Goal: Transaction & Acquisition: Book appointment/travel/reservation

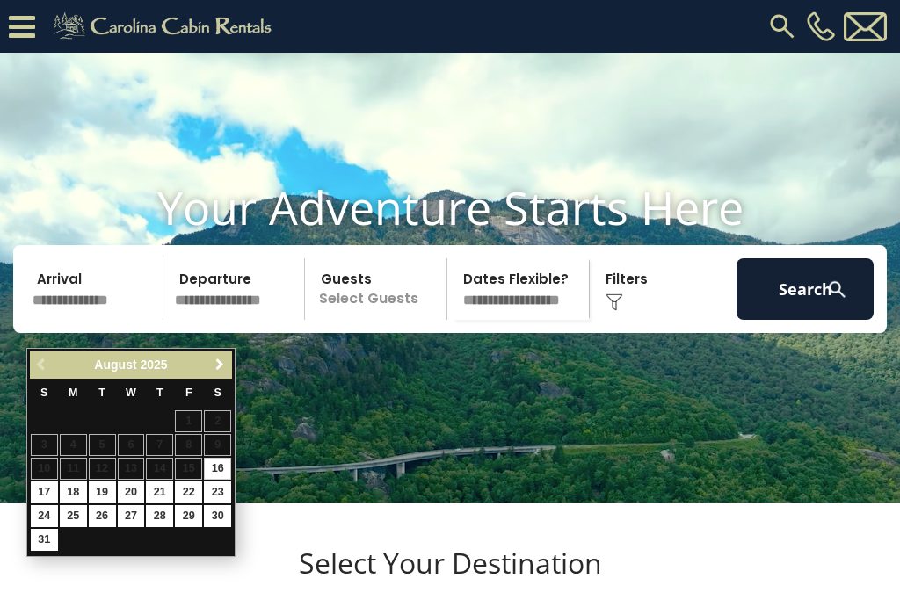
click at [220, 365] on span "Next" at bounding box center [220, 365] width 14 height 14
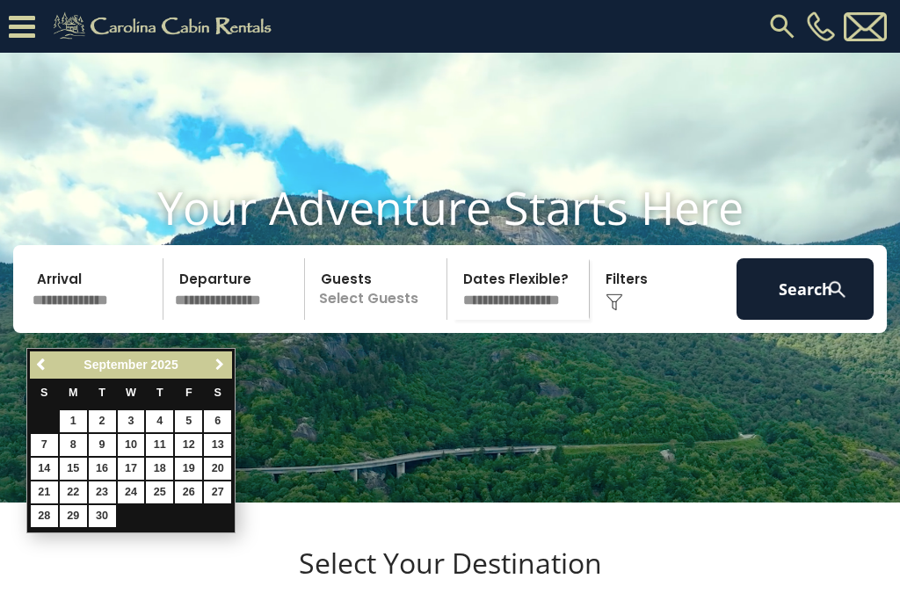
click at [228, 373] on link "Next" at bounding box center [219, 365] width 22 height 22
click at [217, 373] on link "Next" at bounding box center [219, 365] width 22 height 22
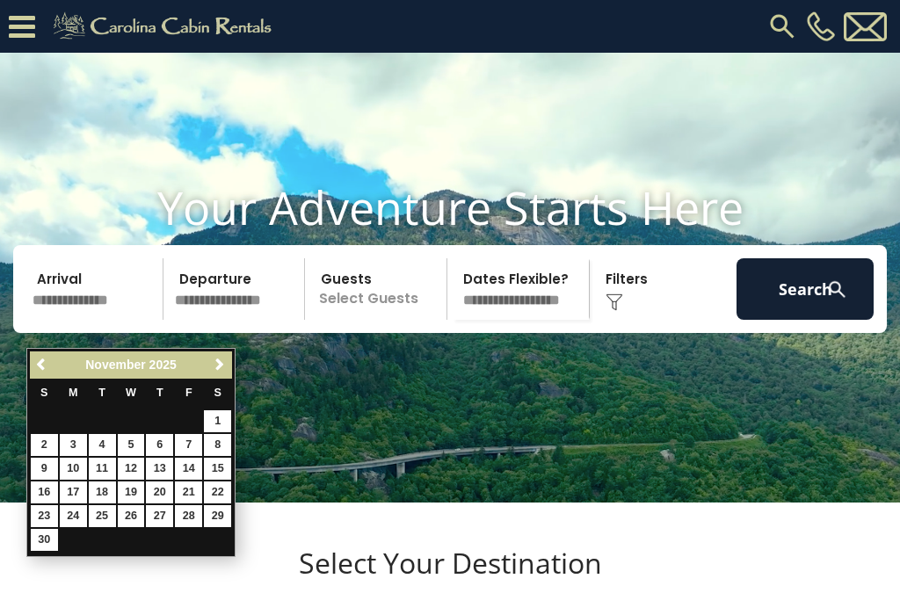
click at [224, 373] on link "Next" at bounding box center [219, 365] width 22 height 22
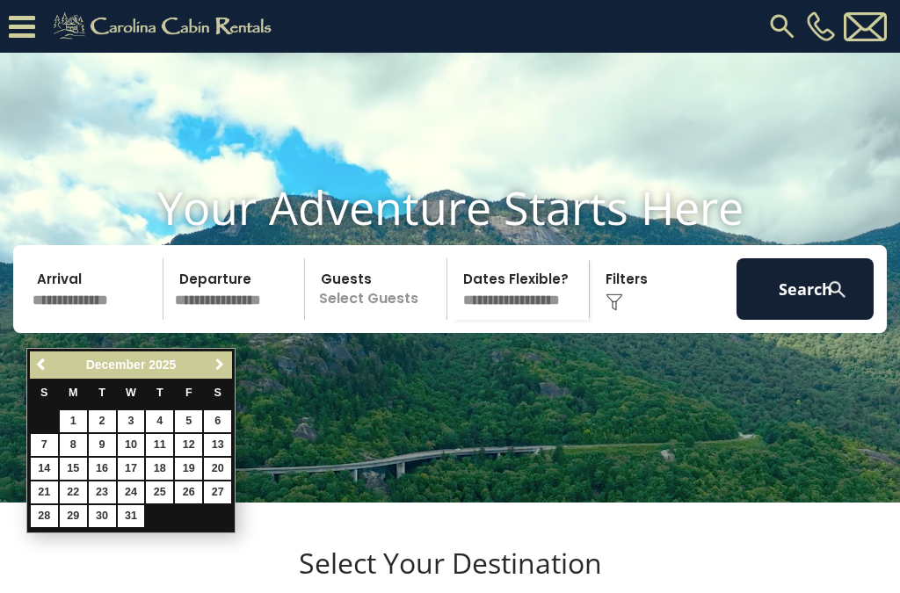
click at [221, 370] on span "Next" at bounding box center [220, 365] width 14 height 14
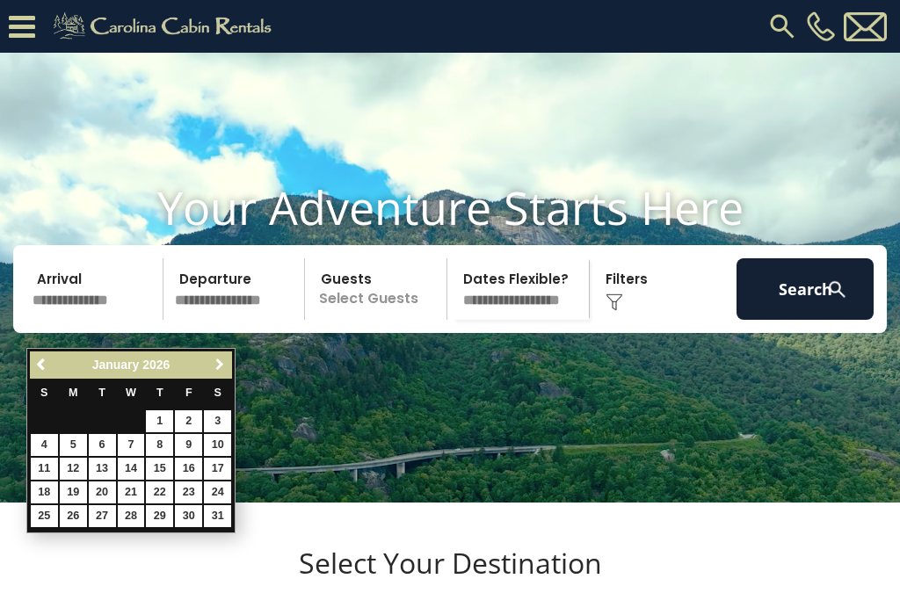
click at [221, 363] on span "Next" at bounding box center [220, 365] width 14 height 14
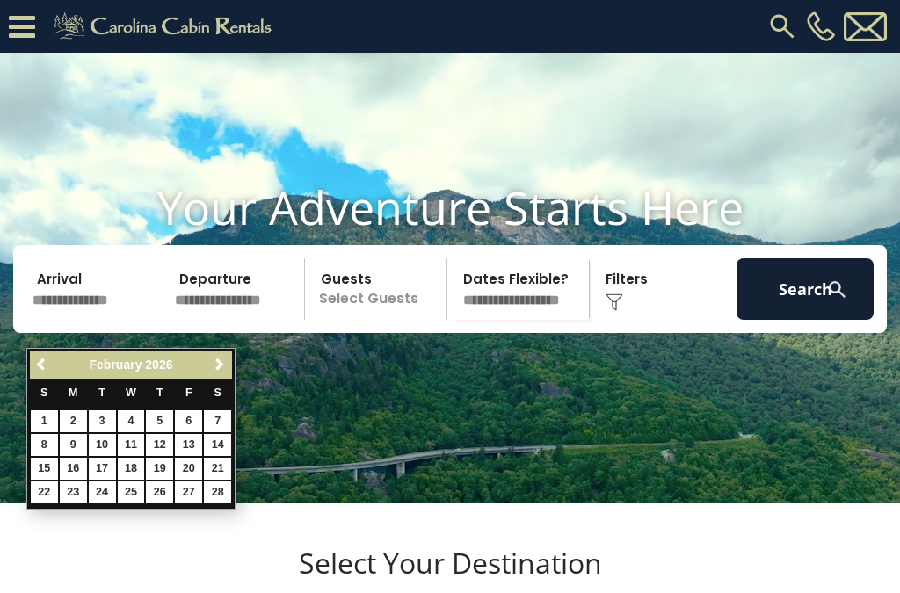
click at [217, 373] on link "Next" at bounding box center [219, 365] width 22 height 22
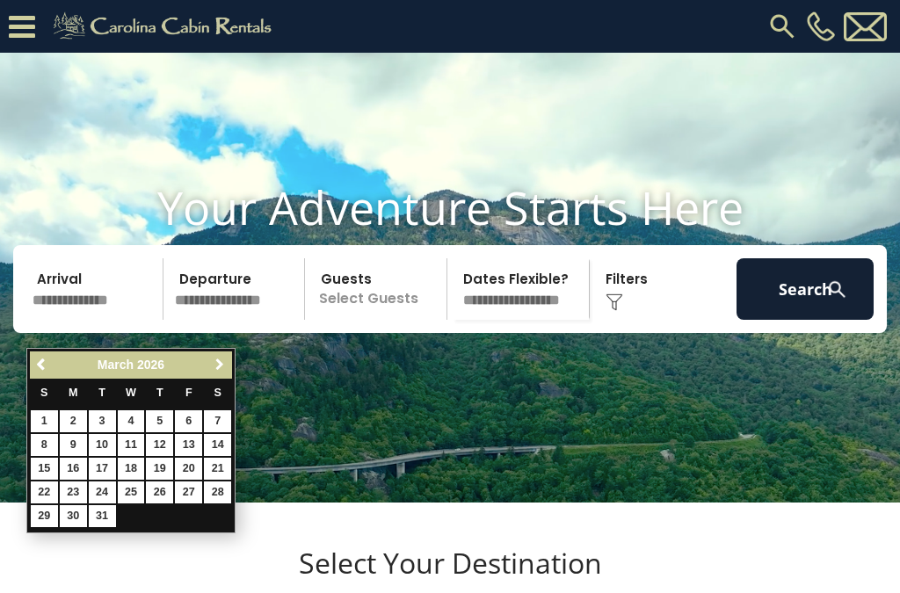
click at [224, 373] on link "Next" at bounding box center [219, 365] width 22 height 22
click at [222, 366] on span "Next" at bounding box center [220, 365] width 14 height 14
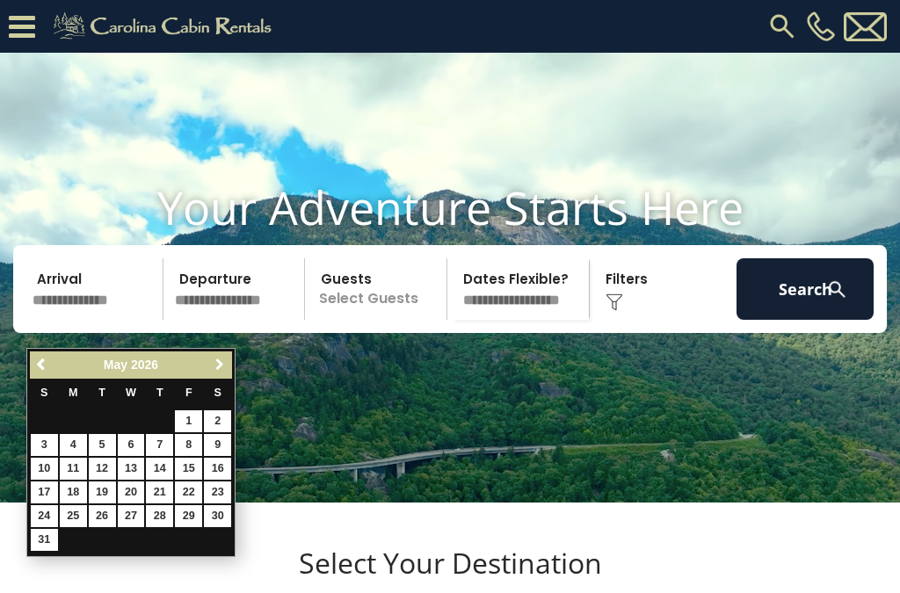
click at [221, 371] on span "Next" at bounding box center [220, 365] width 14 height 14
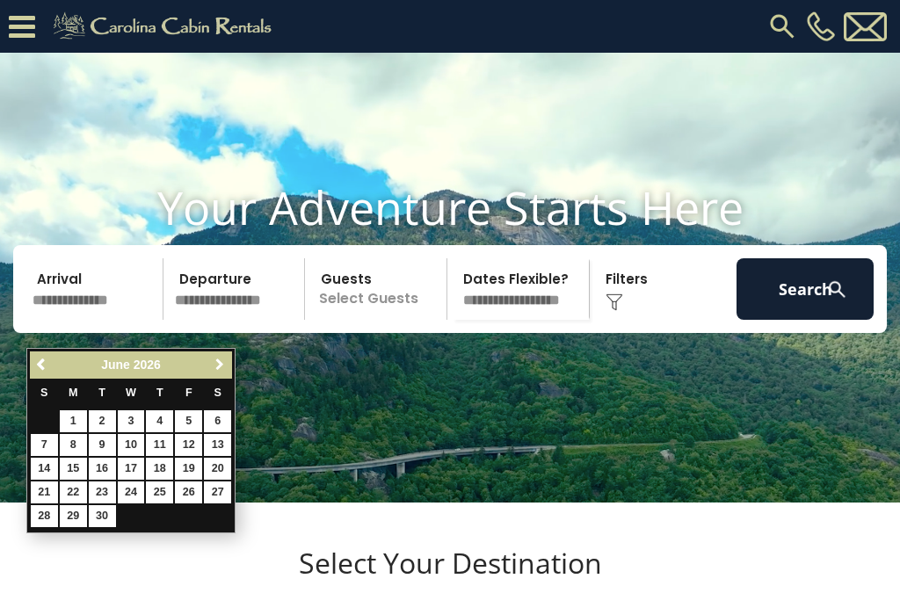
click at [217, 371] on span "Next" at bounding box center [220, 365] width 14 height 14
click at [228, 496] on link "25" at bounding box center [217, 493] width 27 height 22
type input "*******"
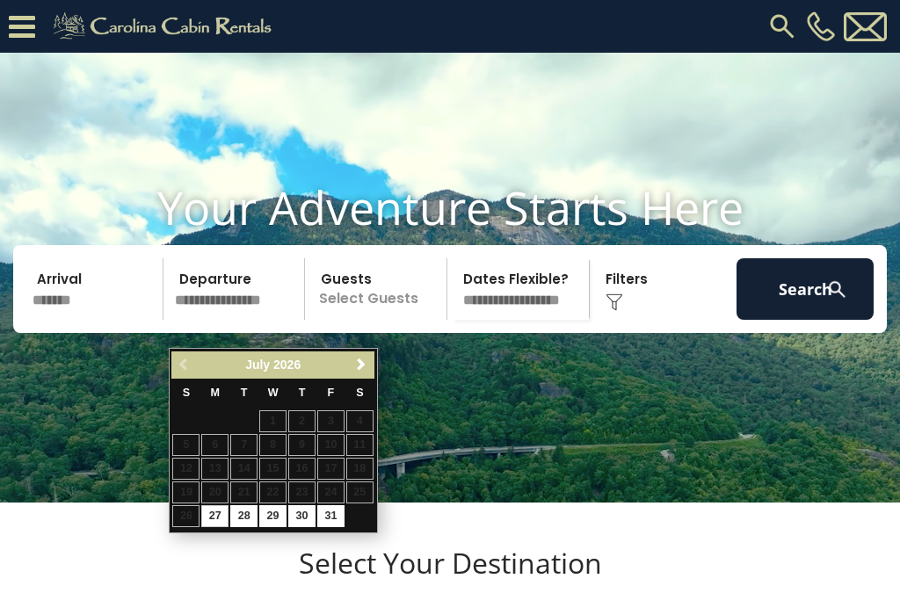
click at [372, 365] on link "Next" at bounding box center [362, 365] width 22 height 22
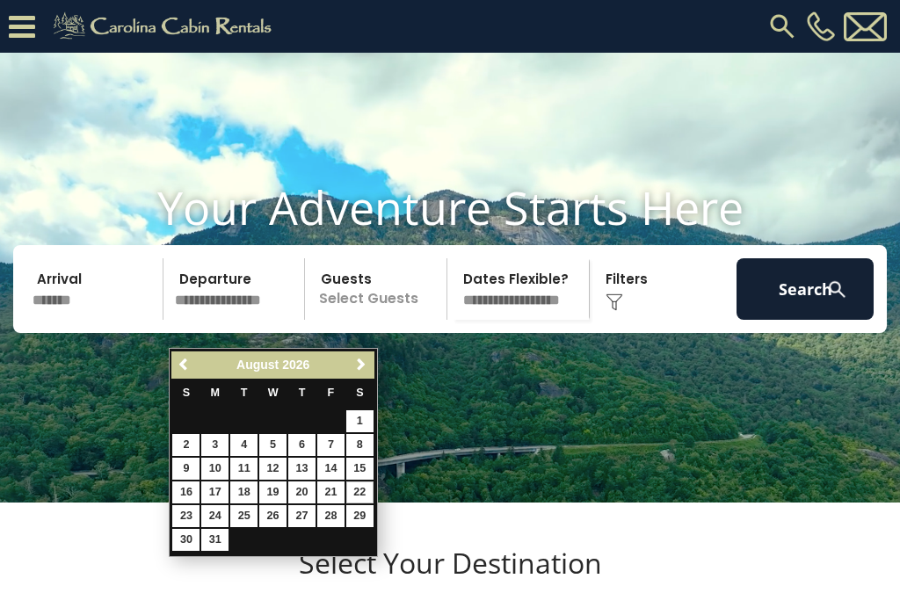
click at [370, 496] on link "22" at bounding box center [359, 493] width 27 height 22
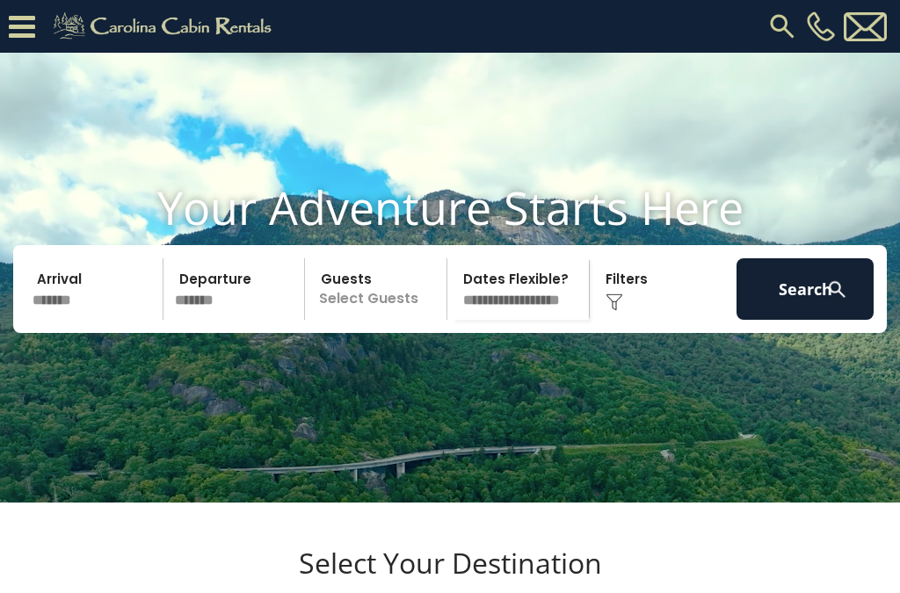
click at [245, 314] on input "*******" at bounding box center [237, 289] width 137 height 62
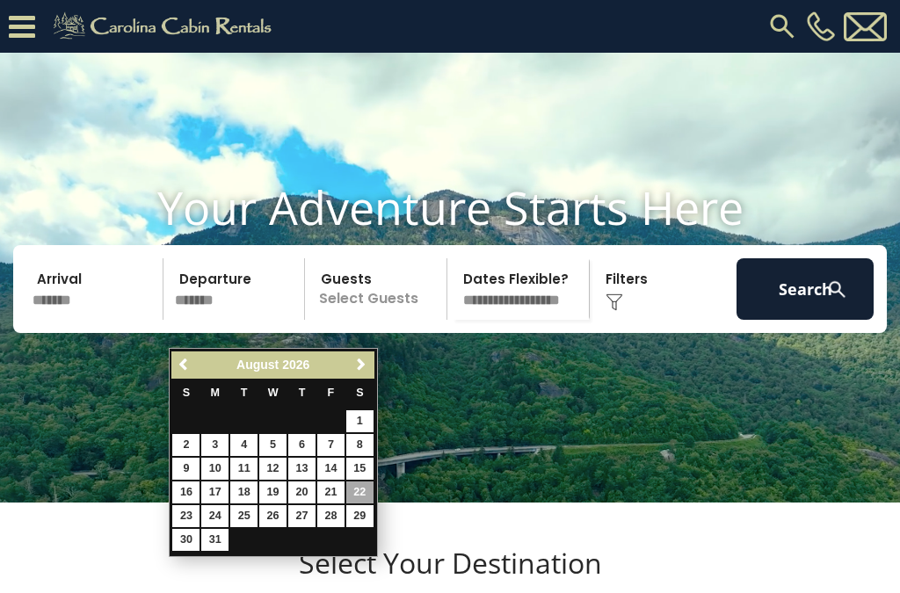
click at [192, 521] on link "23" at bounding box center [185, 516] width 27 height 22
type input "*******"
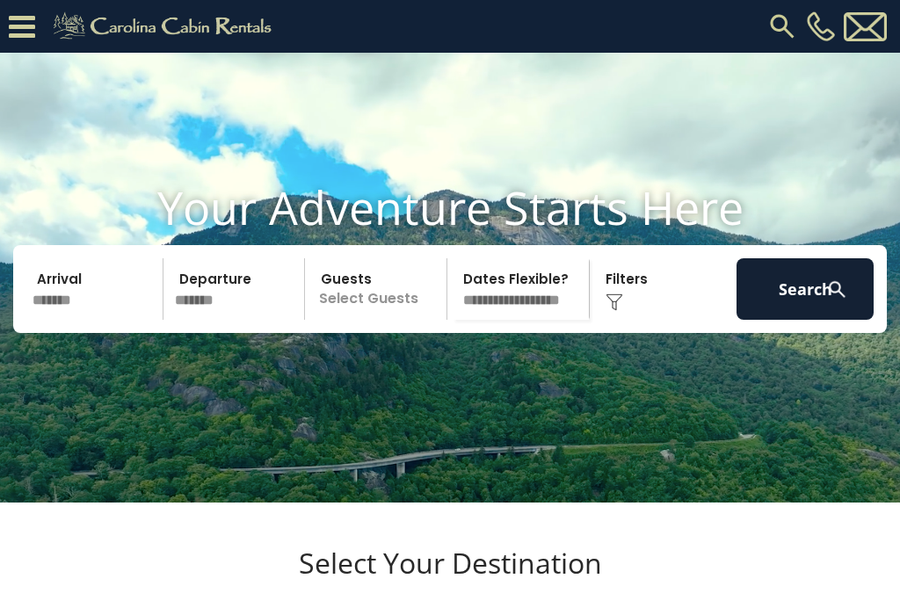
click at [388, 320] on p "Select Guests" at bounding box center [378, 289] width 136 height 62
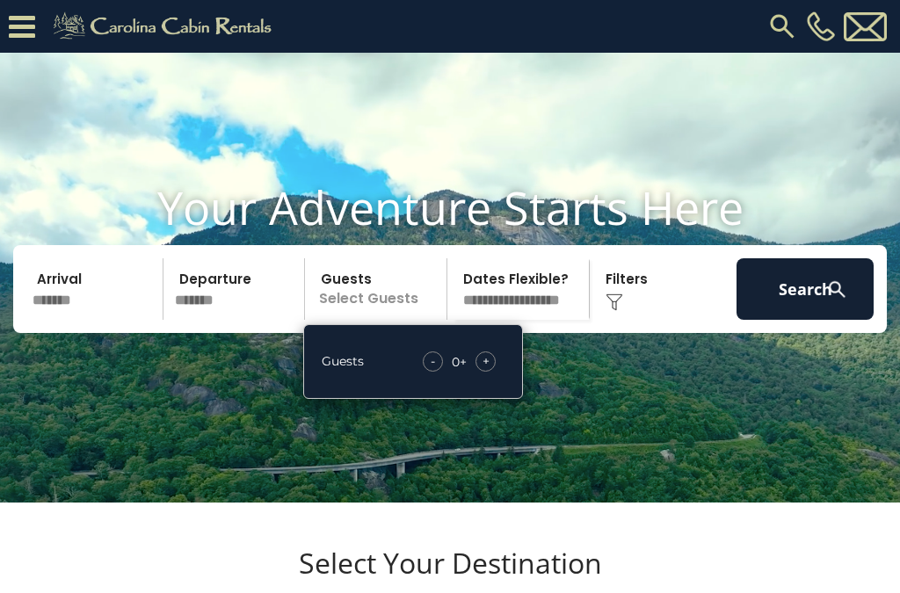
click at [494, 372] on div "+" at bounding box center [485, 361] width 20 height 20
click at [490, 372] on div "+" at bounding box center [485, 361] width 20 height 20
click at [495, 372] on div "+" at bounding box center [485, 361] width 20 height 20
click at [629, 316] on div "Click to Choose" at bounding box center [663, 289] width 137 height 62
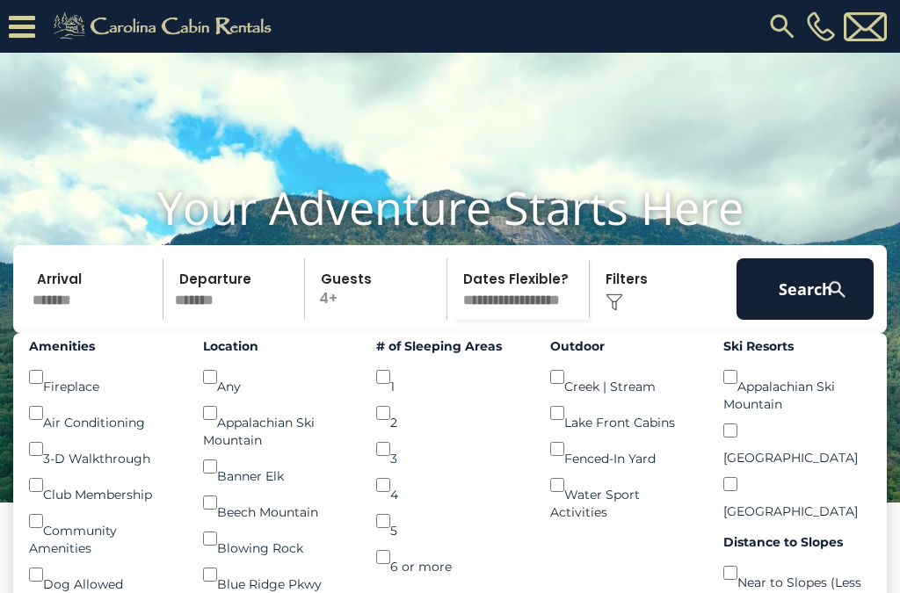
click at [815, 320] on button "Search" at bounding box center [804, 289] width 137 height 62
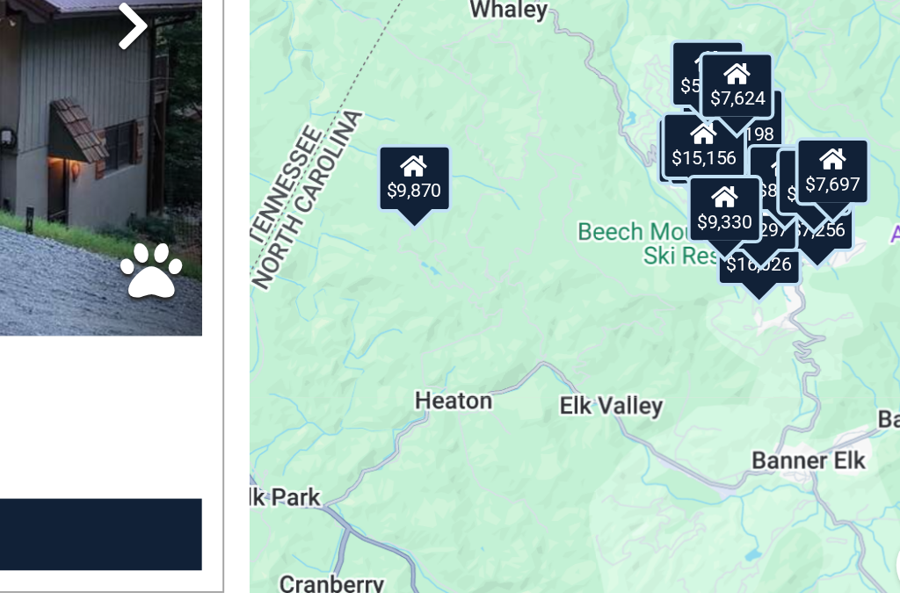
scroll to position [83, 0]
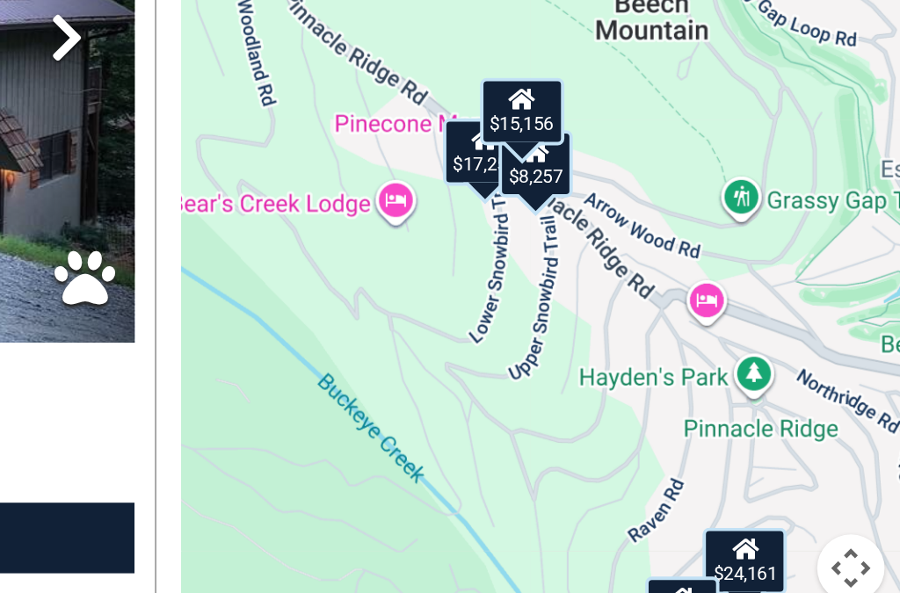
click at [765, 559] on div "$9,330" at bounding box center [784, 576] width 39 height 35
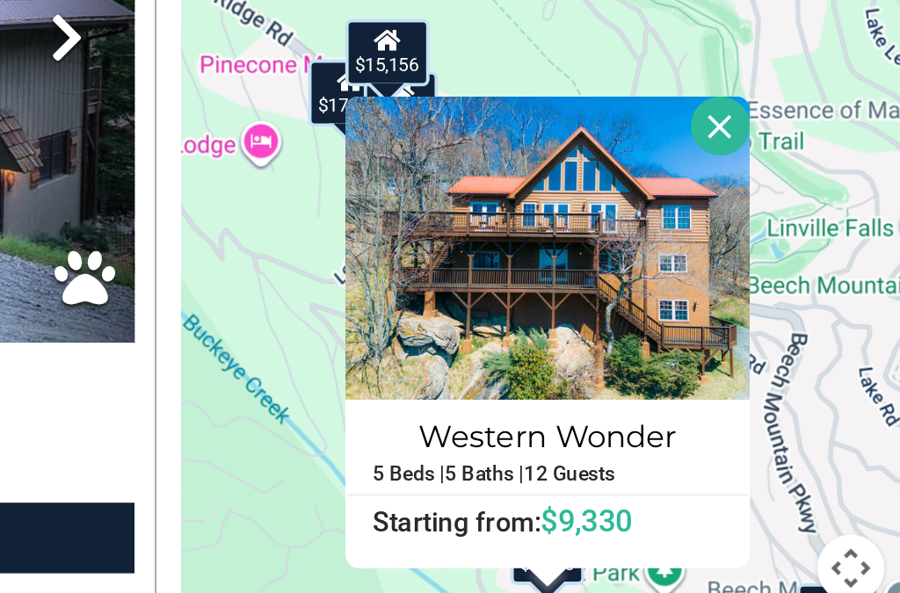
click at [525, 256] on div "$24,161 $17,256 $16,026 $11,522 $8,257 $15,198 $7,256 $15,156 $9,870 $7,297 $5,…" at bounding box center [712, 344] width 375 height 497
click at [790, 308] on button "Close" at bounding box center [805, 323] width 31 height 31
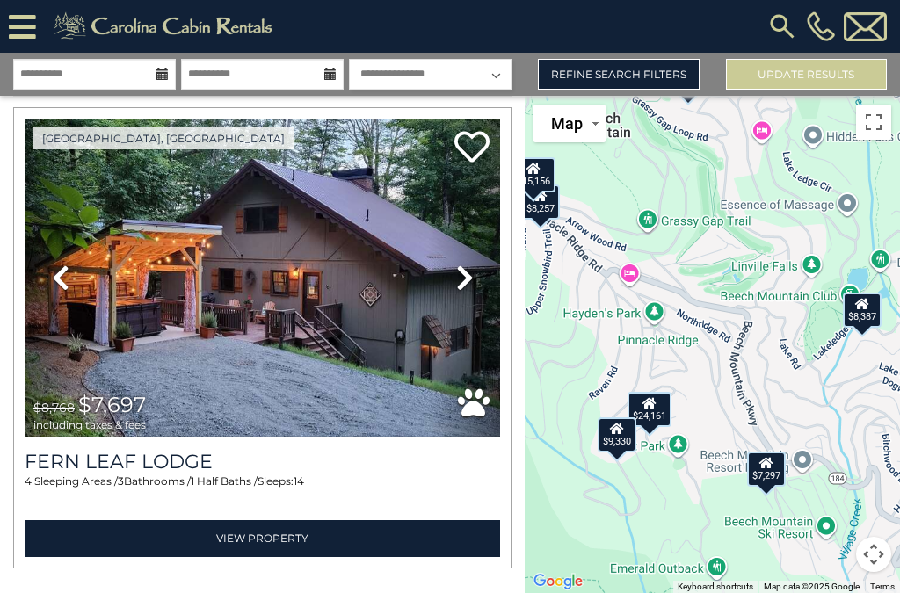
scroll to position [0, 0]
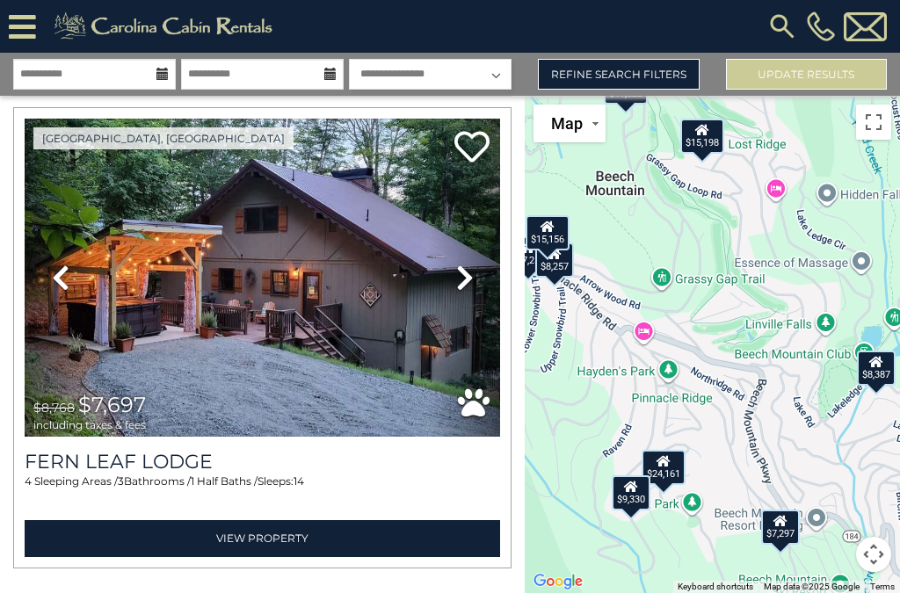
click at [713, 154] on div "$15,198" at bounding box center [702, 136] width 44 height 35
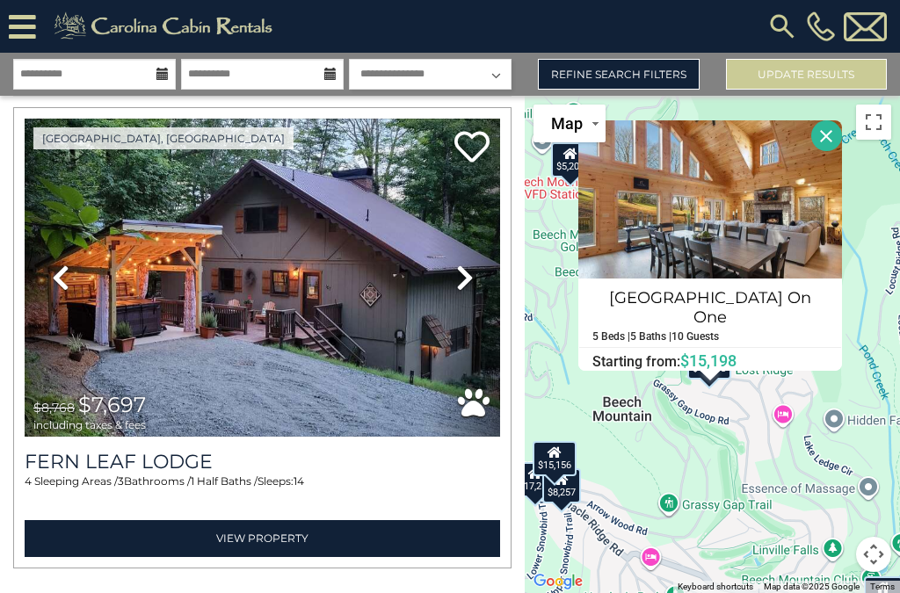
click at [695, 461] on div "$24,161 $17,256 $16,026 $11,522 $8,257 $15,198 $7,256 $15,156 $9,870 $7,297 $5,…" at bounding box center [712, 344] width 375 height 497
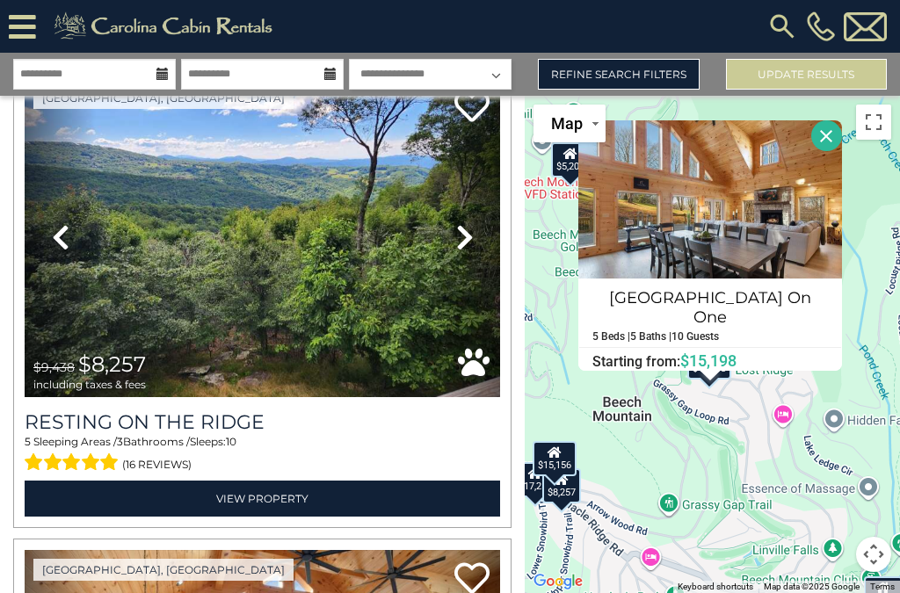
scroll to position [1968, 0]
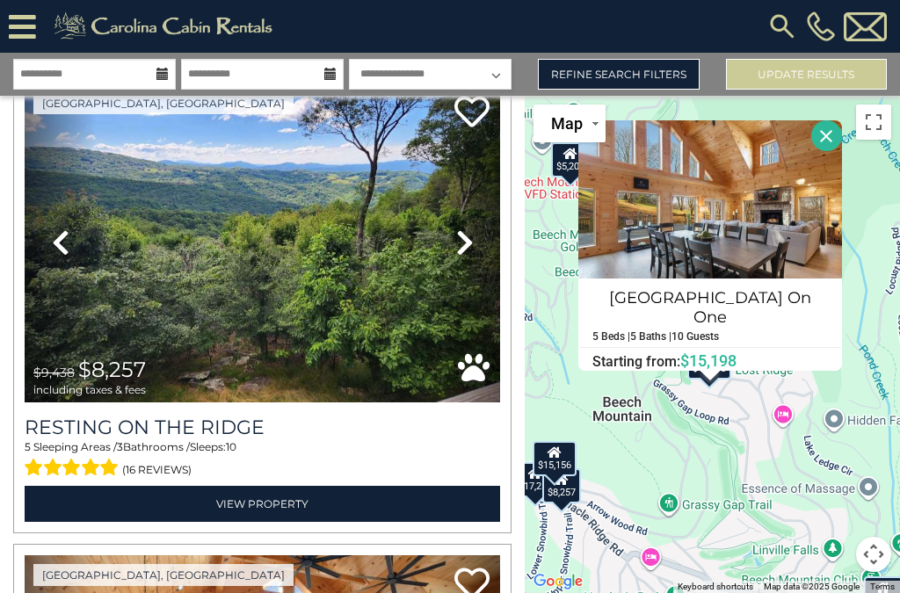
click at [281, 506] on link "View Property" at bounding box center [262, 504] width 475 height 36
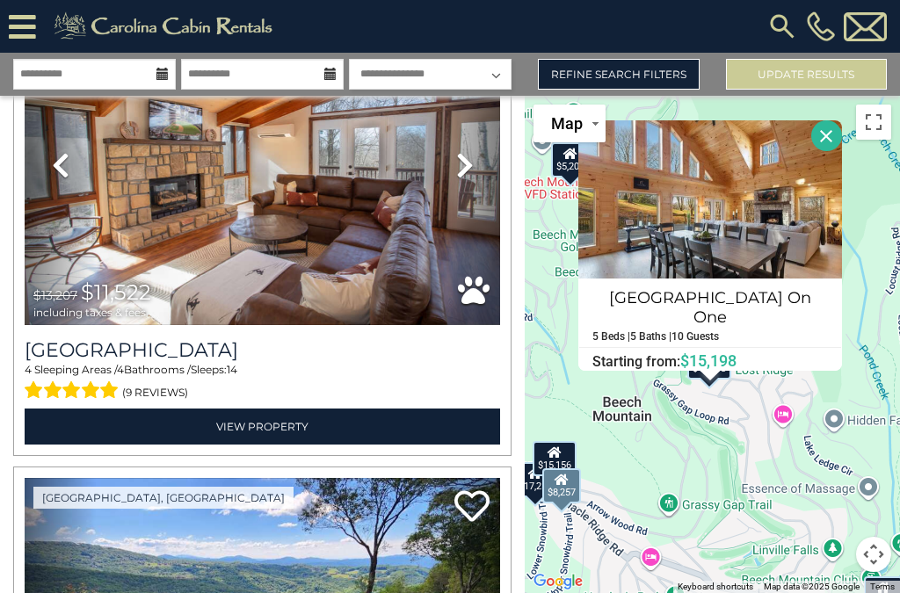
scroll to position [1573, 0]
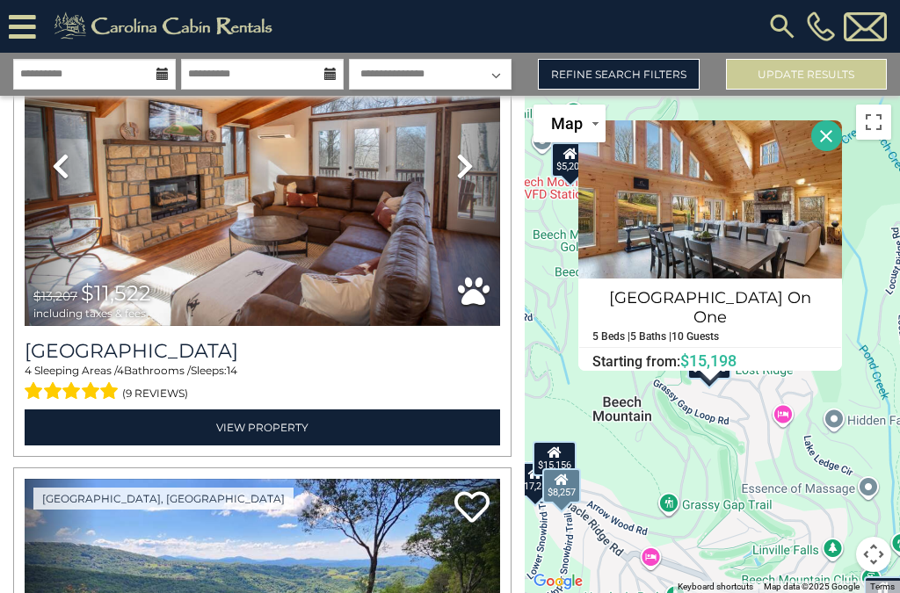
click at [834, 151] on button "Close" at bounding box center [826, 135] width 31 height 31
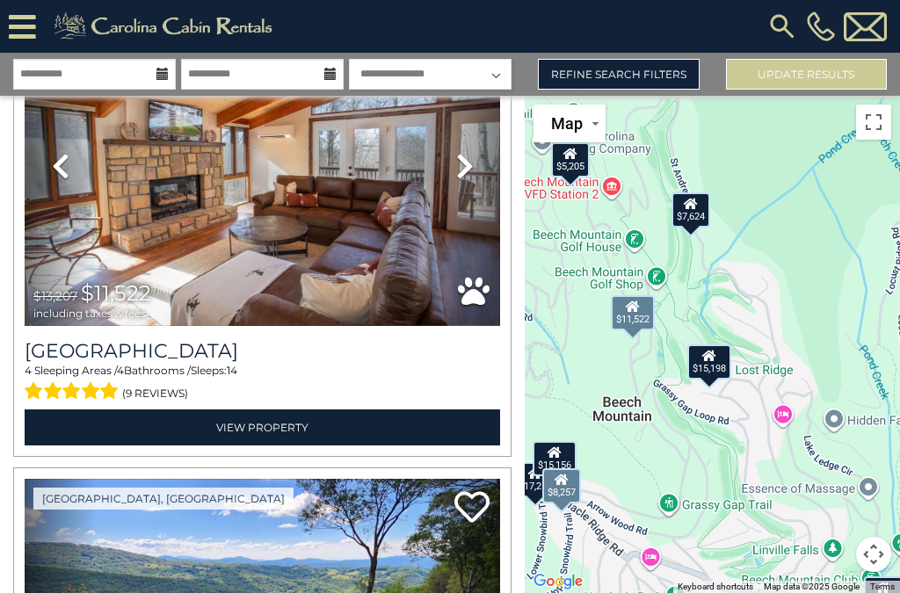
click at [377, 256] on img at bounding box center [262, 166] width 475 height 319
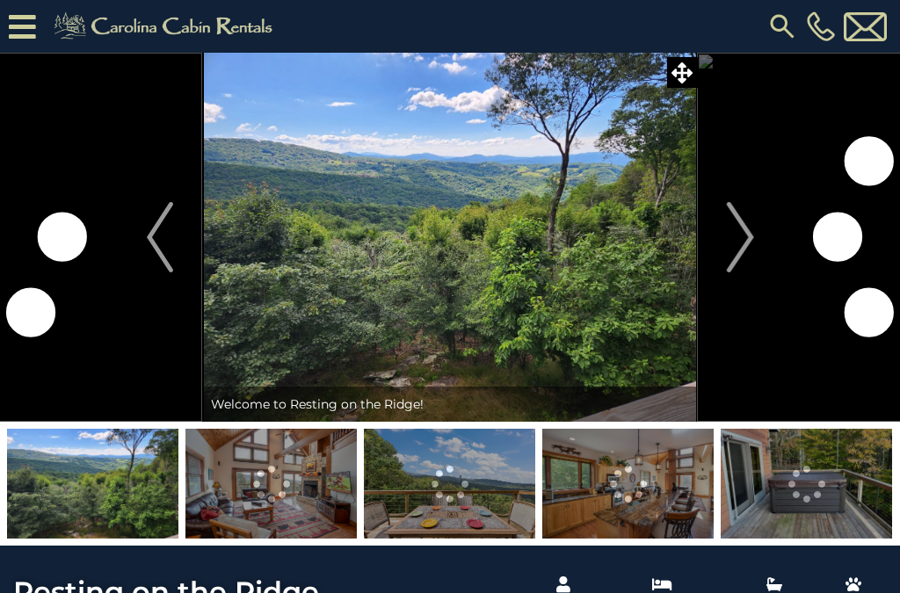
scroll to position [371, 0]
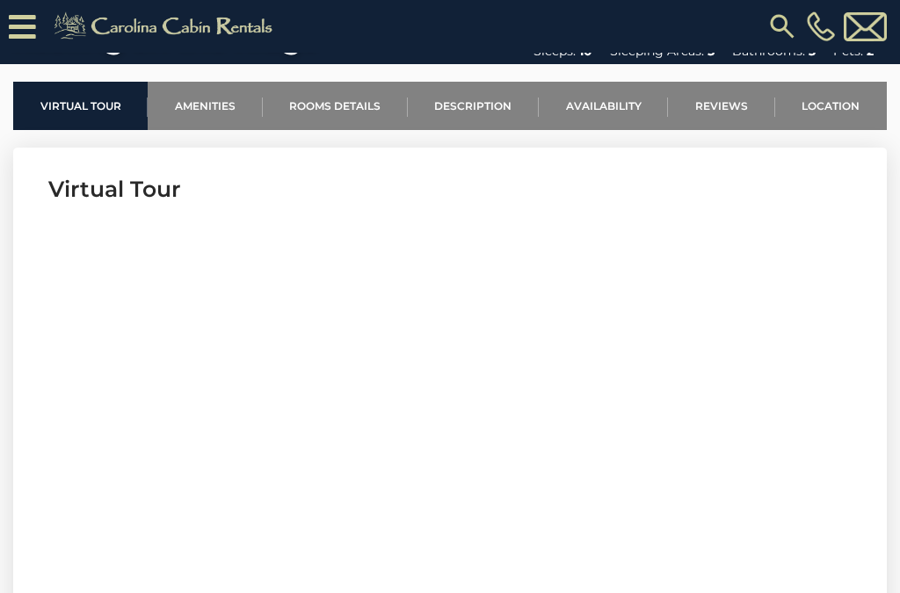
click at [614, 111] on link "Availability" at bounding box center [603, 106] width 129 height 48
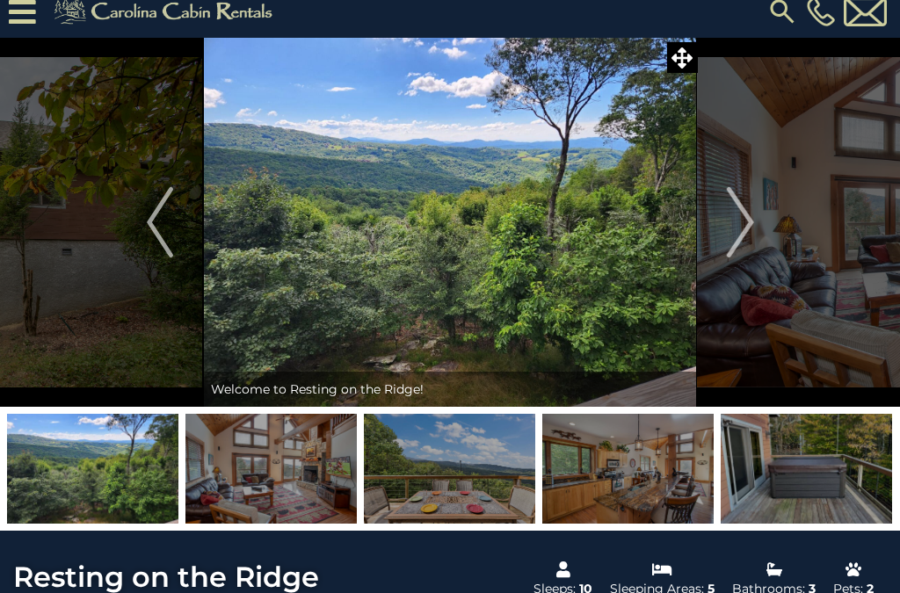
scroll to position [0, 0]
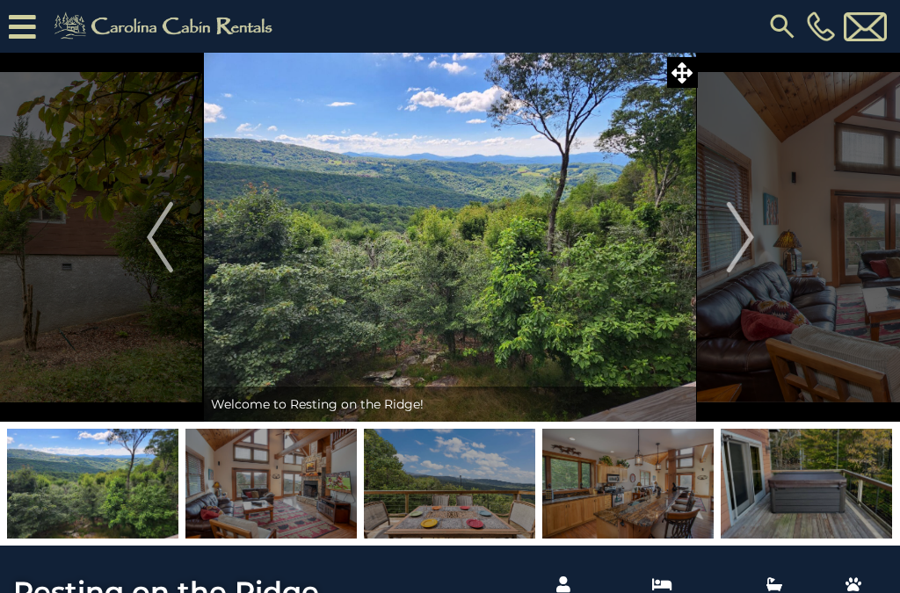
click at [744, 227] on img "Next" at bounding box center [740, 237] width 26 height 70
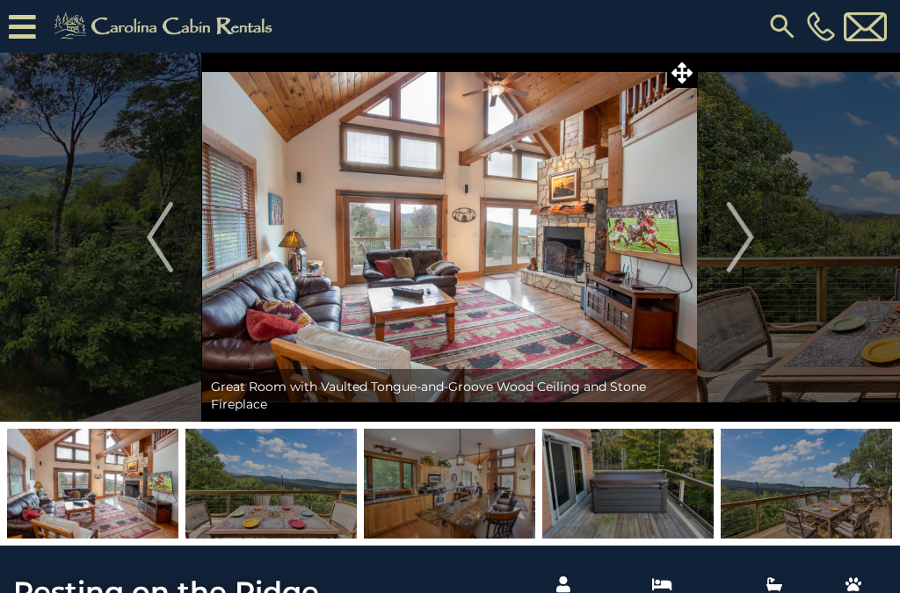
click at [735, 234] on img "Next" at bounding box center [740, 237] width 26 height 70
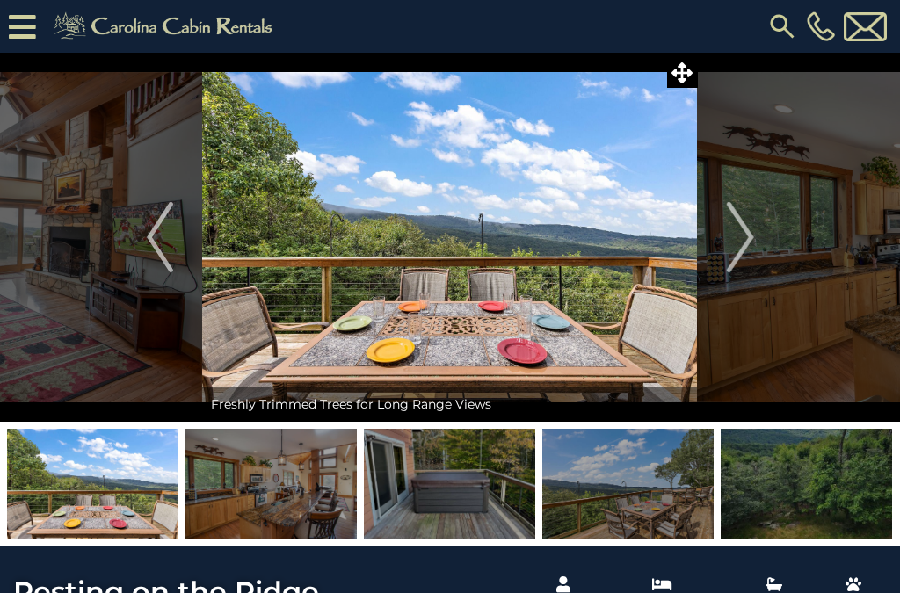
click at [741, 243] on img "Next" at bounding box center [740, 237] width 26 height 70
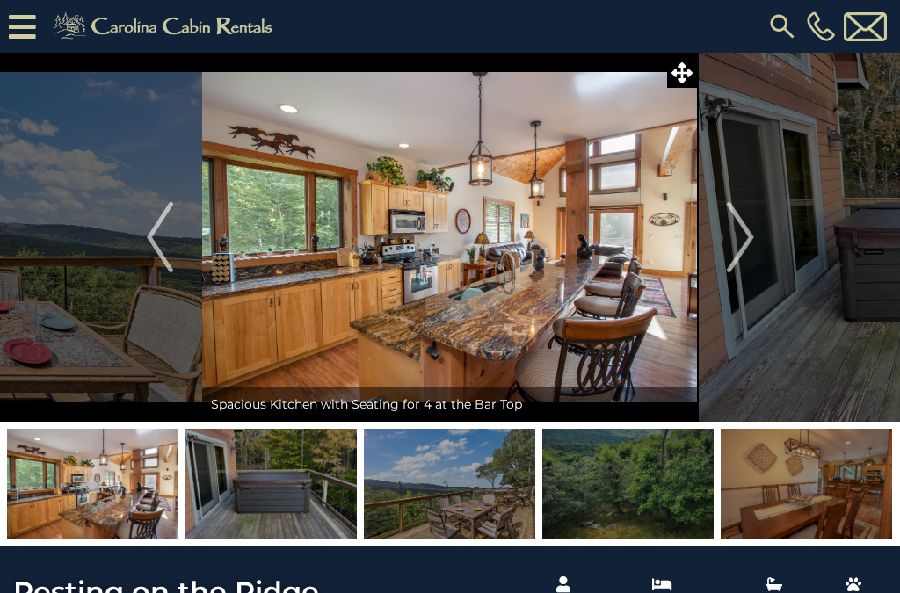
click at [683, 241] on img at bounding box center [449, 237] width 495 height 369
click at [745, 243] on img "Next" at bounding box center [740, 237] width 26 height 70
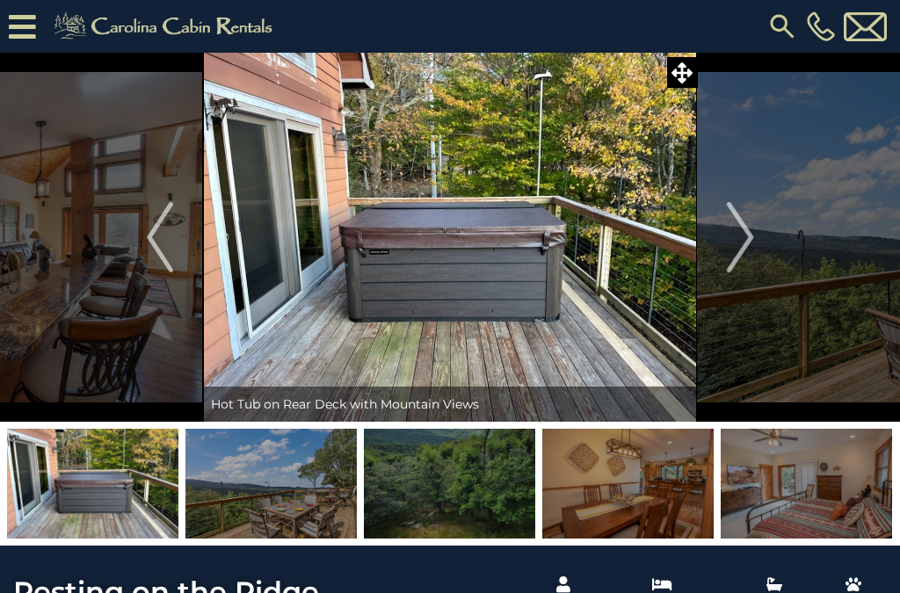
click at [745, 227] on img "Next" at bounding box center [740, 237] width 26 height 70
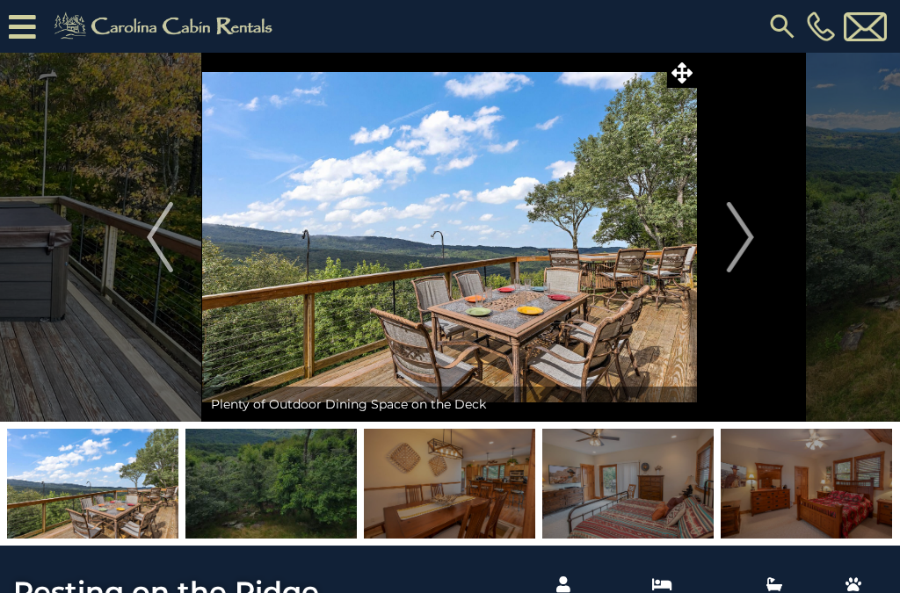
click at [742, 237] on img "Next" at bounding box center [740, 237] width 26 height 70
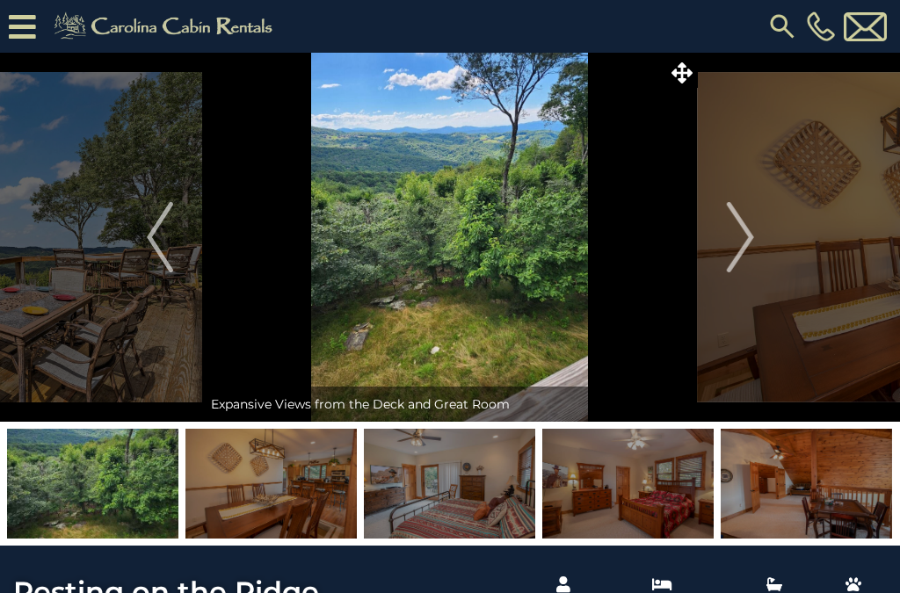
click at [747, 243] on img "Next" at bounding box center [740, 237] width 26 height 70
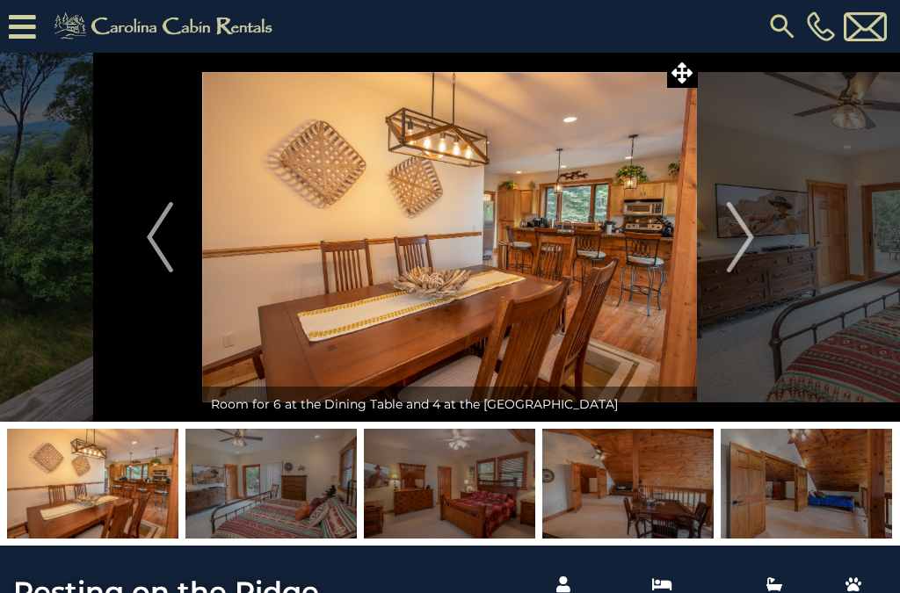
click at [741, 236] on img "Next" at bounding box center [740, 237] width 26 height 70
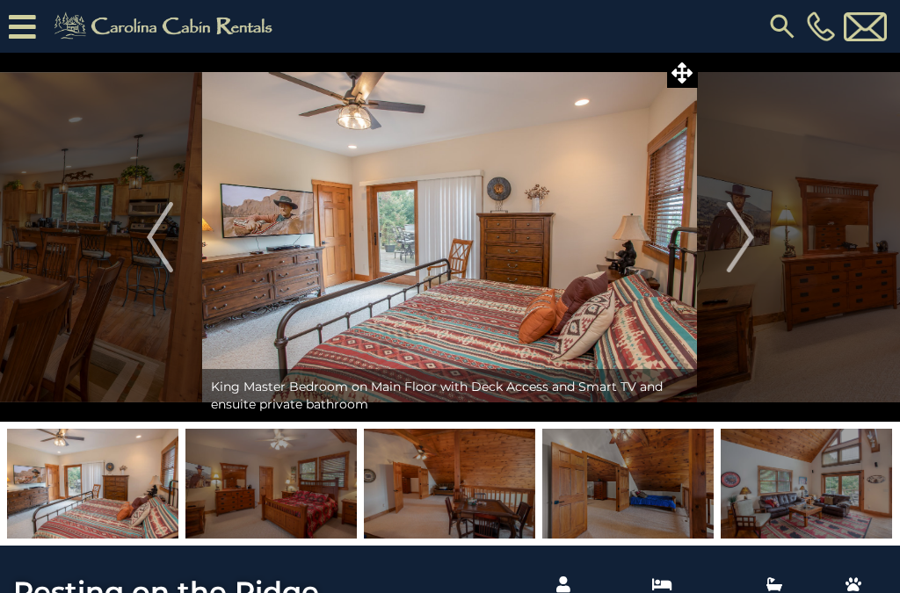
click at [740, 239] on img "Next" at bounding box center [740, 237] width 26 height 70
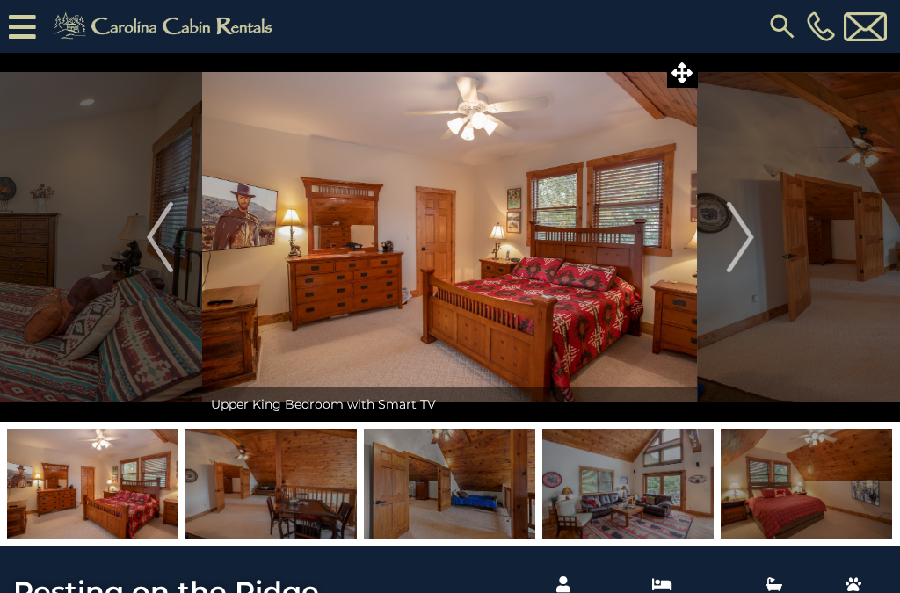
click at [737, 236] on img "Next" at bounding box center [740, 237] width 26 height 70
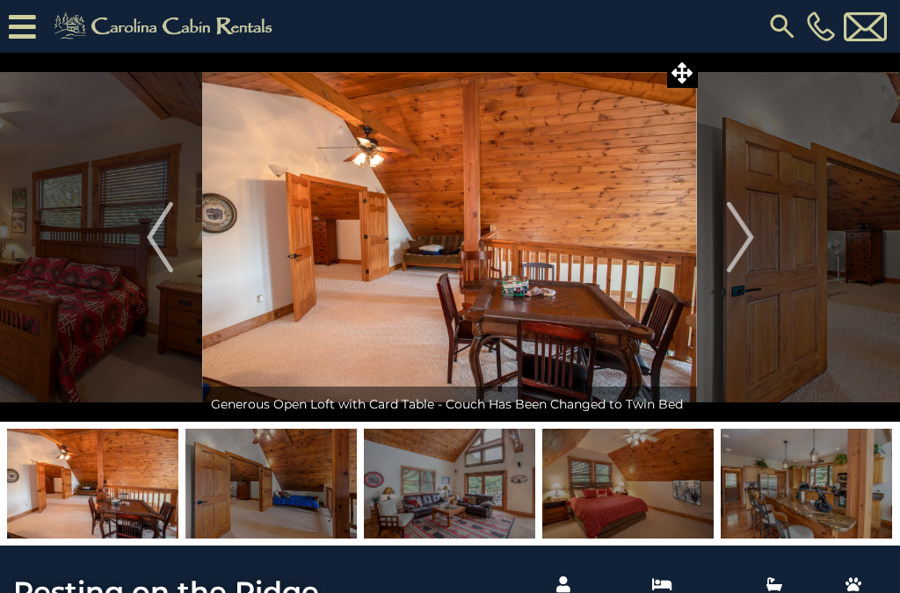
click at [739, 239] on img "Next" at bounding box center [740, 237] width 26 height 70
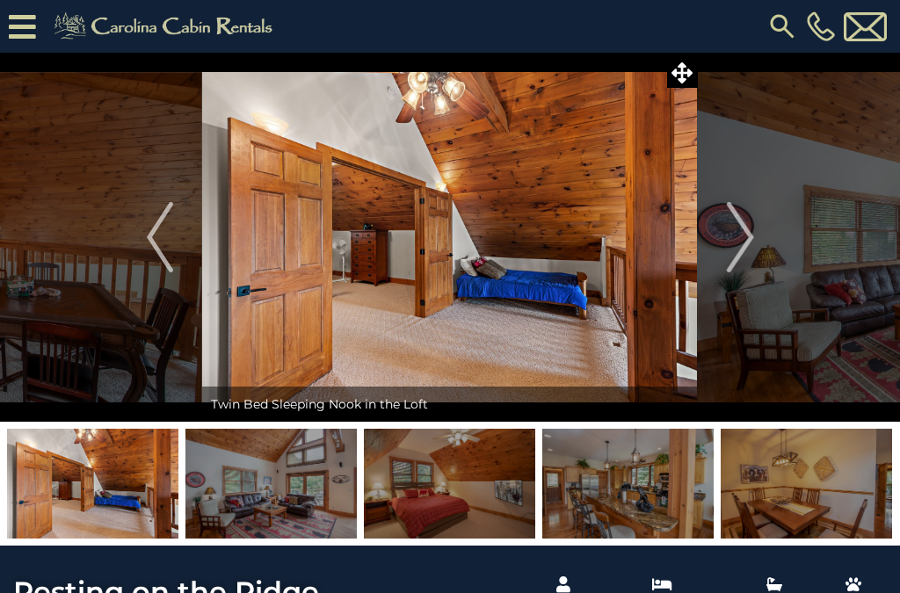
click at [738, 237] on img "Next" at bounding box center [740, 237] width 26 height 70
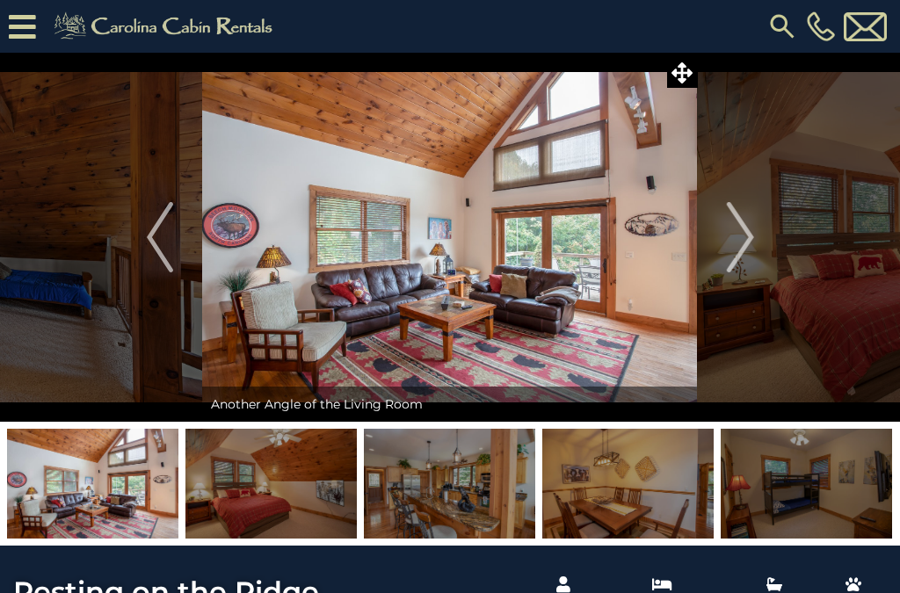
click at [740, 242] on img "Next" at bounding box center [740, 237] width 26 height 70
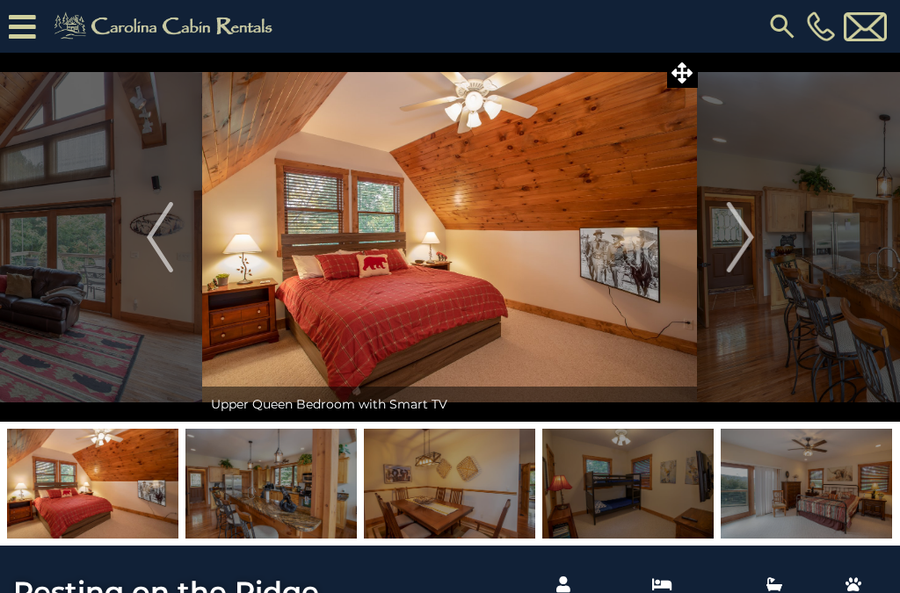
click at [740, 242] on img "Next" at bounding box center [740, 237] width 26 height 70
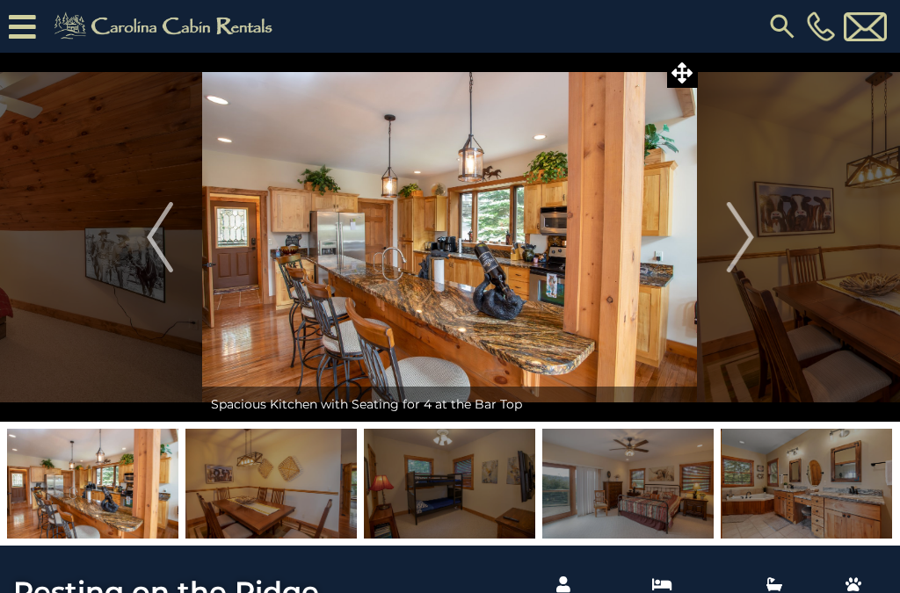
click at [744, 238] on img "Next" at bounding box center [740, 237] width 26 height 70
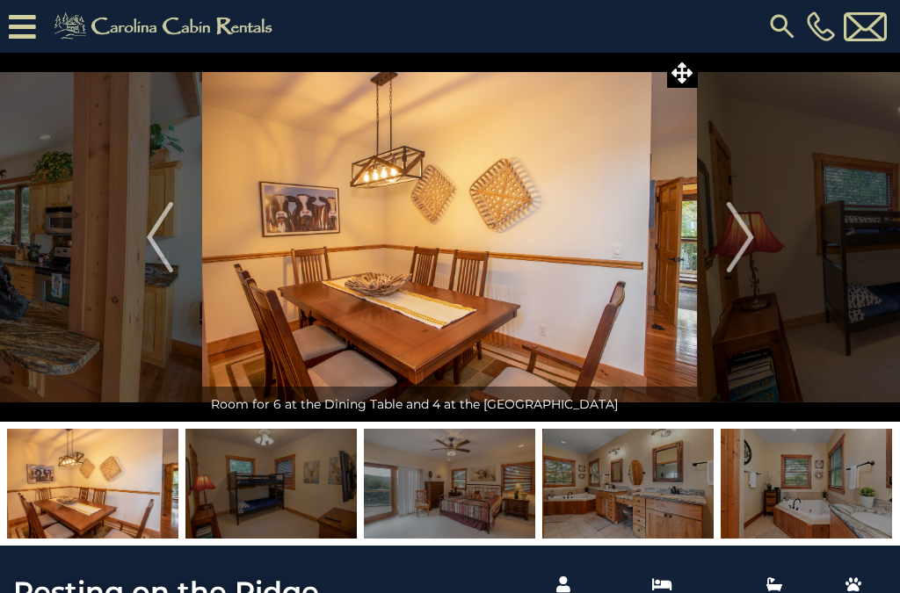
click at [739, 241] on img "Next" at bounding box center [740, 237] width 26 height 70
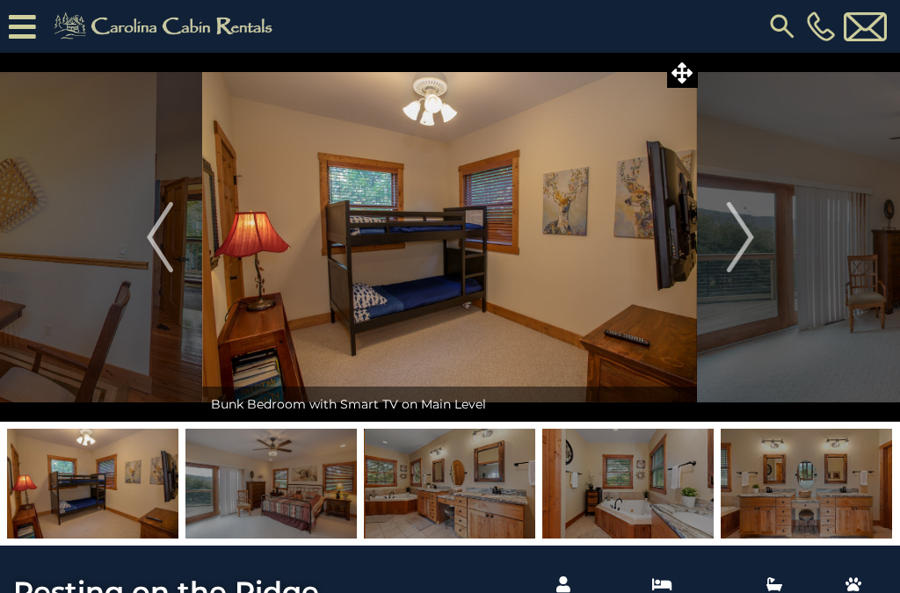
click at [742, 243] on img "Next" at bounding box center [740, 237] width 26 height 70
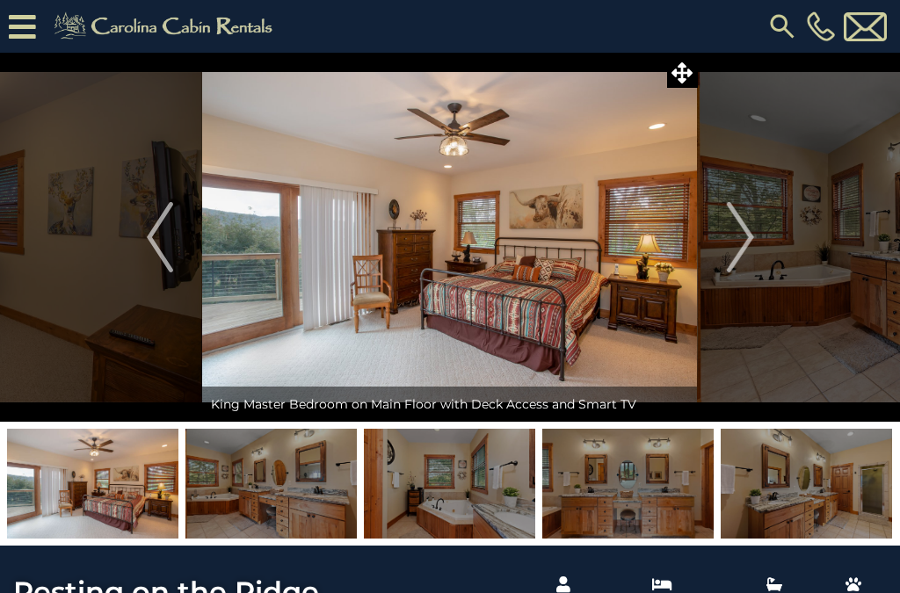
click at [742, 237] on img "Next" at bounding box center [740, 237] width 26 height 70
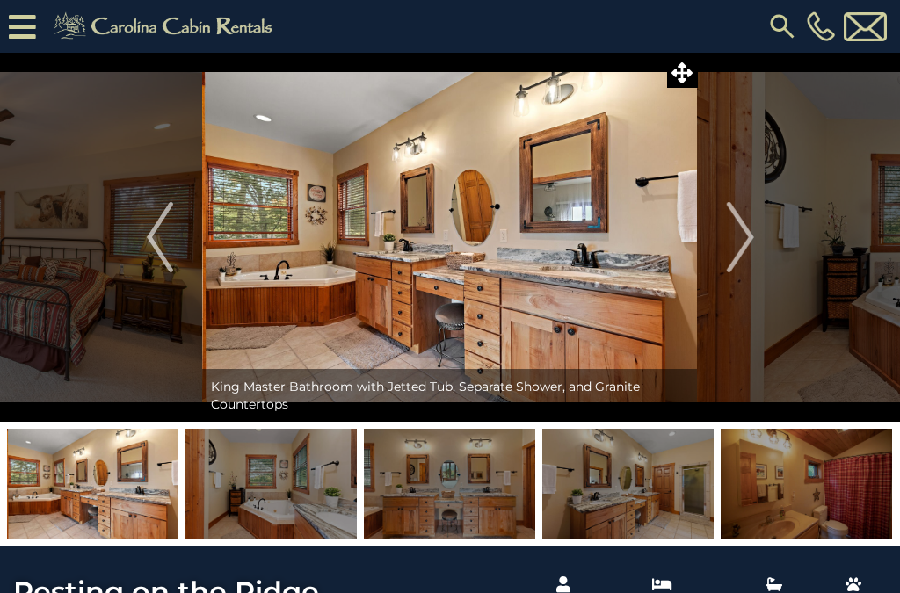
click at [740, 243] on img "Next" at bounding box center [740, 237] width 26 height 70
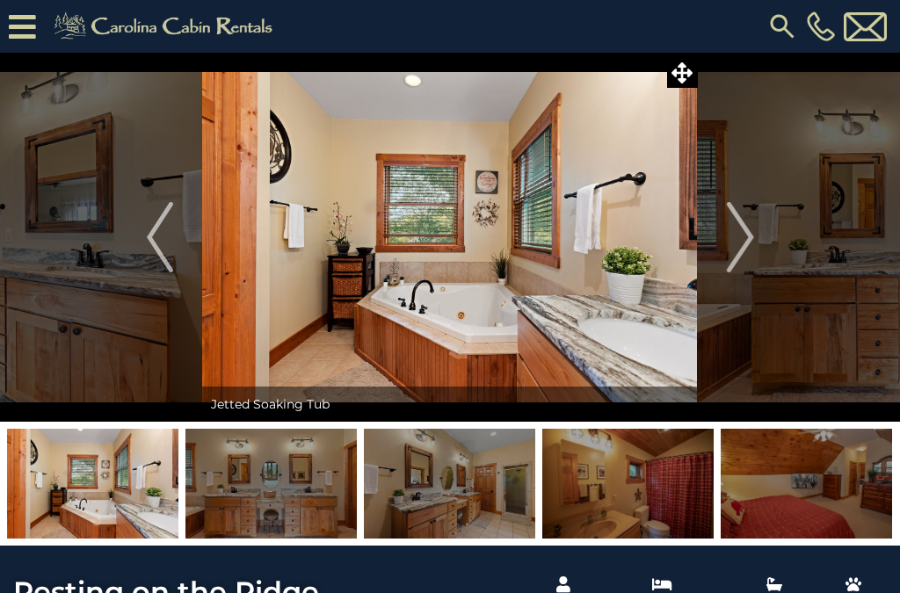
click at [744, 239] on img "Next" at bounding box center [740, 237] width 26 height 70
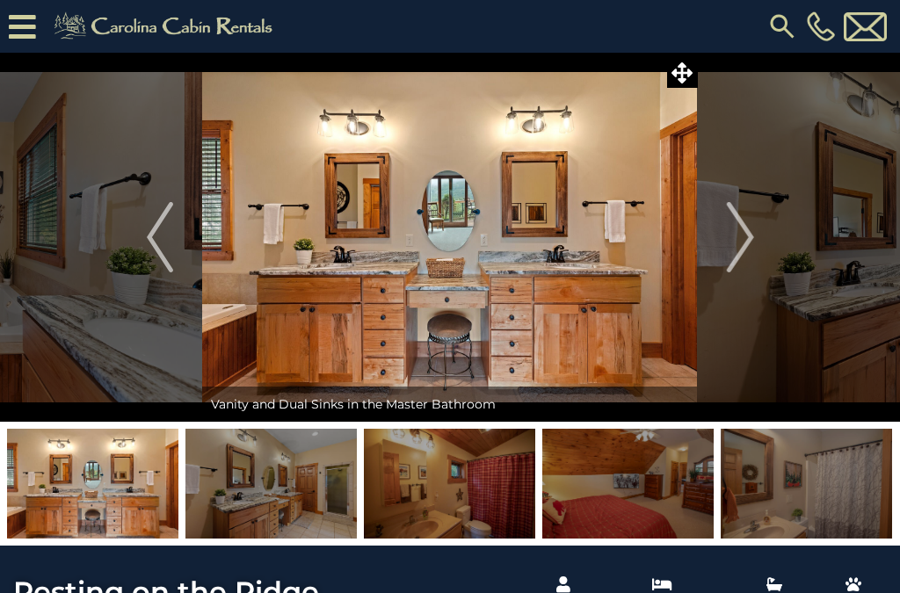
click at [736, 240] on img "Next" at bounding box center [740, 237] width 26 height 70
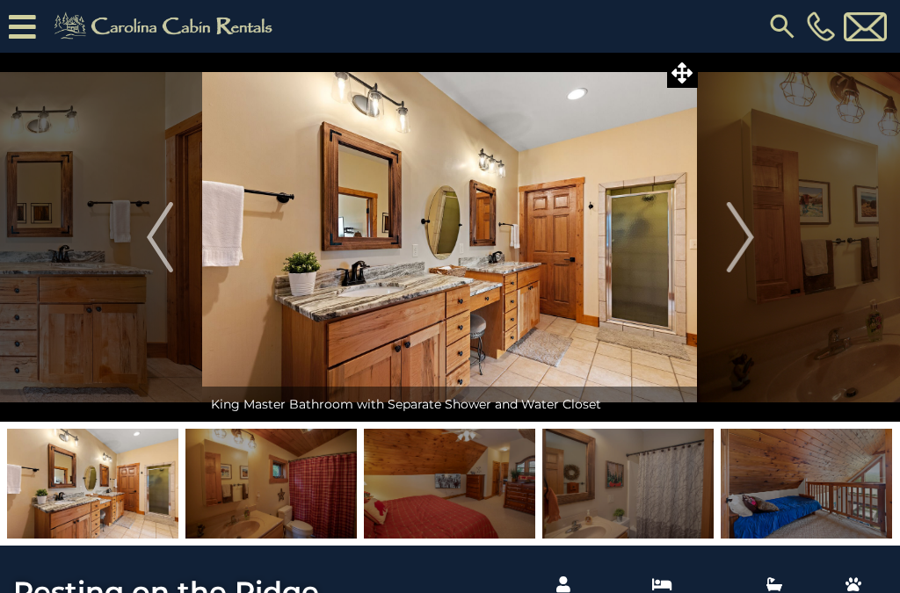
click at [742, 243] on img "Next" at bounding box center [740, 237] width 26 height 70
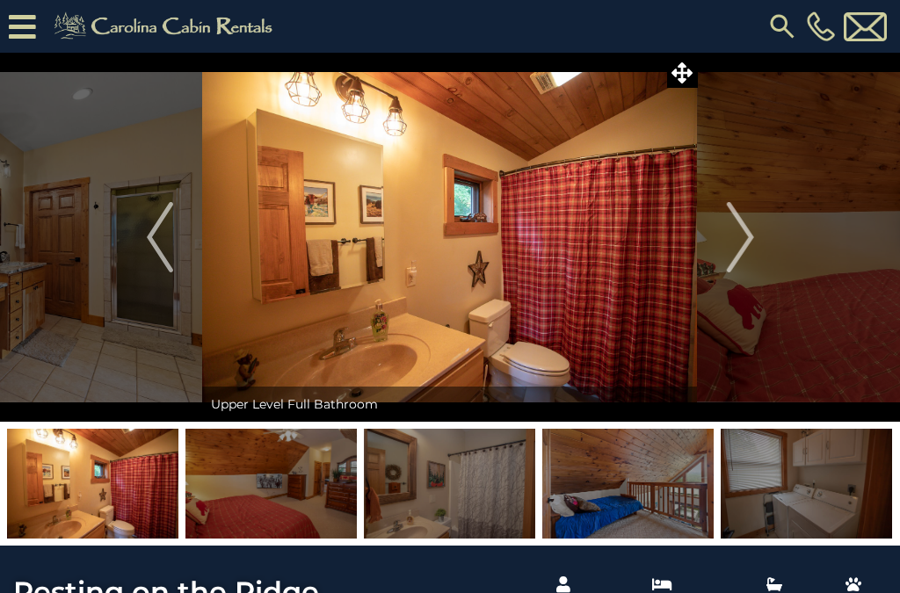
click at [740, 243] on img "Next" at bounding box center [740, 237] width 26 height 70
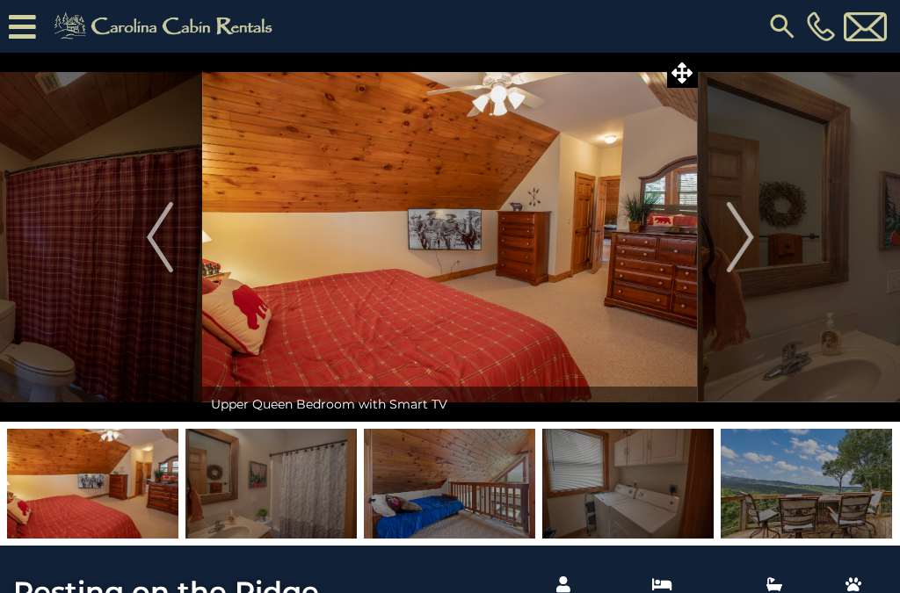
click at [745, 241] on img "Next" at bounding box center [740, 237] width 26 height 70
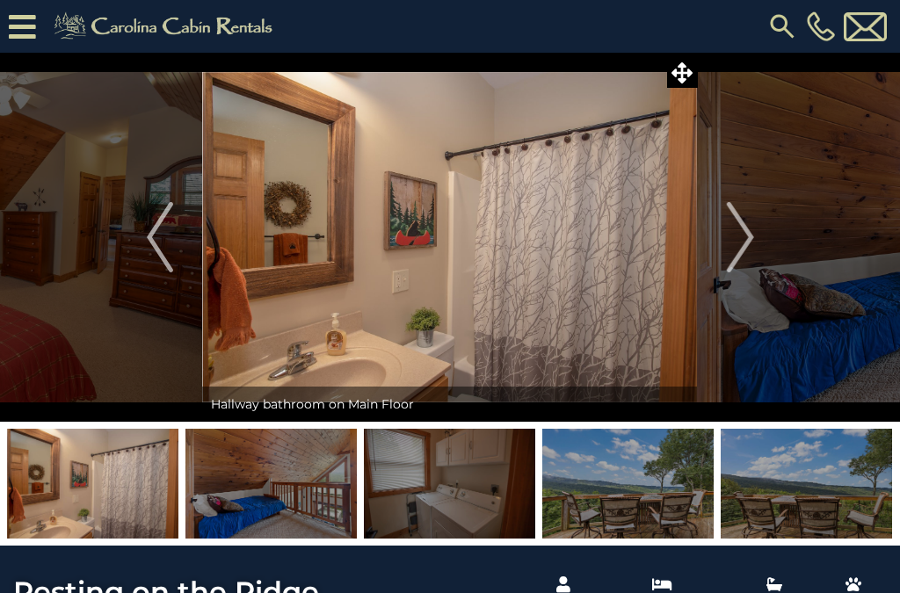
click at [743, 240] on img "Next" at bounding box center [740, 237] width 26 height 70
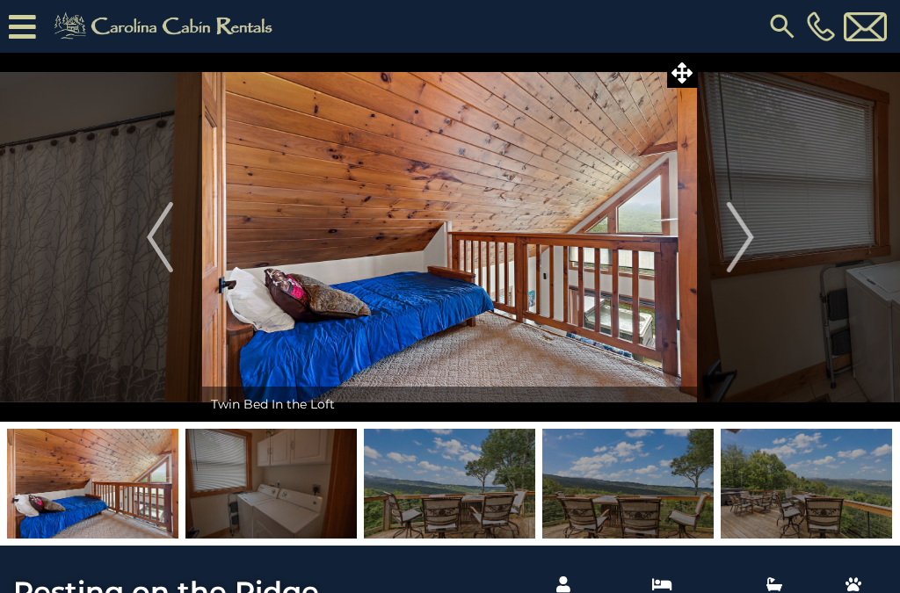
click at [747, 243] on img "Next" at bounding box center [740, 237] width 26 height 70
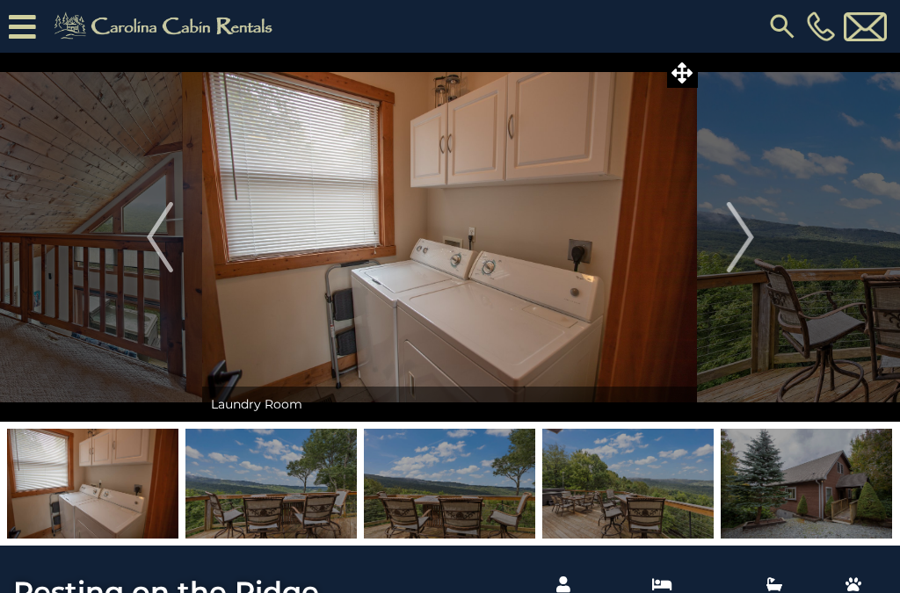
click at [742, 249] on img "Next" at bounding box center [740, 237] width 26 height 70
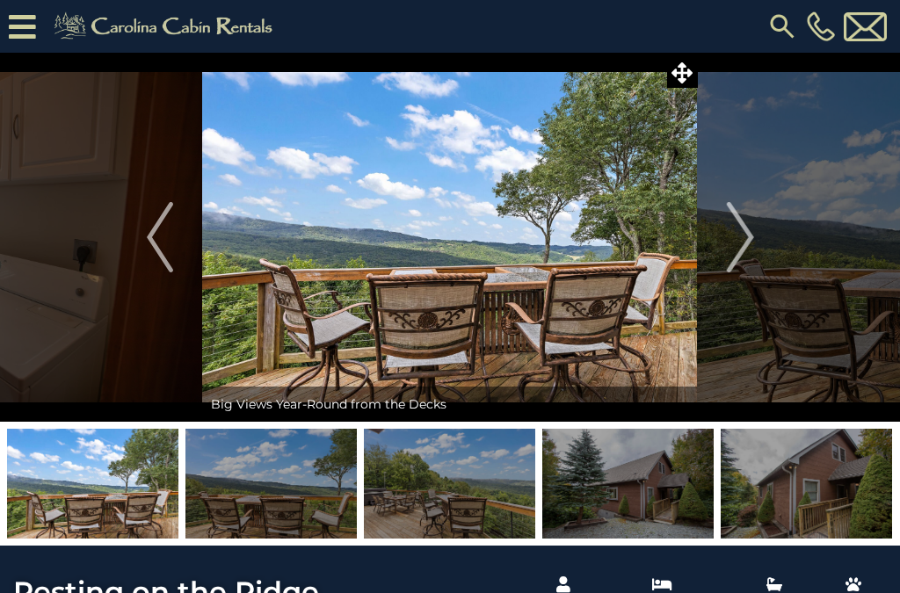
click at [742, 241] on img "Next" at bounding box center [740, 237] width 26 height 70
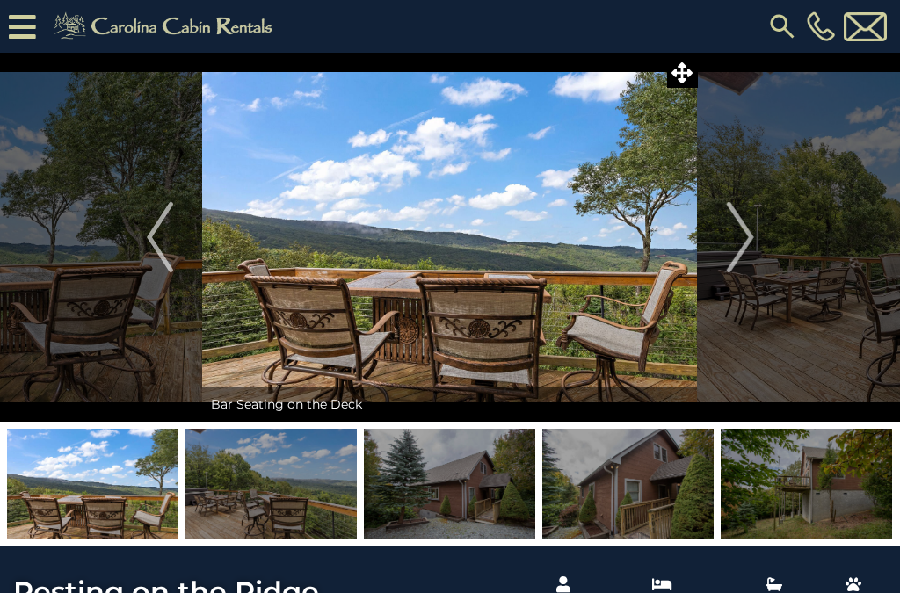
click at [735, 243] on img "Next" at bounding box center [740, 237] width 26 height 70
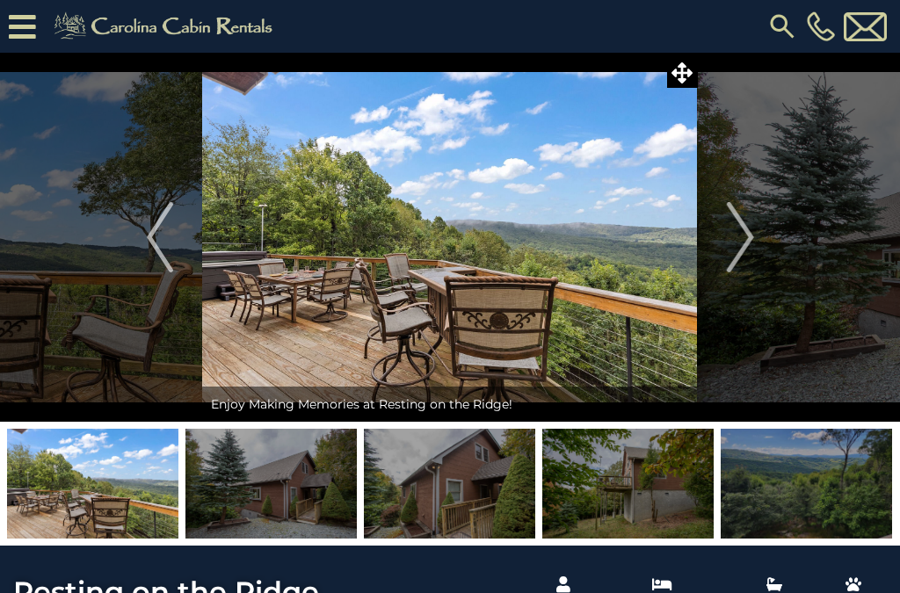
click at [738, 239] on img "Next" at bounding box center [740, 237] width 26 height 70
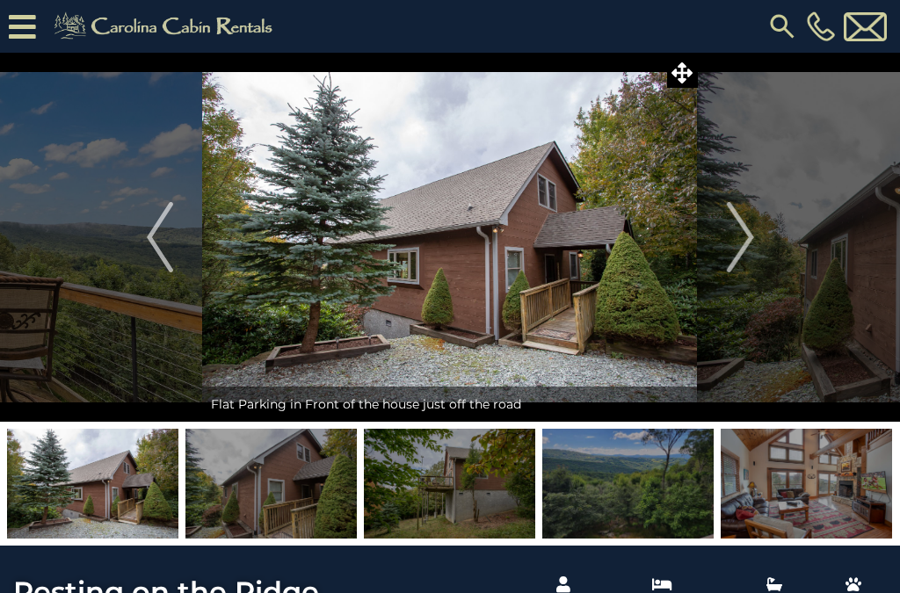
click at [742, 241] on img "Next" at bounding box center [740, 237] width 26 height 70
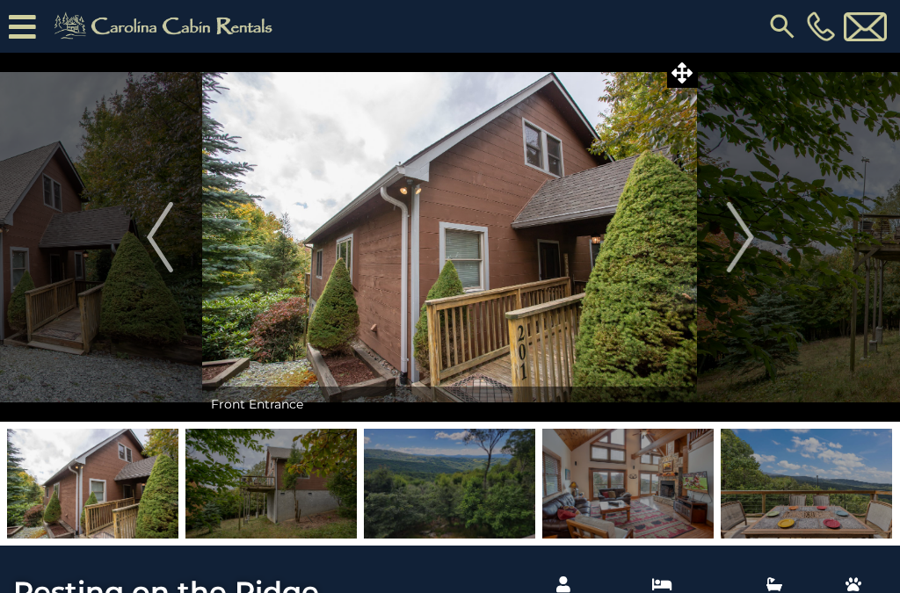
click at [742, 245] on img "Next" at bounding box center [740, 237] width 26 height 70
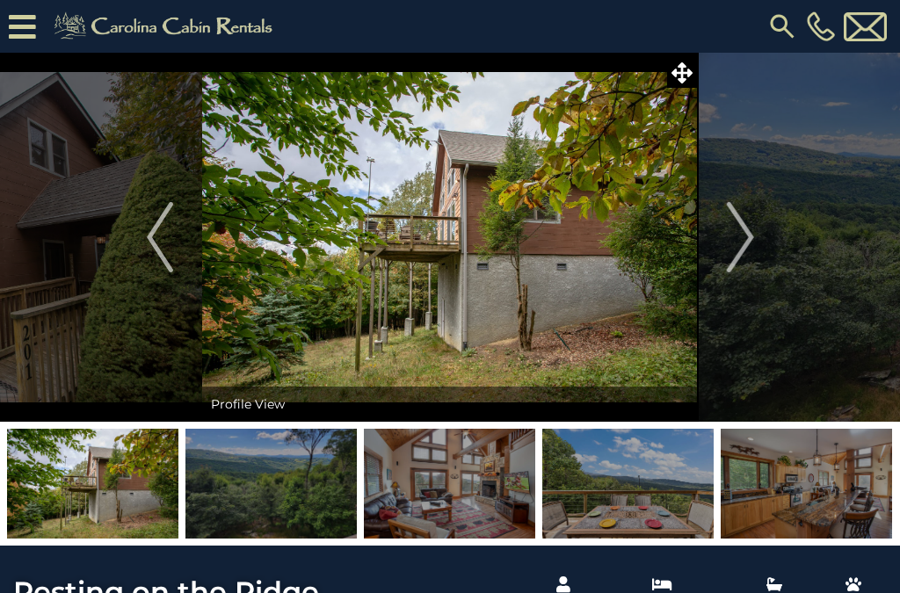
click at [737, 242] on img "Next" at bounding box center [740, 237] width 26 height 70
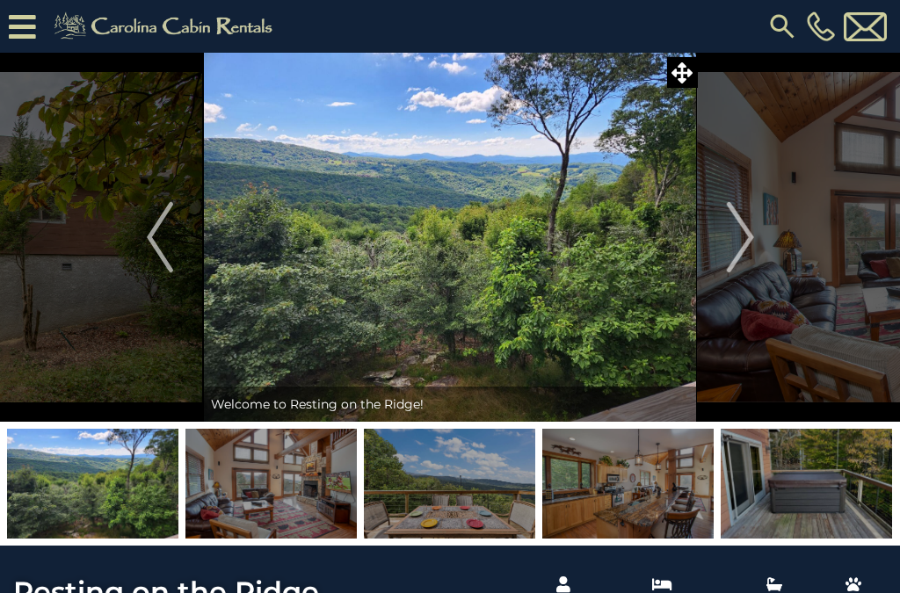
click at [742, 241] on img "Next" at bounding box center [740, 237] width 26 height 70
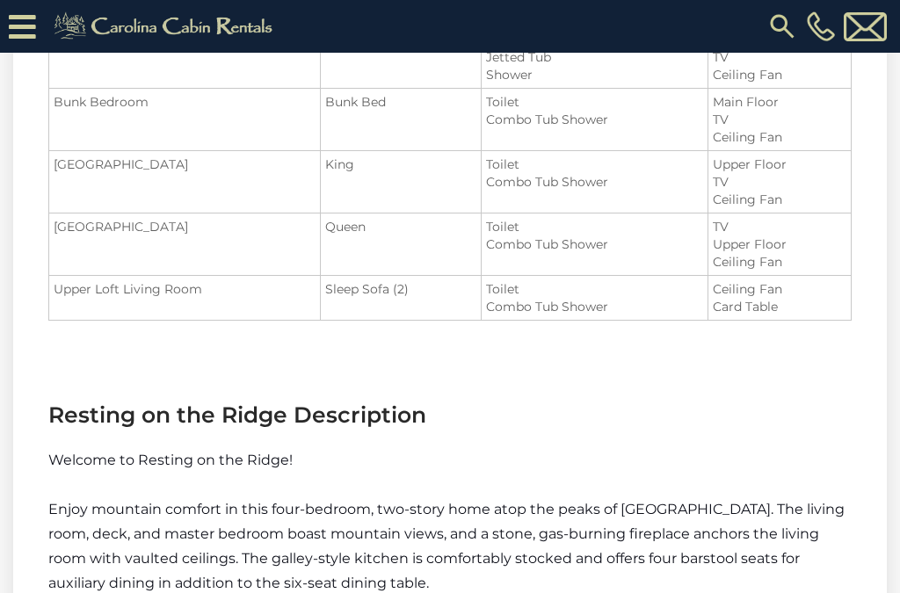
scroll to position [2094, 0]
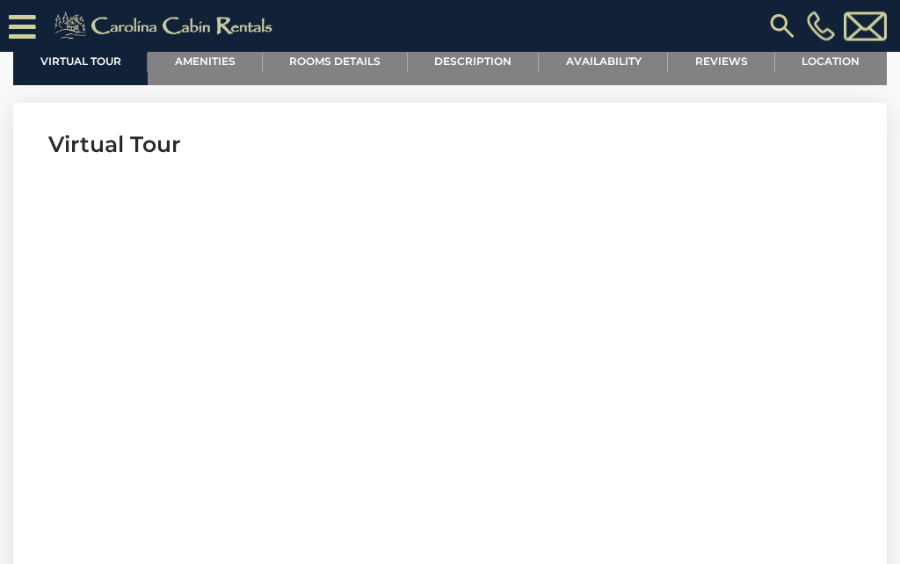
scroll to position [653, 0]
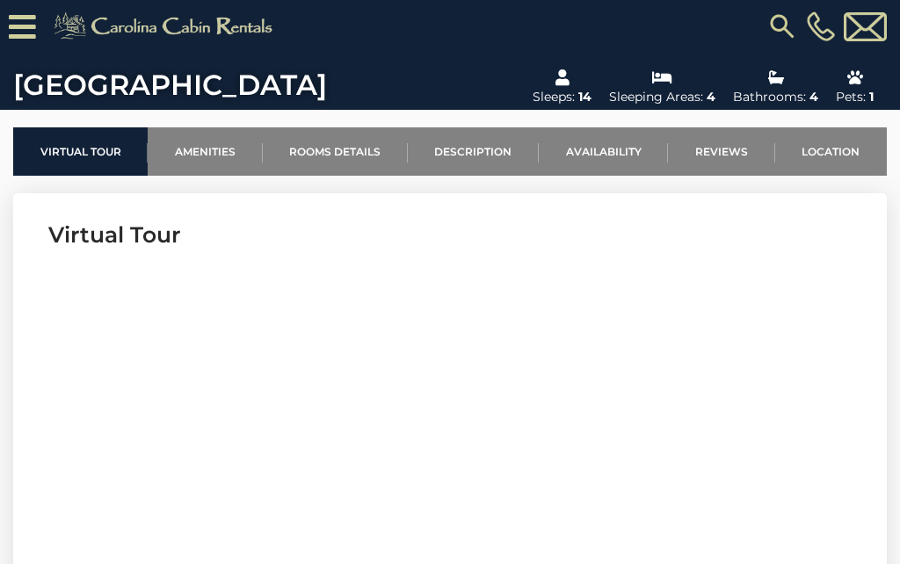
click at [613, 152] on link "Availability" at bounding box center [603, 151] width 129 height 48
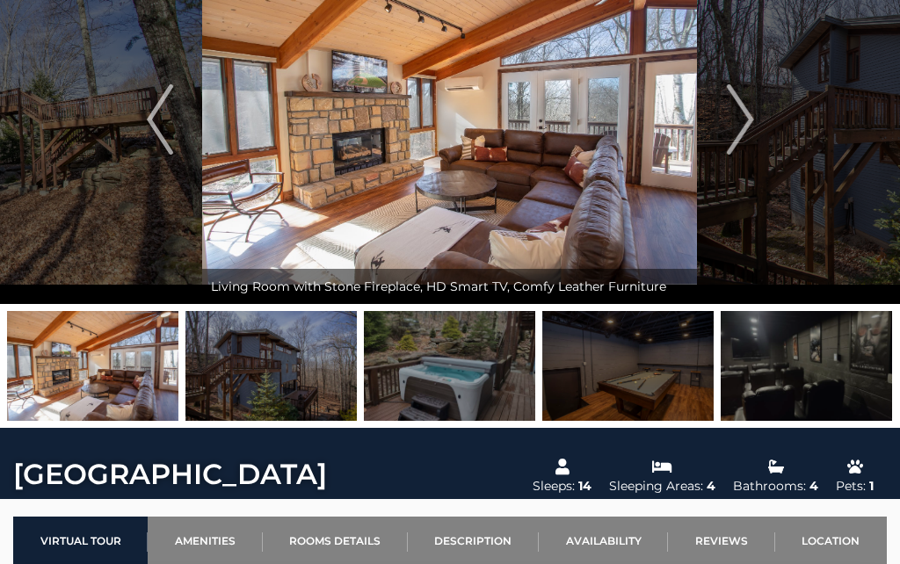
scroll to position [0, 0]
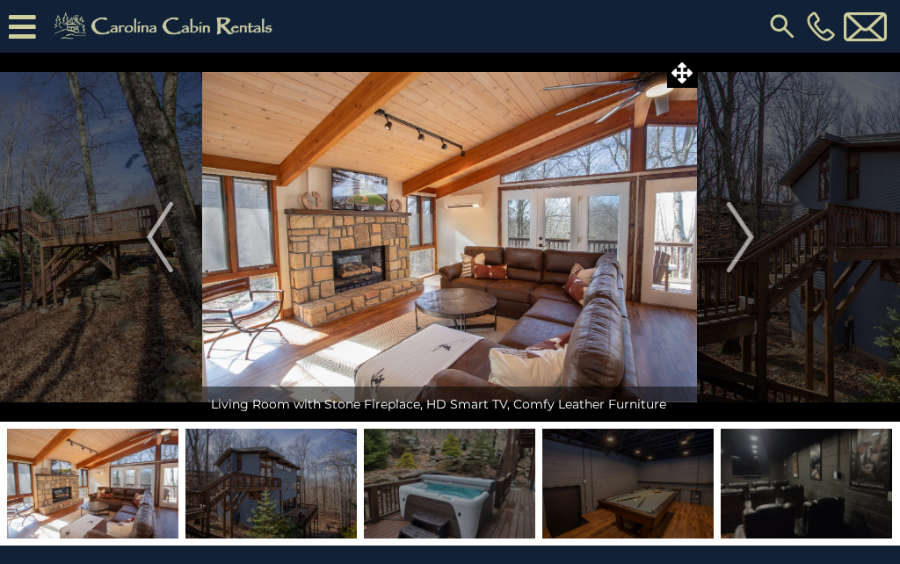
click at [740, 234] on img "Next" at bounding box center [740, 237] width 26 height 70
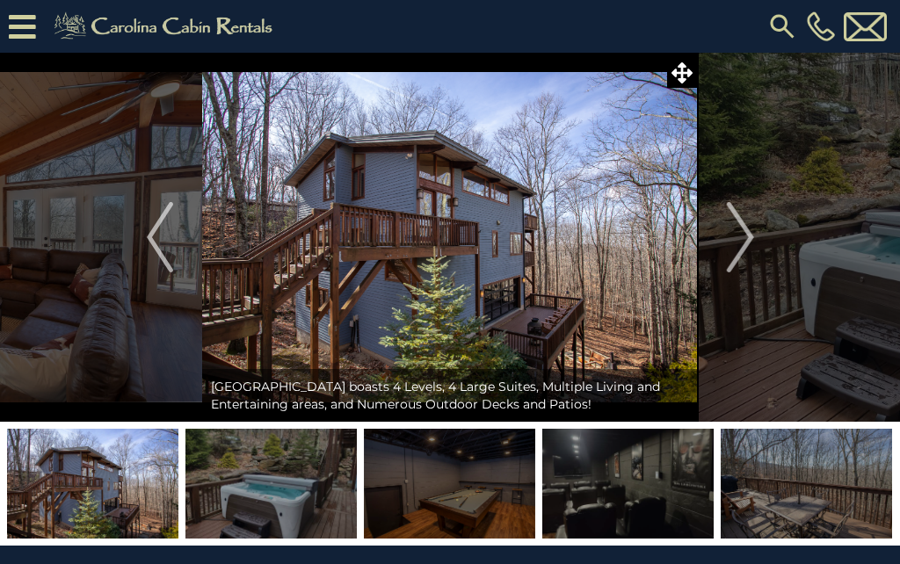
click at [742, 231] on img "Next" at bounding box center [740, 237] width 26 height 70
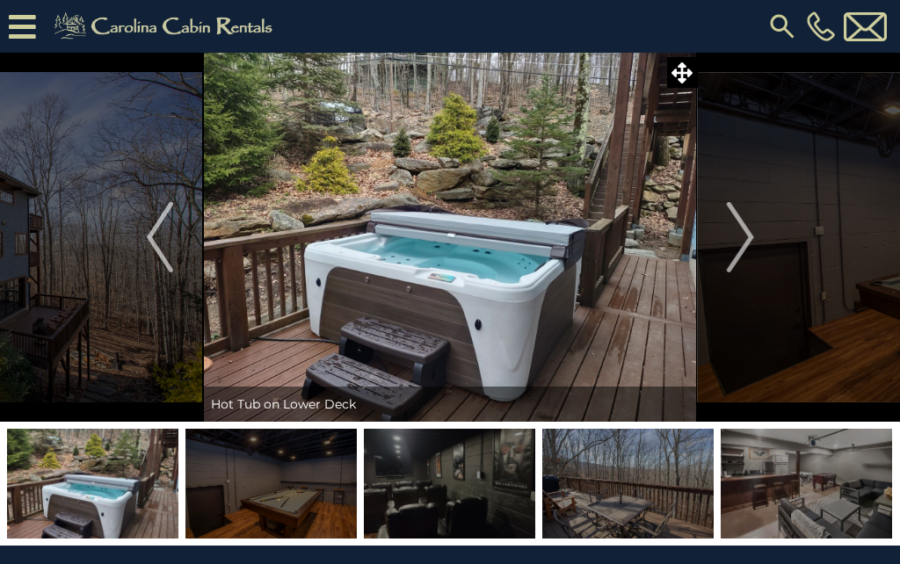
click at [744, 242] on img "Next" at bounding box center [740, 237] width 26 height 70
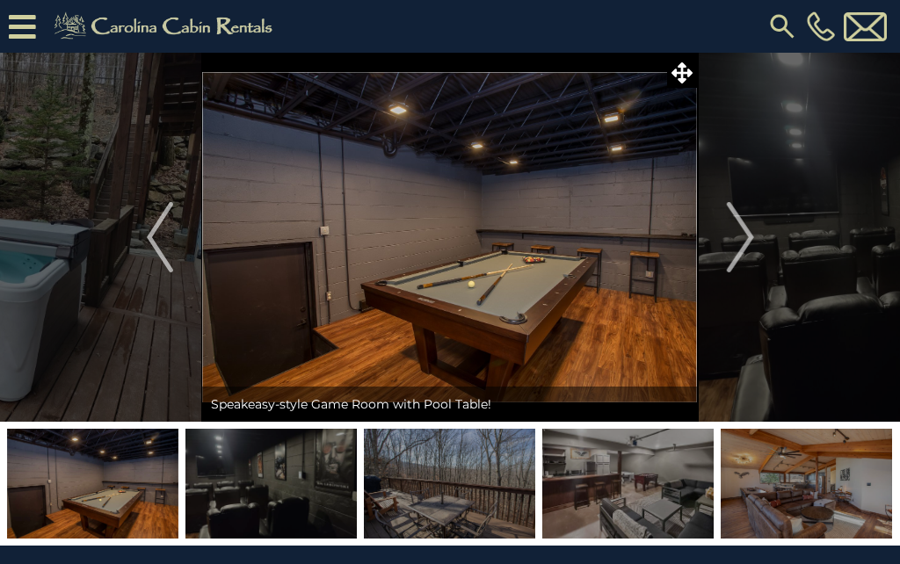
click at [735, 230] on img "Next" at bounding box center [740, 237] width 26 height 70
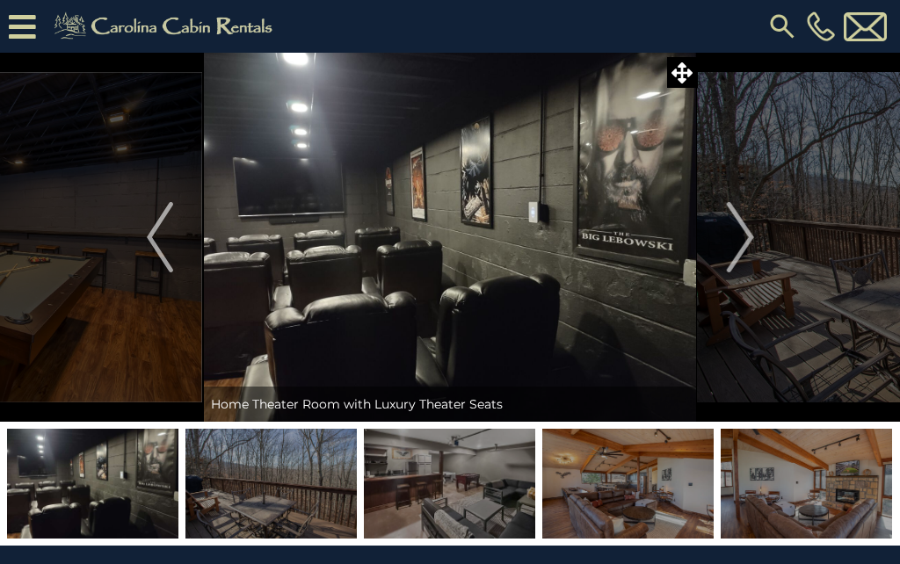
click at [736, 237] on img "Next" at bounding box center [740, 237] width 26 height 70
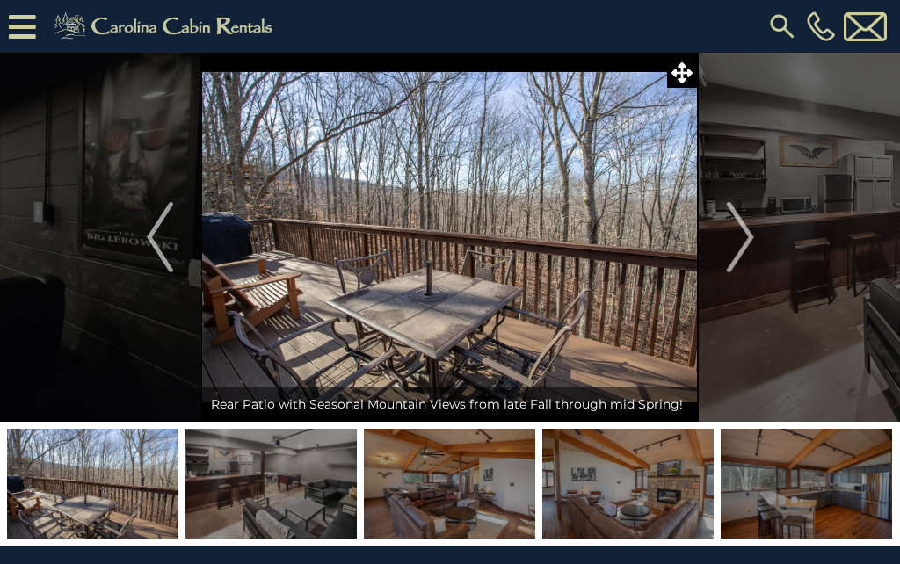
click at [736, 246] on img "Next" at bounding box center [740, 237] width 26 height 70
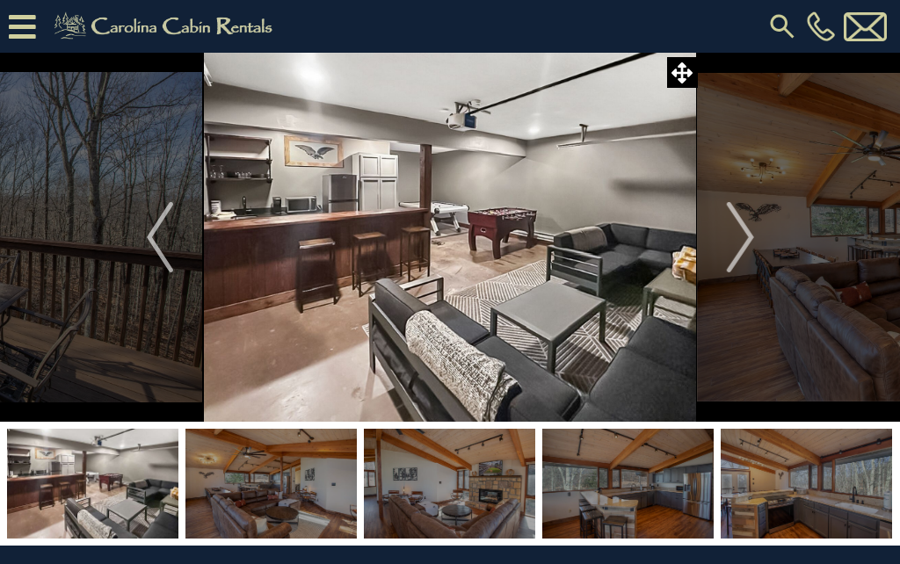
click at [738, 240] on img "Next" at bounding box center [740, 237] width 26 height 70
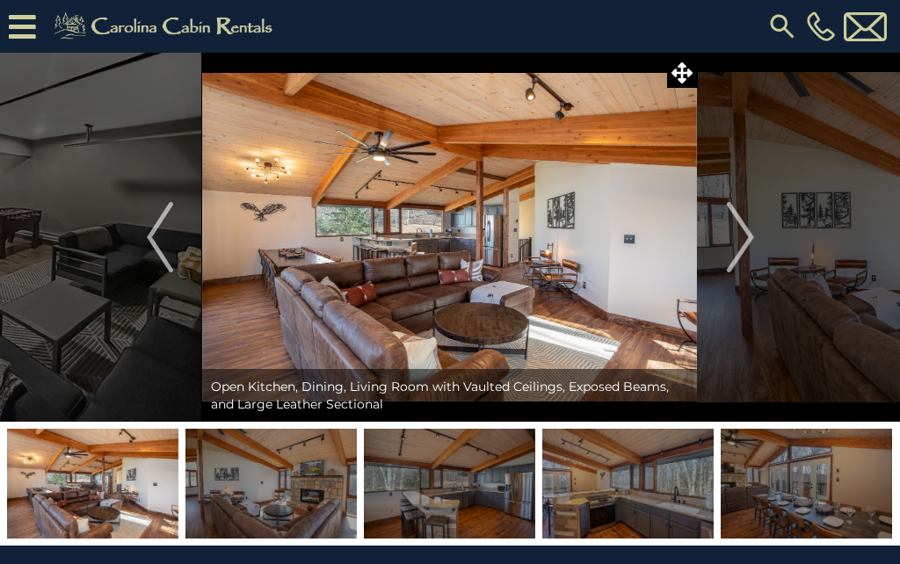
click at [738, 242] on img "Next" at bounding box center [740, 237] width 26 height 70
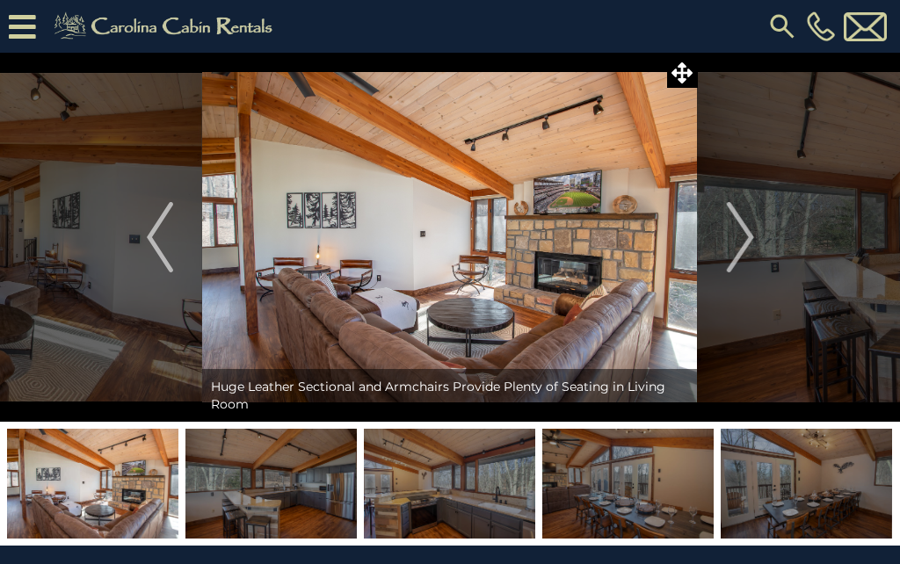
click at [738, 246] on img "Next" at bounding box center [740, 237] width 26 height 70
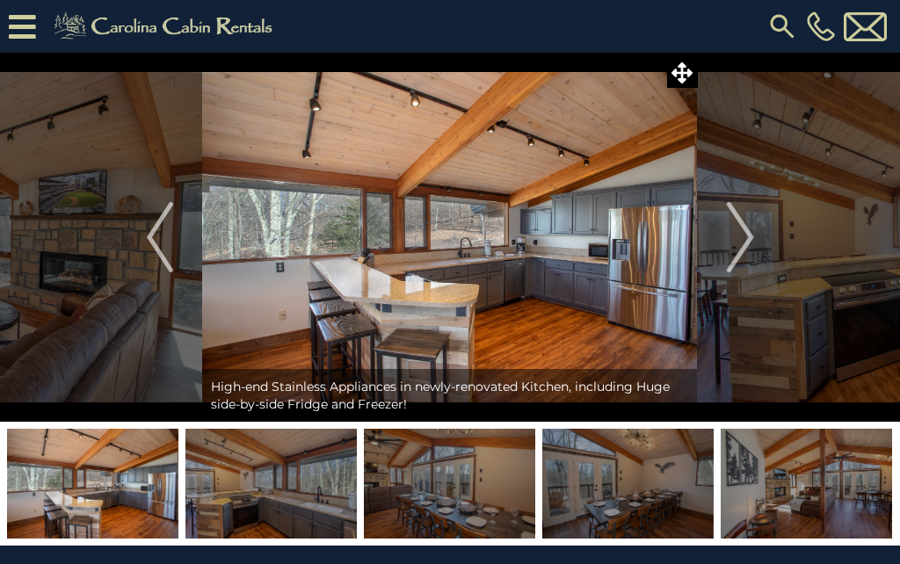
click at [743, 237] on img "Next" at bounding box center [740, 237] width 26 height 70
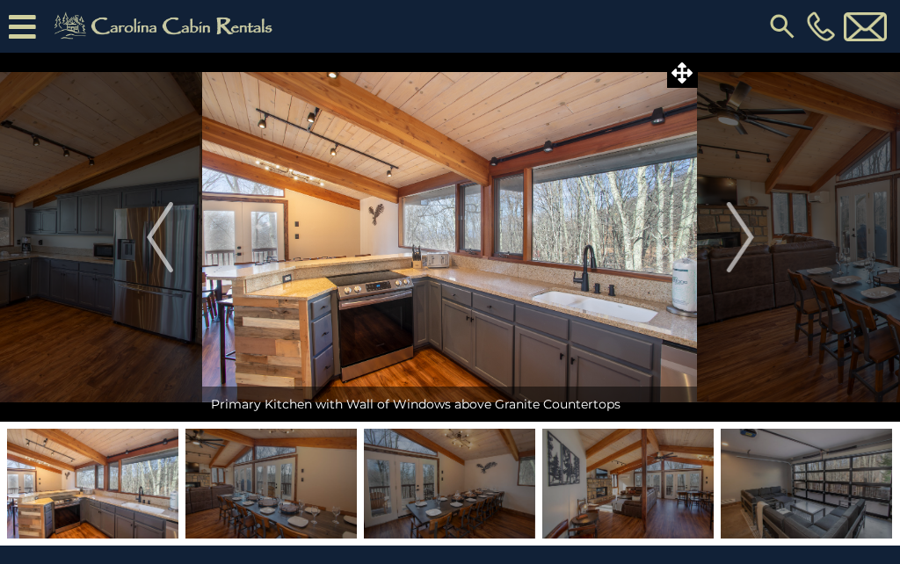
click at [738, 239] on img "Next" at bounding box center [740, 237] width 26 height 70
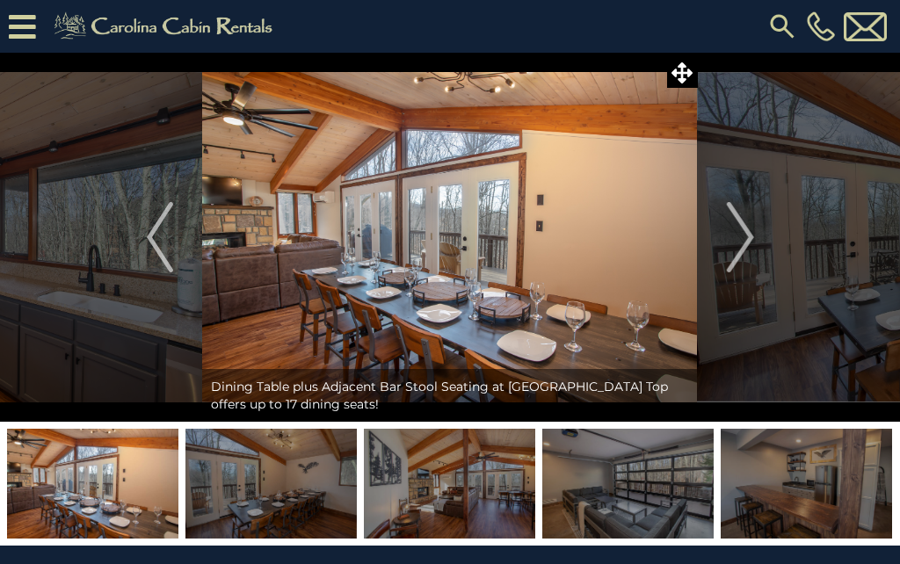
click at [737, 235] on img "Next" at bounding box center [740, 237] width 26 height 70
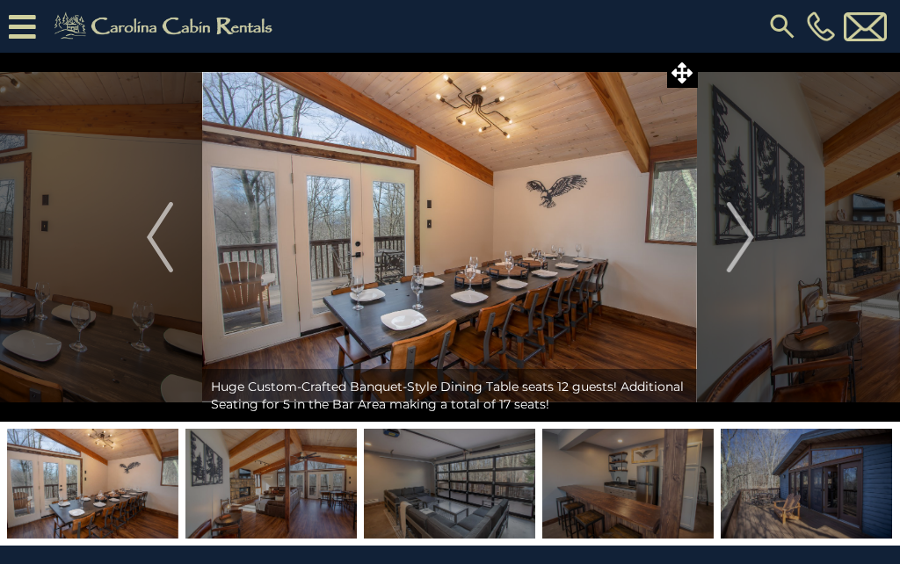
click at [738, 246] on img "Next" at bounding box center [740, 237] width 26 height 70
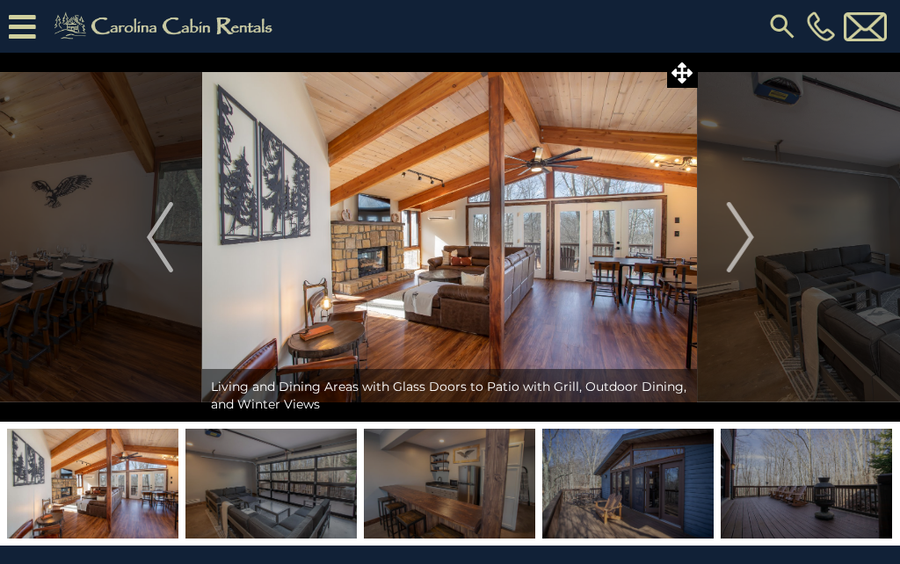
click at [734, 250] on img "Next" at bounding box center [740, 237] width 26 height 70
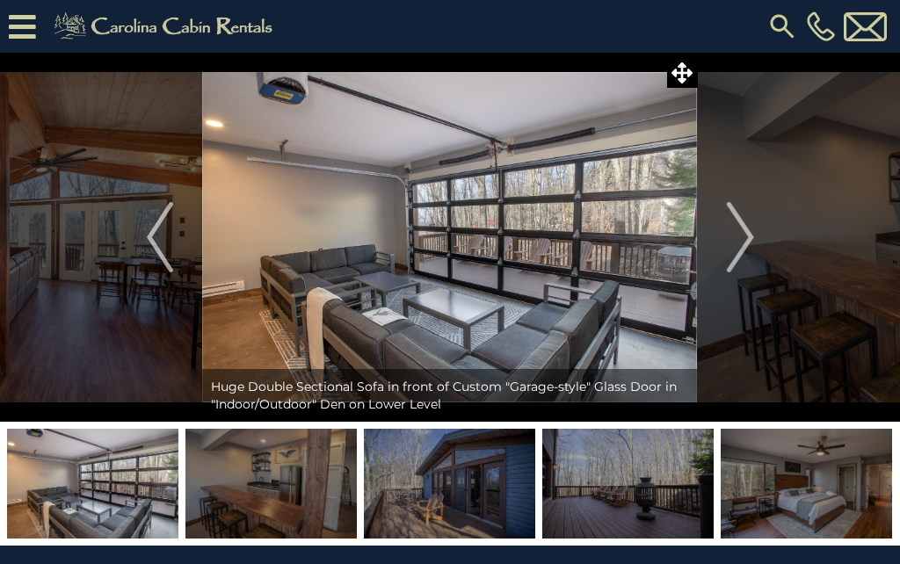
click at [734, 247] on img "Next" at bounding box center [740, 237] width 26 height 70
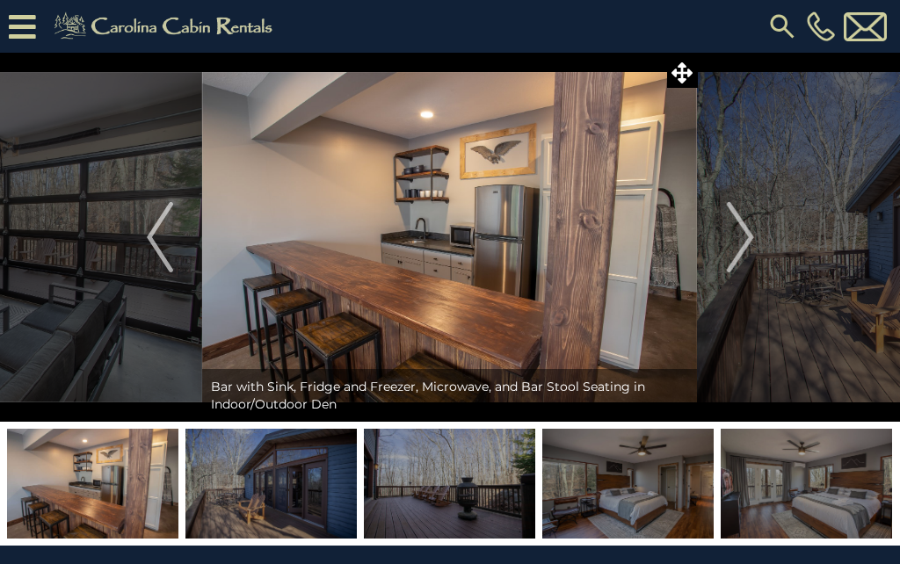
click at [739, 250] on img "Next" at bounding box center [740, 237] width 26 height 70
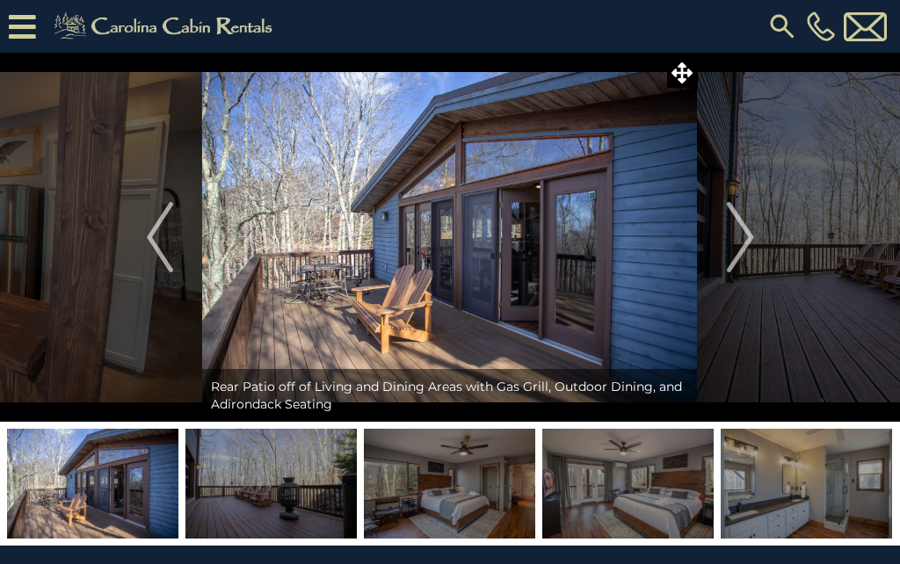
click at [735, 242] on img "Next" at bounding box center [740, 237] width 26 height 70
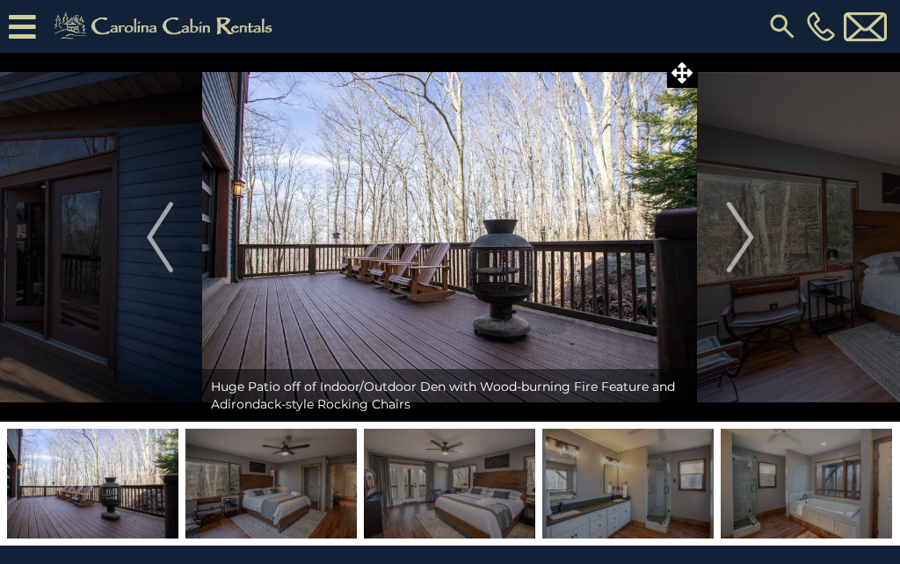
click at [737, 236] on img "Next" at bounding box center [740, 237] width 26 height 70
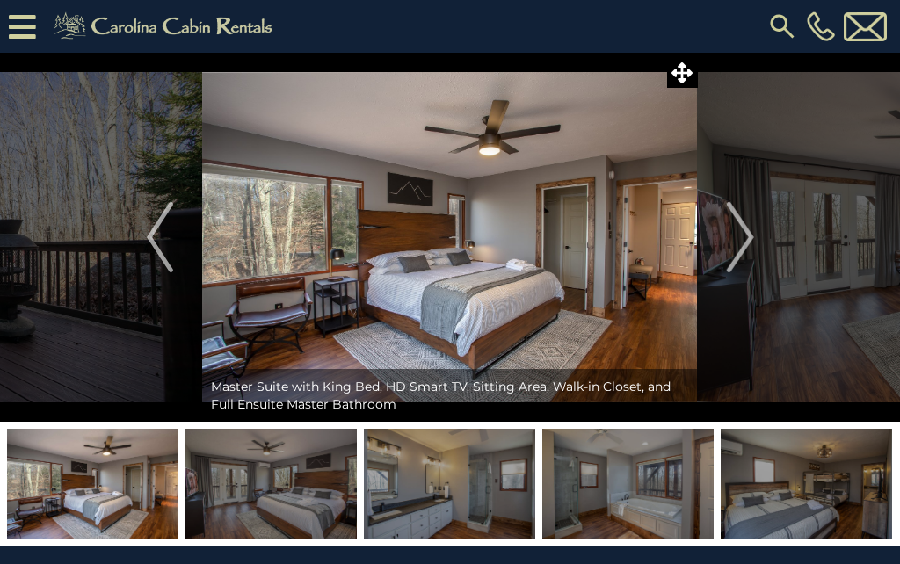
click at [738, 246] on img "Next" at bounding box center [740, 237] width 26 height 70
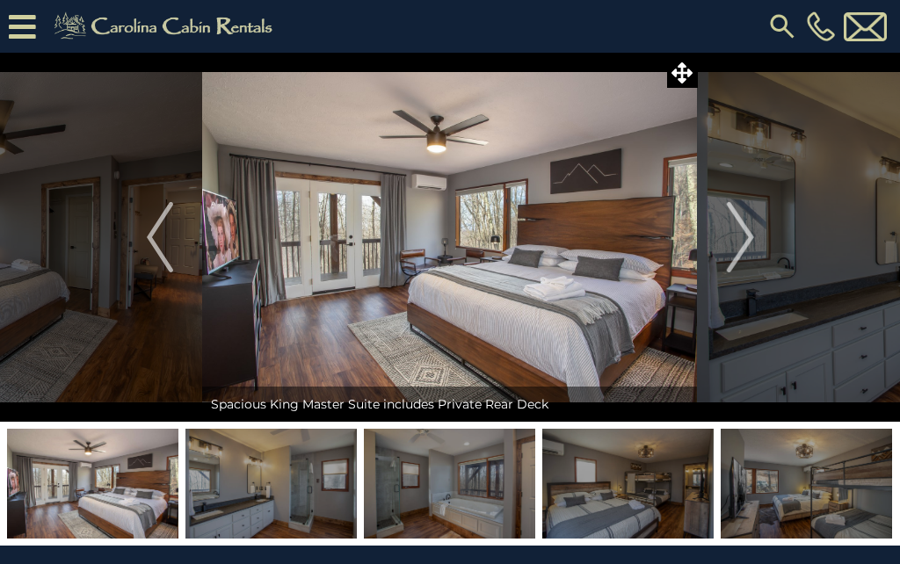
click at [744, 247] on img "Next" at bounding box center [740, 237] width 26 height 70
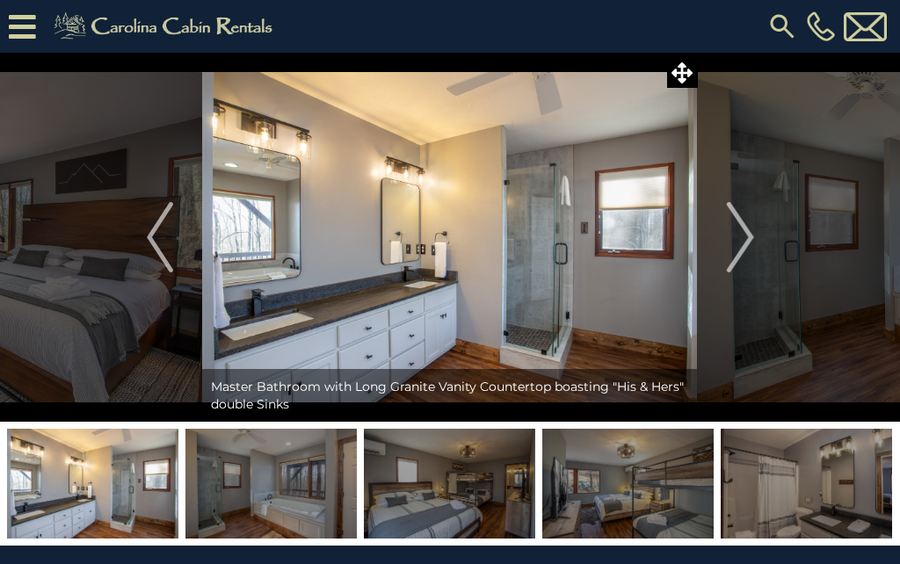
click at [737, 246] on img "Next" at bounding box center [740, 237] width 26 height 70
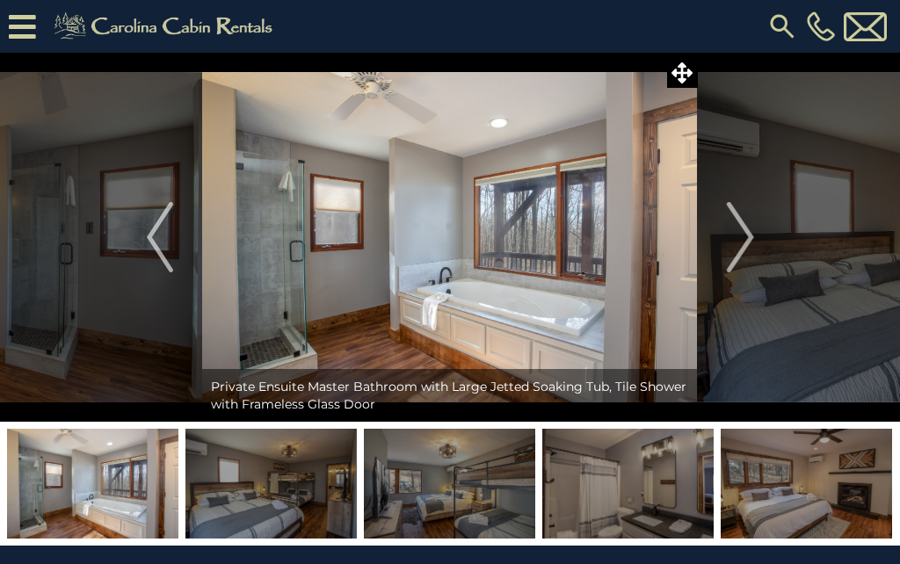
click at [742, 237] on img "Next" at bounding box center [740, 237] width 26 height 70
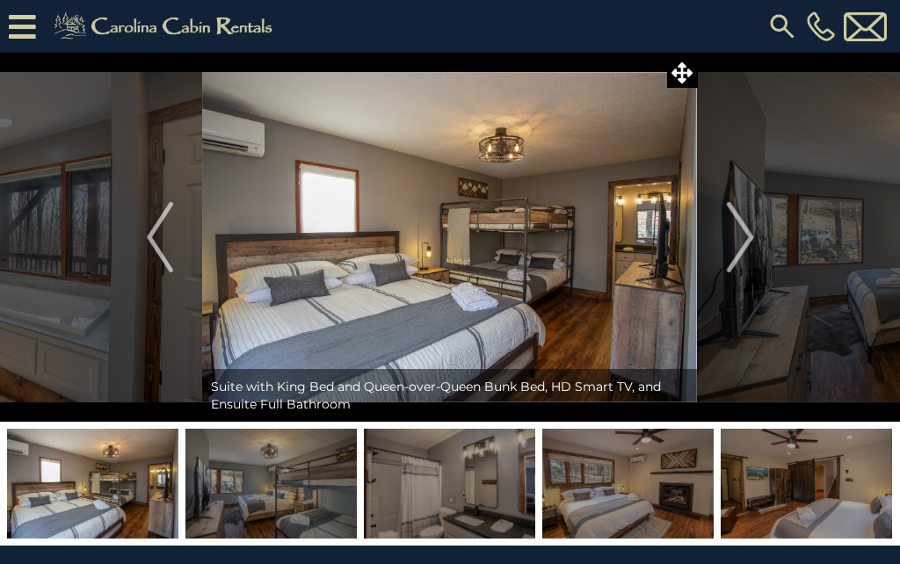
click at [735, 242] on img "Next" at bounding box center [740, 237] width 26 height 70
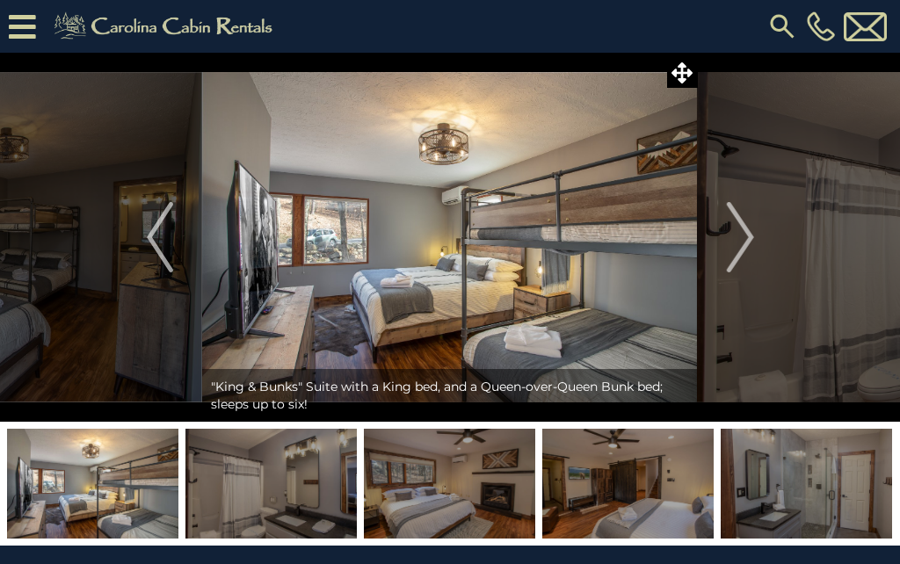
click at [736, 237] on img "Next" at bounding box center [740, 237] width 26 height 70
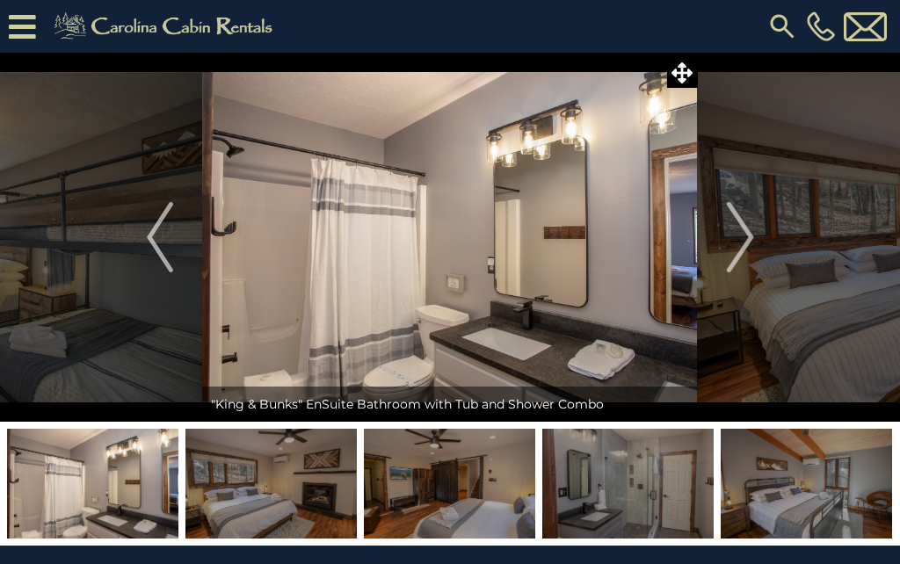
click at [740, 243] on img "Next" at bounding box center [740, 237] width 26 height 70
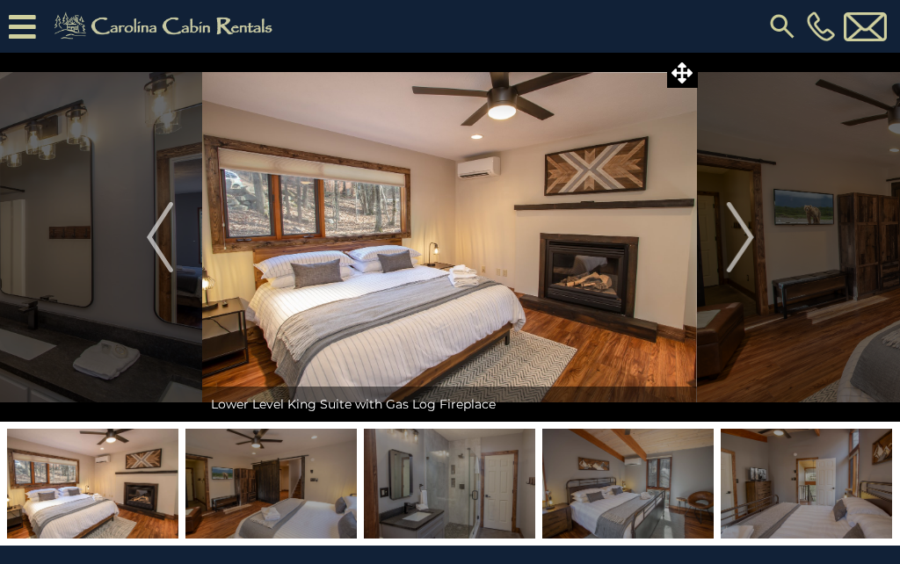
click at [733, 243] on img "Next" at bounding box center [740, 237] width 26 height 70
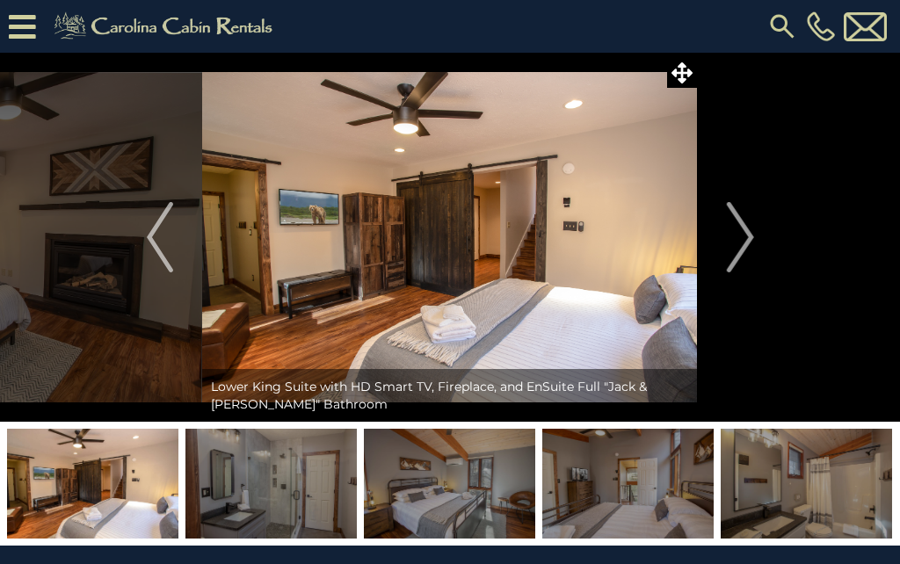
click at [735, 240] on img "Next" at bounding box center [740, 237] width 26 height 70
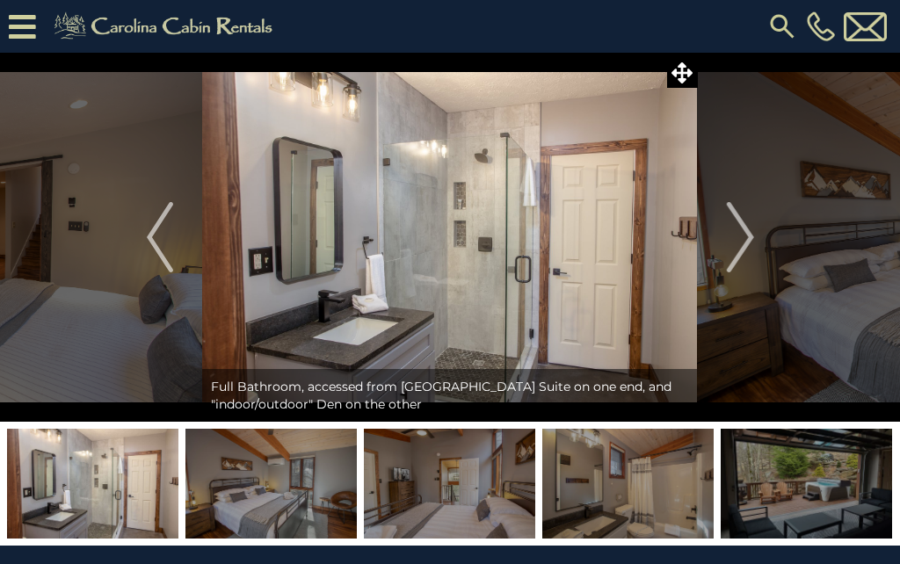
click at [740, 238] on img "Next" at bounding box center [740, 237] width 26 height 70
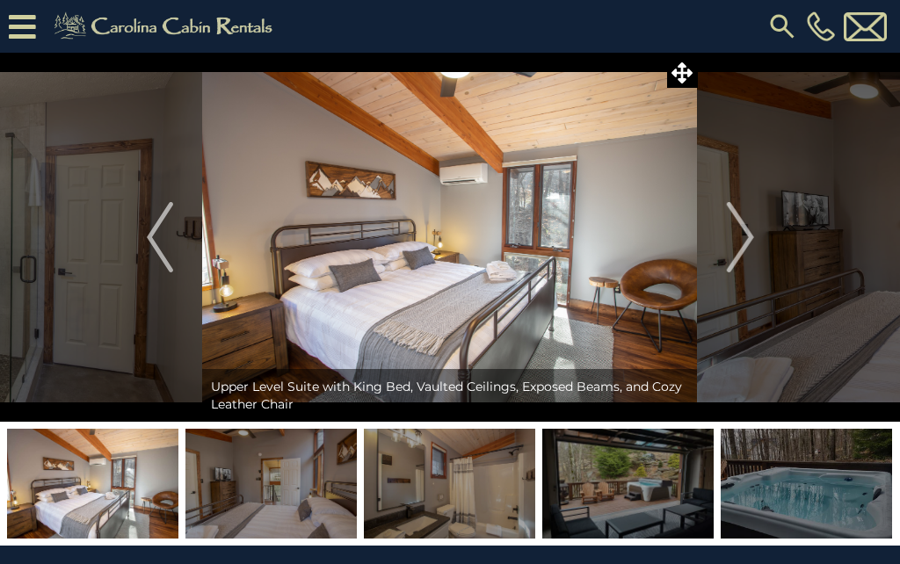
click at [736, 245] on img "Next" at bounding box center [740, 237] width 26 height 70
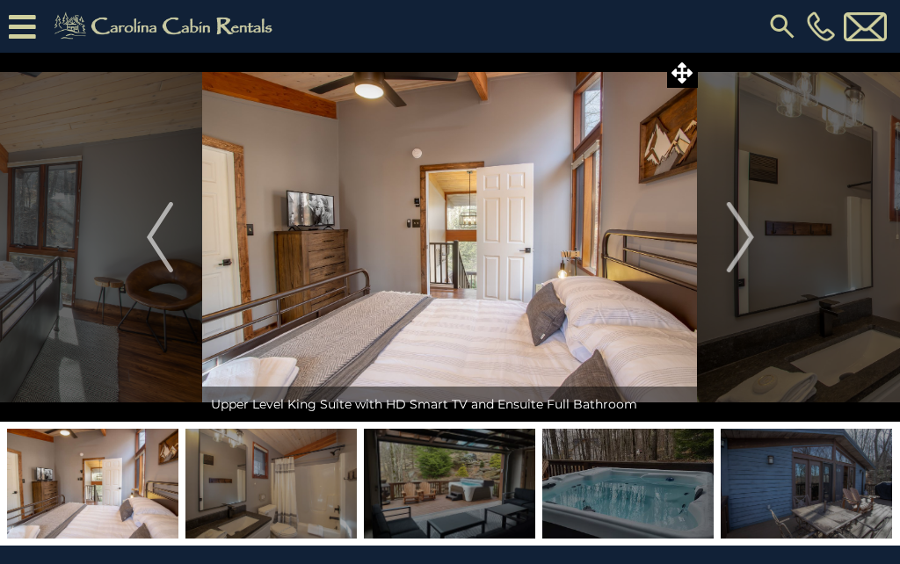
click at [735, 257] on img "Next" at bounding box center [740, 237] width 26 height 70
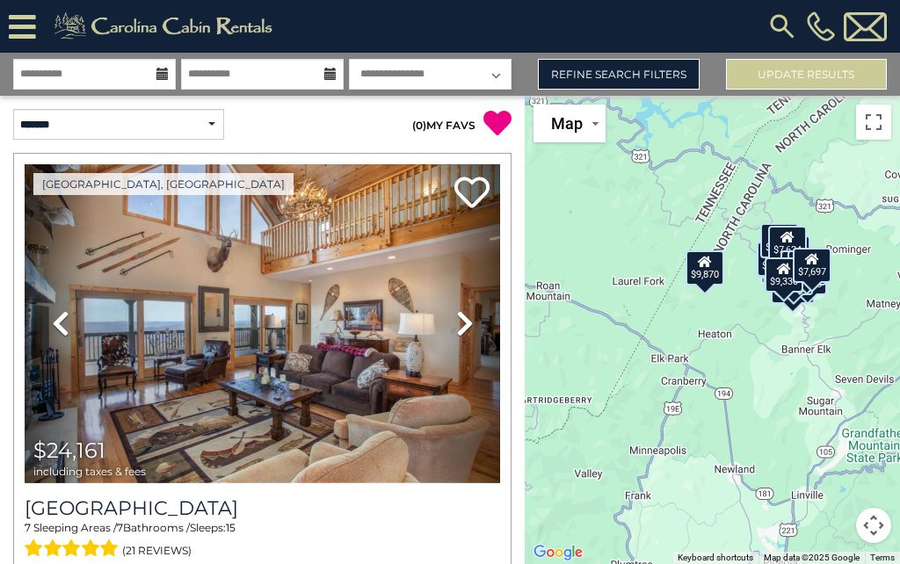
scroll to position [15, 0]
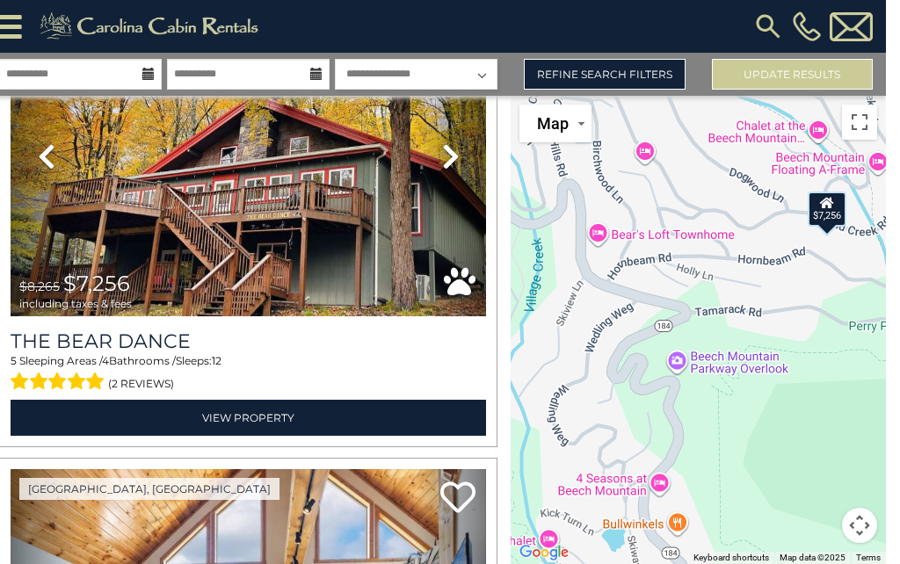
scroll to position [0, 0]
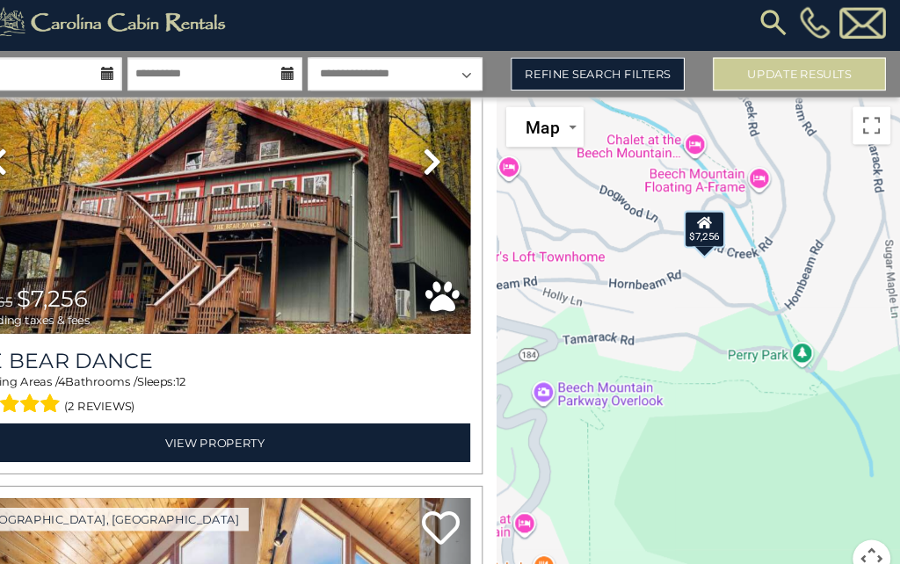
click at [176, 212] on img at bounding box center [262, 156] width 475 height 319
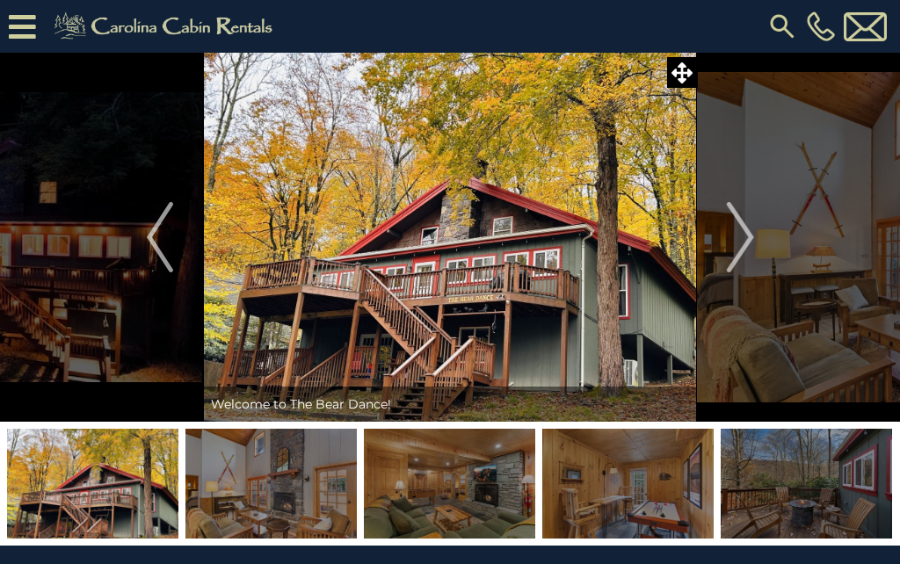
click at [746, 235] on img "Next" at bounding box center [740, 237] width 26 height 70
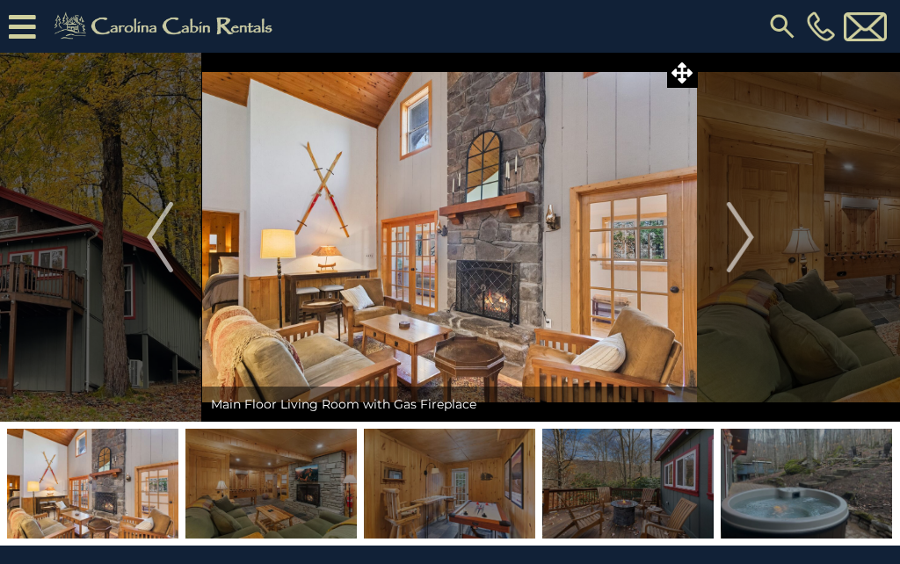
click at [737, 232] on img "Next" at bounding box center [740, 237] width 26 height 70
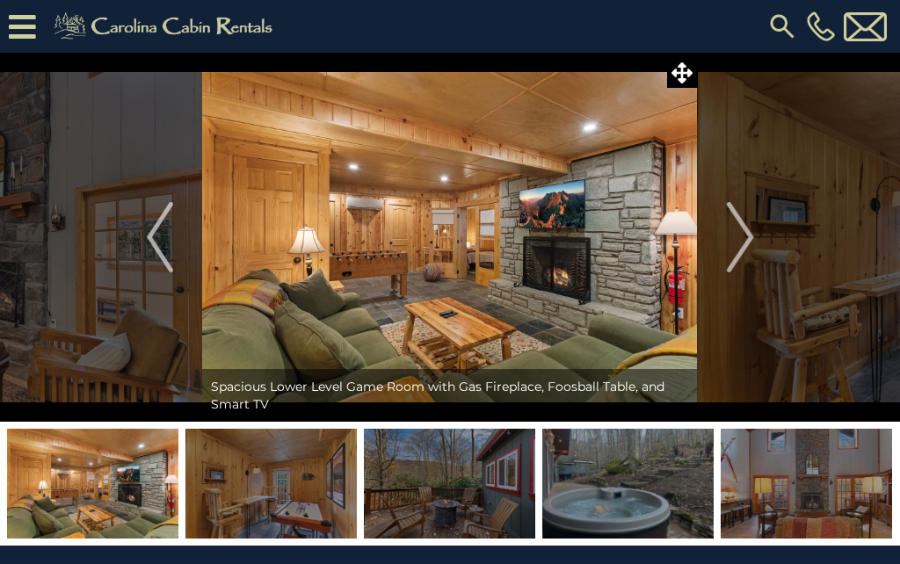
click at [735, 237] on img "Next" at bounding box center [740, 237] width 26 height 70
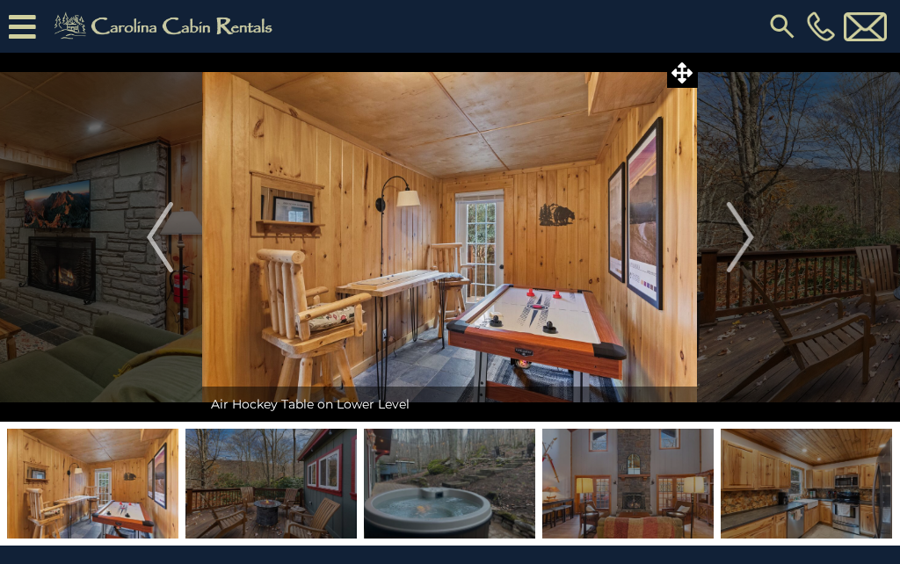
click at [739, 235] on img "Next" at bounding box center [740, 237] width 26 height 70
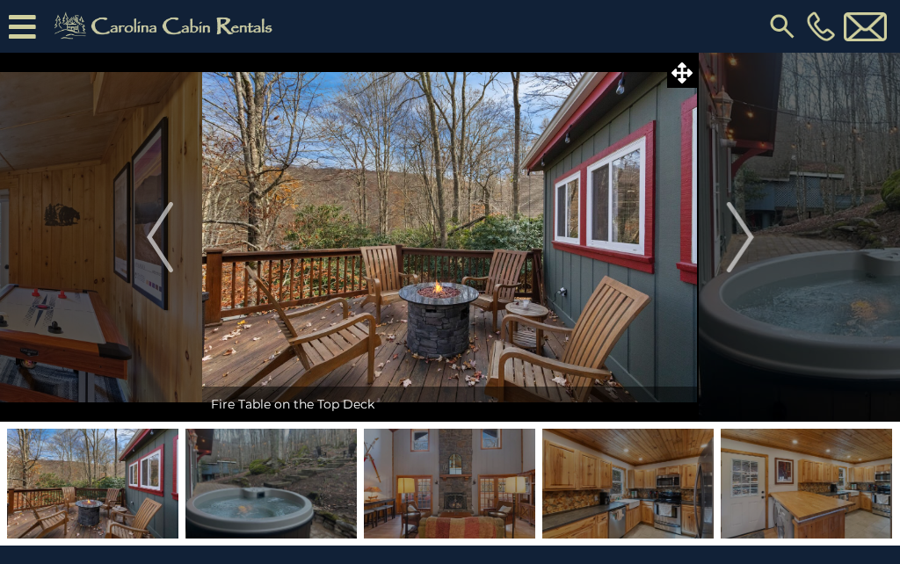
click at [734, 224] on img "Next" at bounding box center [740, 237] width 26 height 70
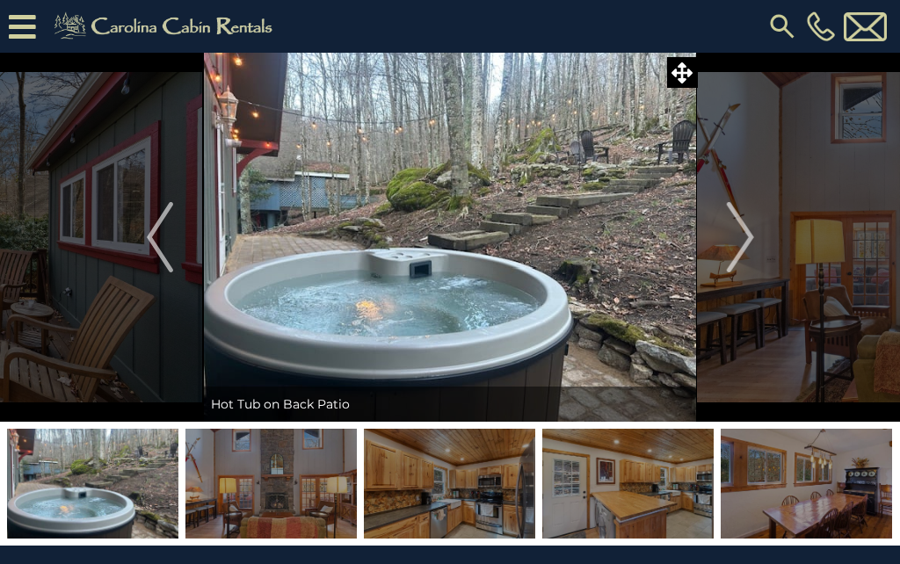
click at [738, 229] on img "Next" at bounding box center [740, 237] width 26 height 70
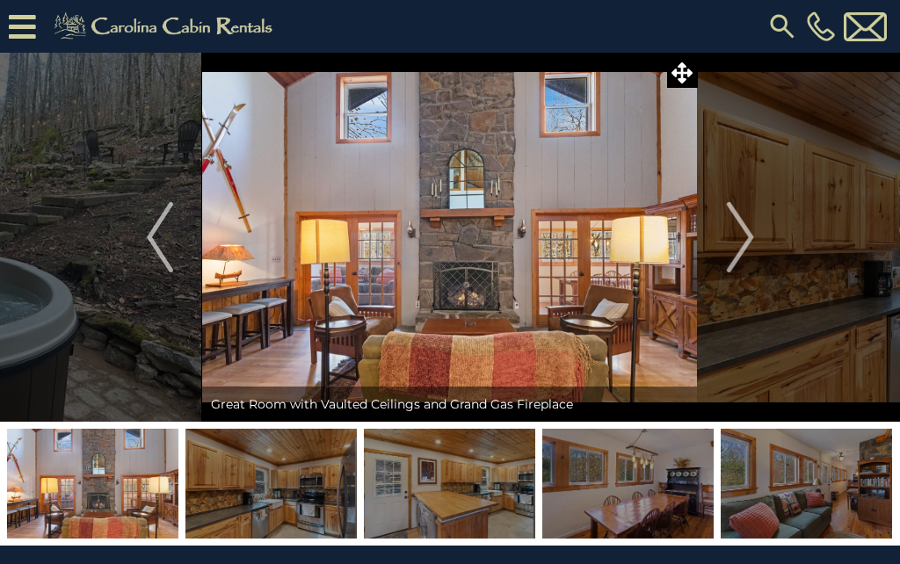
click at [741, 236] on img "Next" at bounding box center [740, 237] width 26 height 70
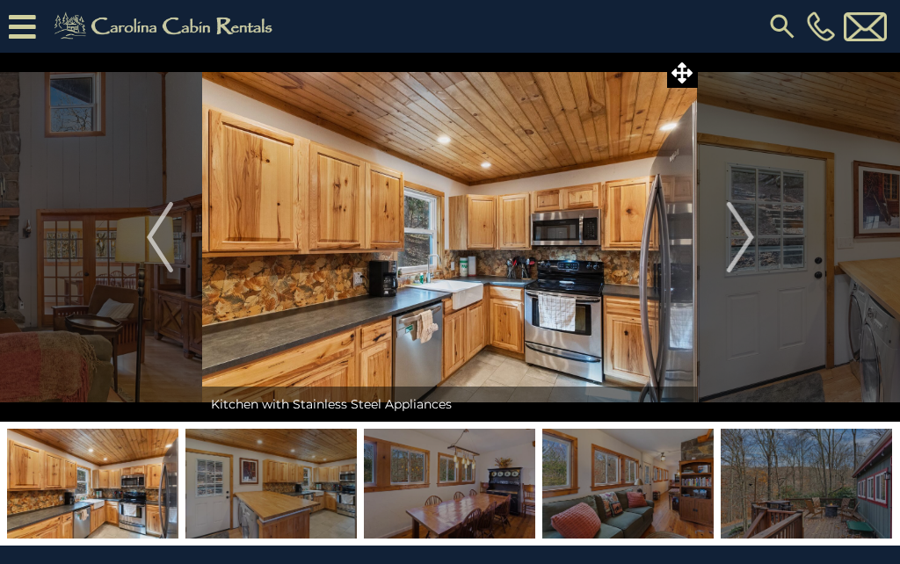
click at [734, 232] on img "Next" at bounding box center [740, 237] width 26 height 70
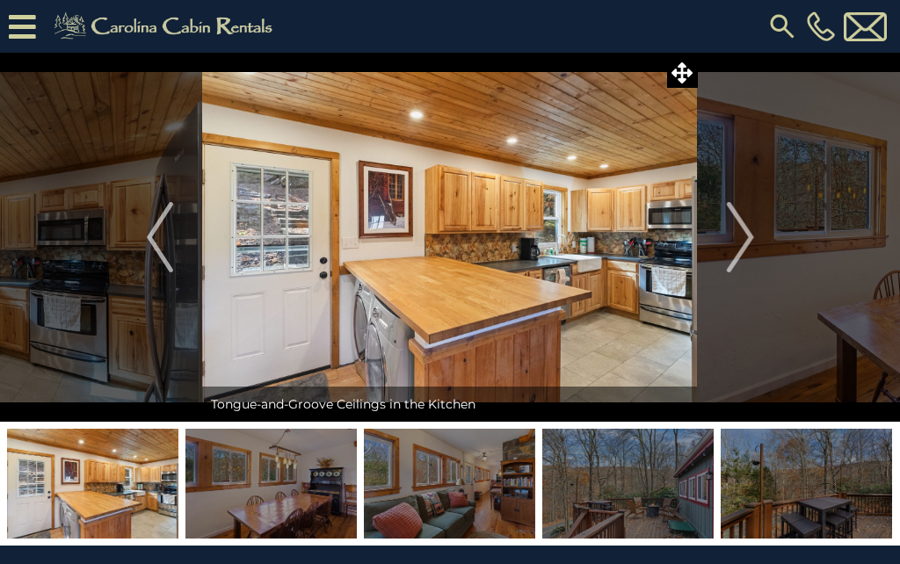
click at [745, 242] on img "Next" at bounding box center [740, 237] width 26 height 70
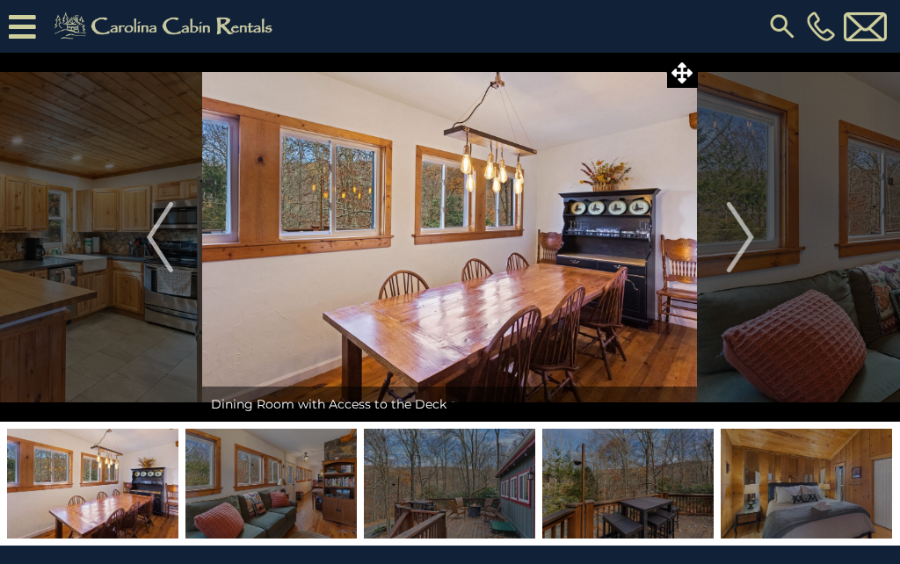
click at [737, 239] on img "Next" at bounding box center [740, 237] width 26 height 70
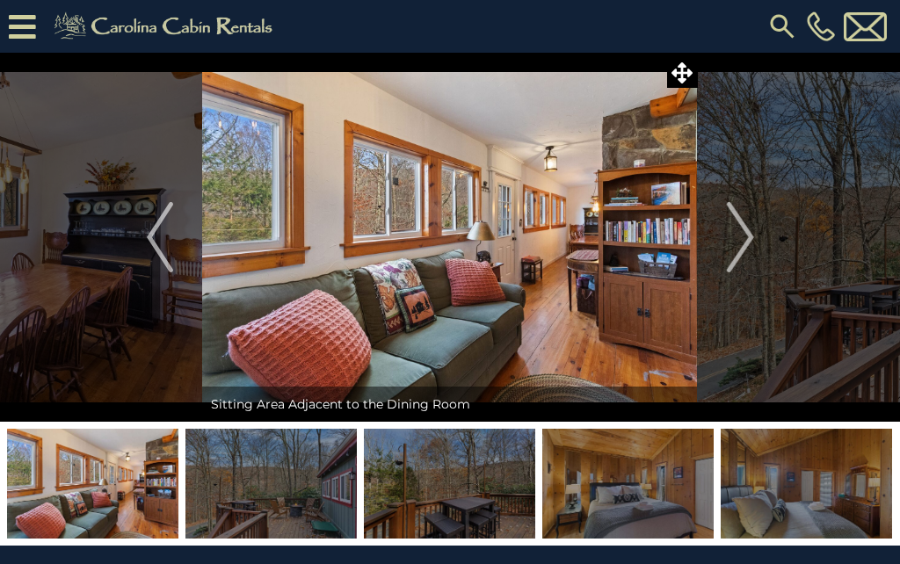
click at [736, 234] on img "Next" at bounding box center [740, 237] width 26 height 70
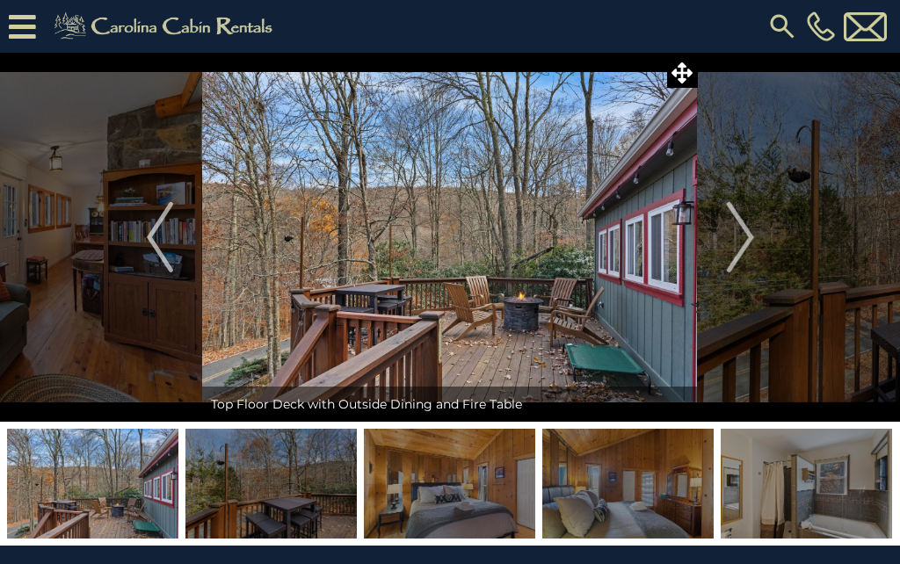
click at [730, 242] on img "Next" at bounding box center [740, 237] width 26 height 70
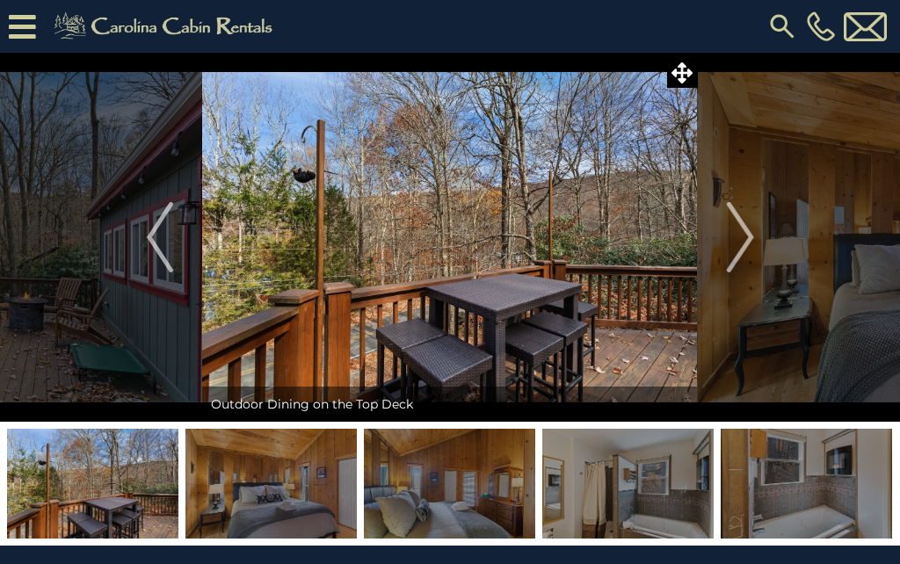
click at [735, 240] on img "Next" at bounding box center [740, 237] width 26 height 70
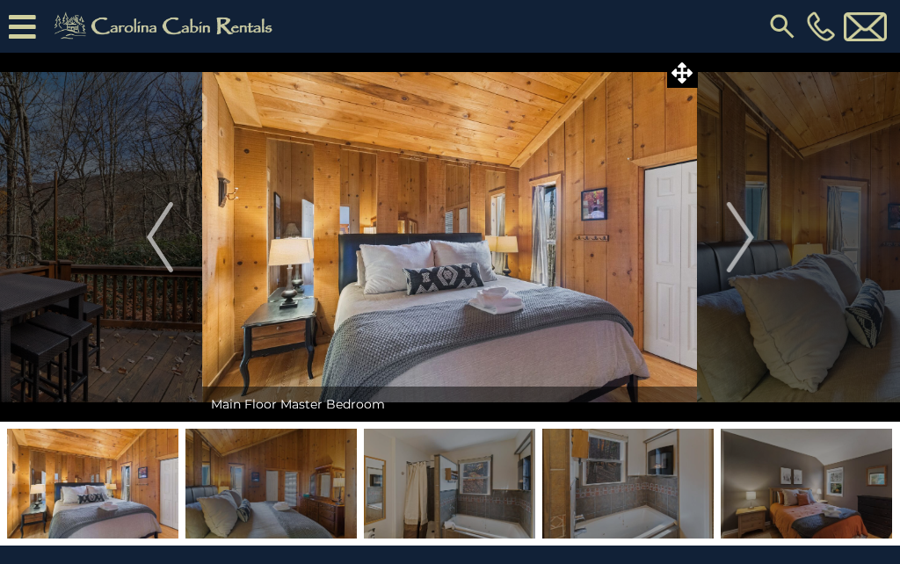
click at [738, 235] on img "Next" at bounding box center [740, 237] width 26 height 70
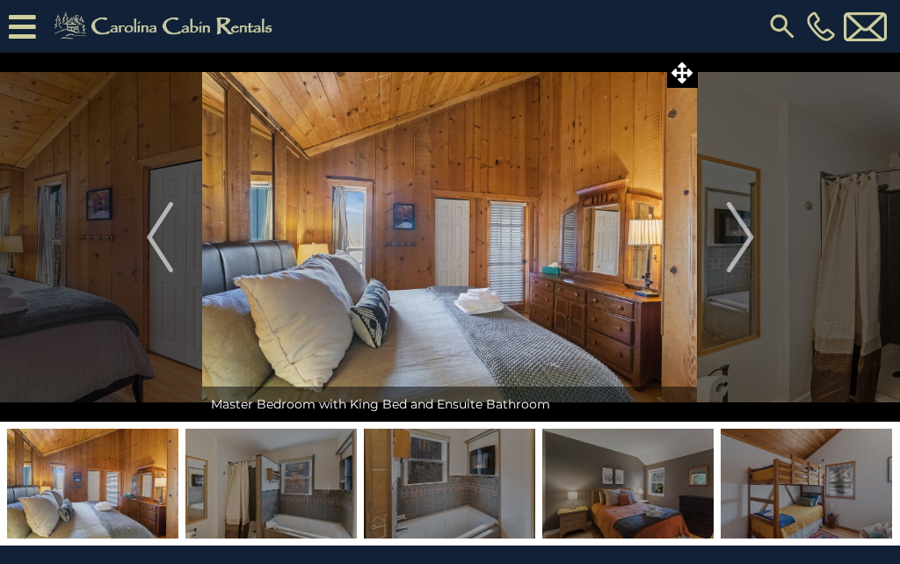
click at [736, 233] on img "Next" at bounding box center [740, 237] width 26 height 70
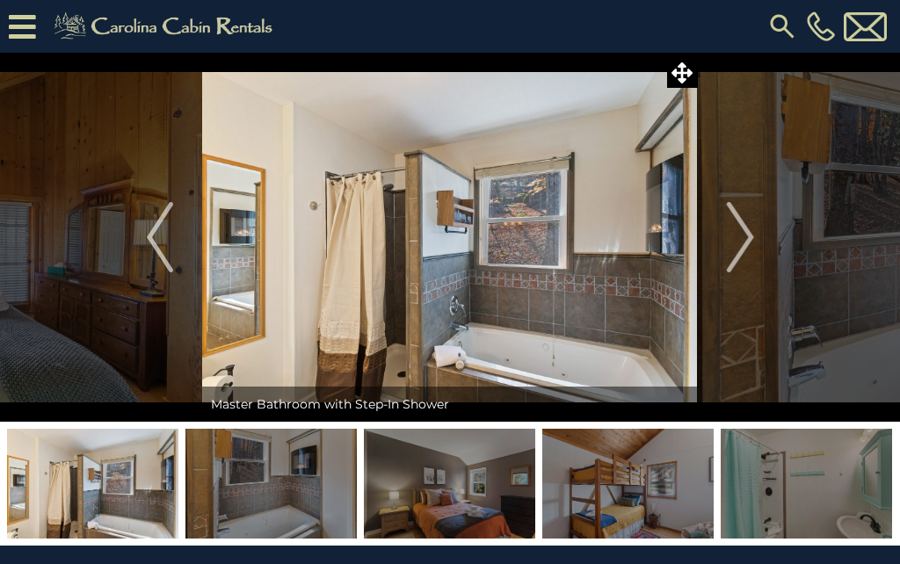
click at [743, 235] on img "Next" at bounding box center [740, 237] width 26 height 70
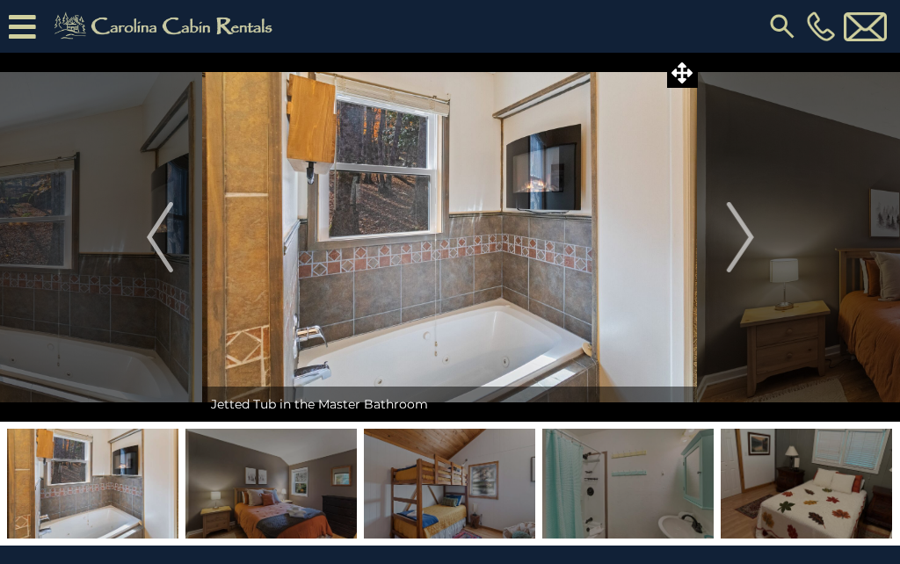
click at [732, 236] on img "Next" at bounding box center [740, 237] width 26 height 70
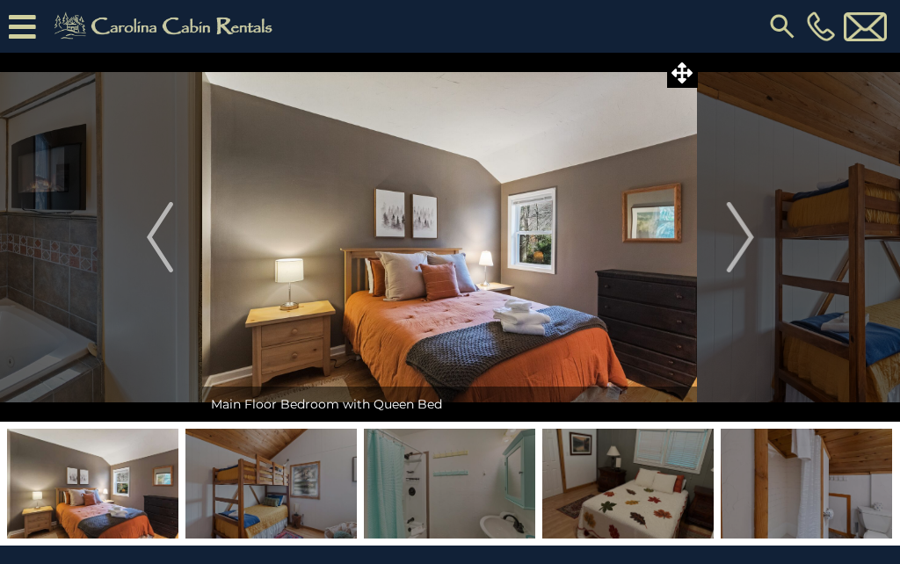
click at [734, 235] on img "Next" at bounding box center [740, 237] width 26 height 70
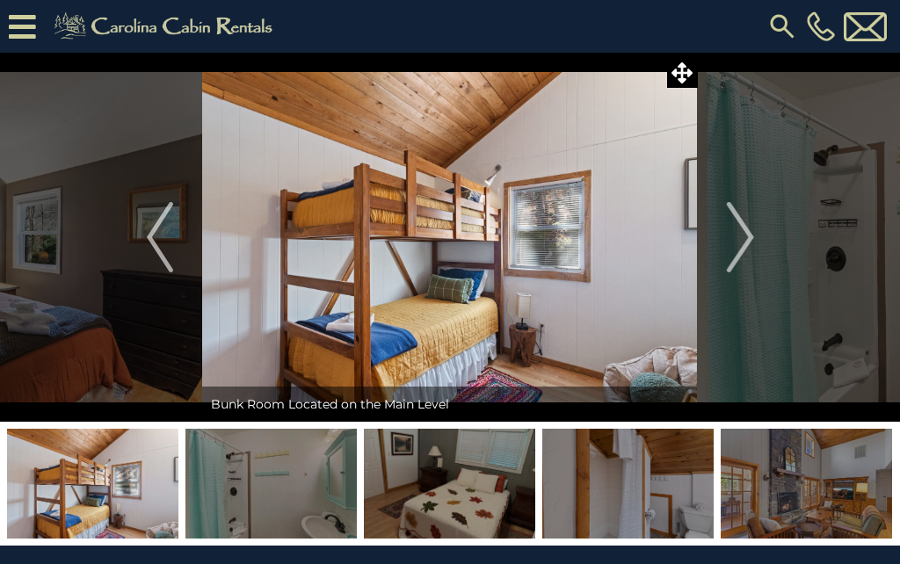
click at [741, 235] on img "Next" at bounding box center [740, 237] width 26 height 70
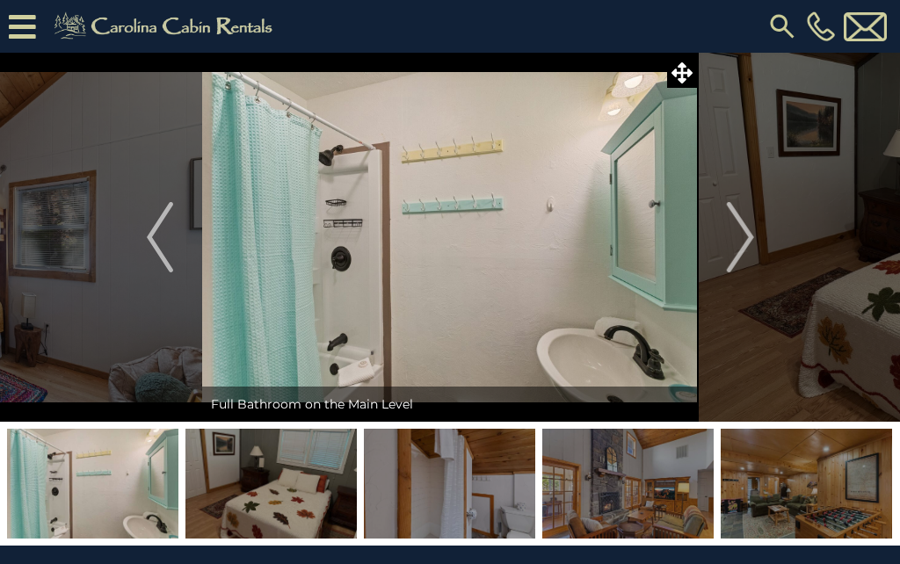
click at [741, 242] on img "Next" at bounding box center [740, 237] width 26 height 70
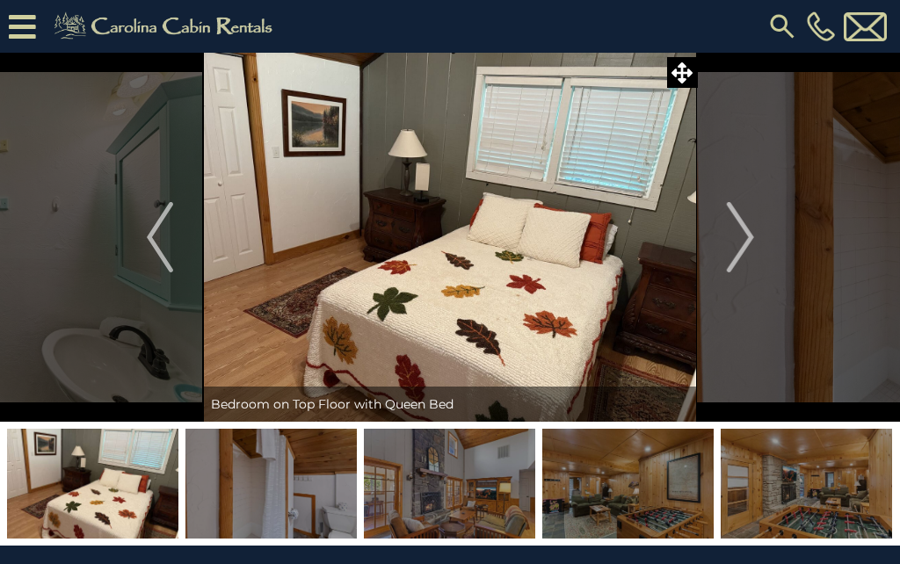
click at [738, 236] on img "Next" at bounding box center [740, 237] width 26 height 70
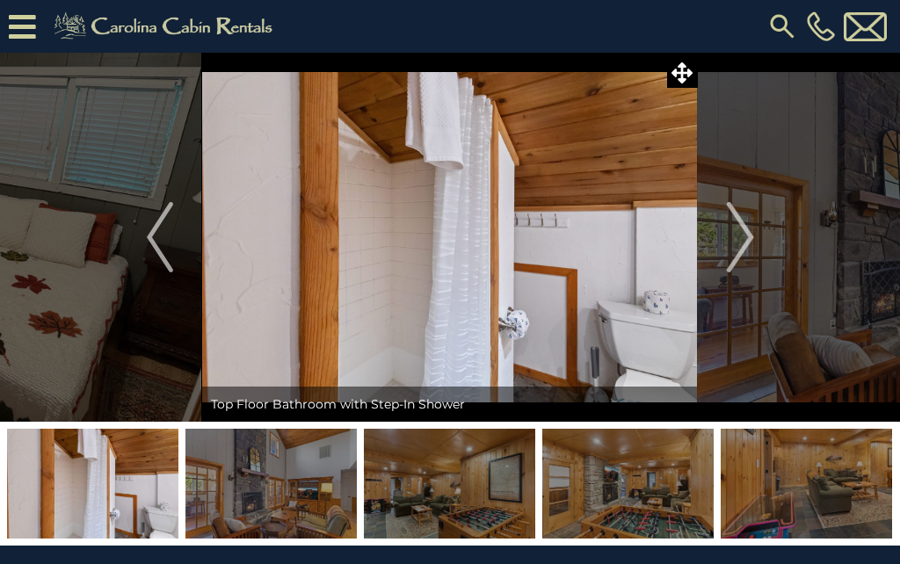
click at [728, 251] on img "Next" at bounding box center [740, 237] width 26 height 70
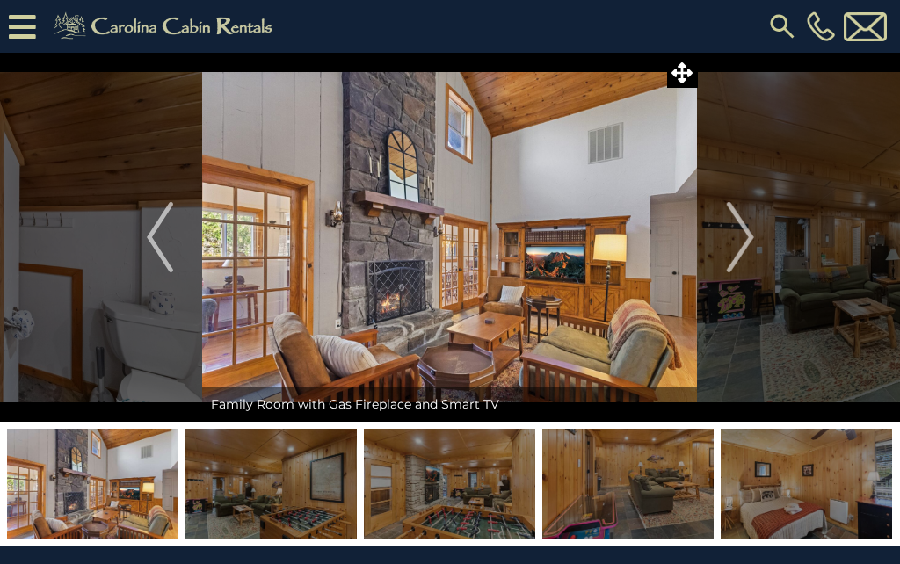
click at [734, 235] on img "Next" at bounding box center [740, 237] width 26 height 70
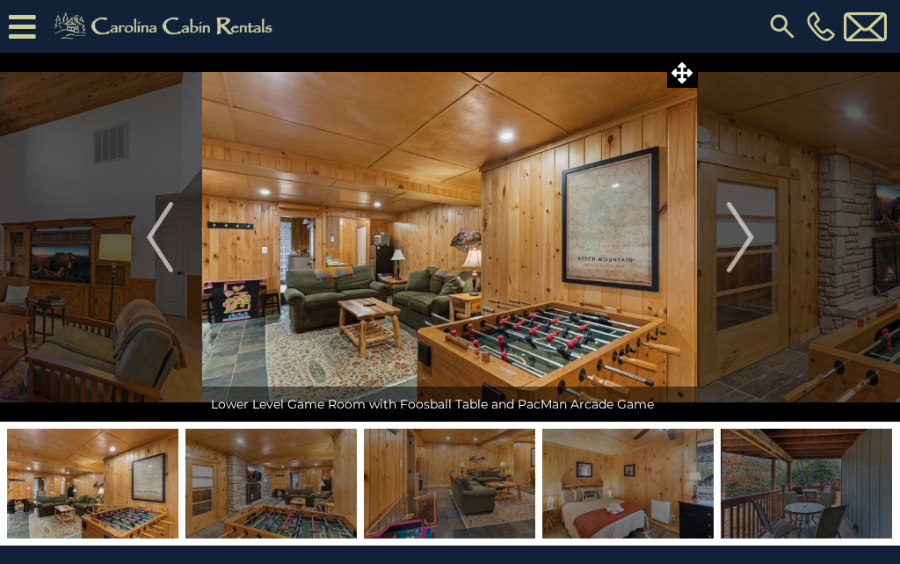
click at [745, 239] on img "Next" at bounding box center [740, 237] width 26 height 70
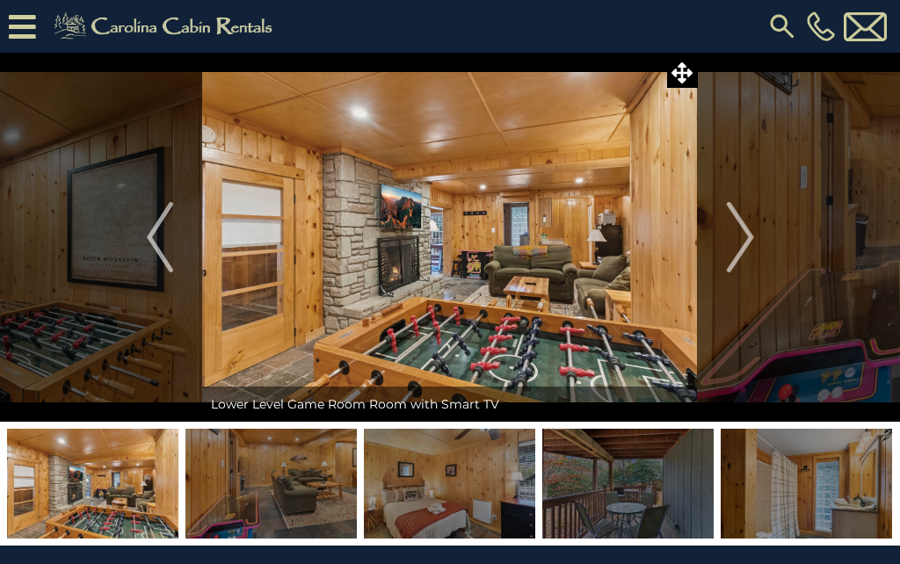
click at [744, 237] on img "Next" at bounding box center [740, 237] width 26 height 70
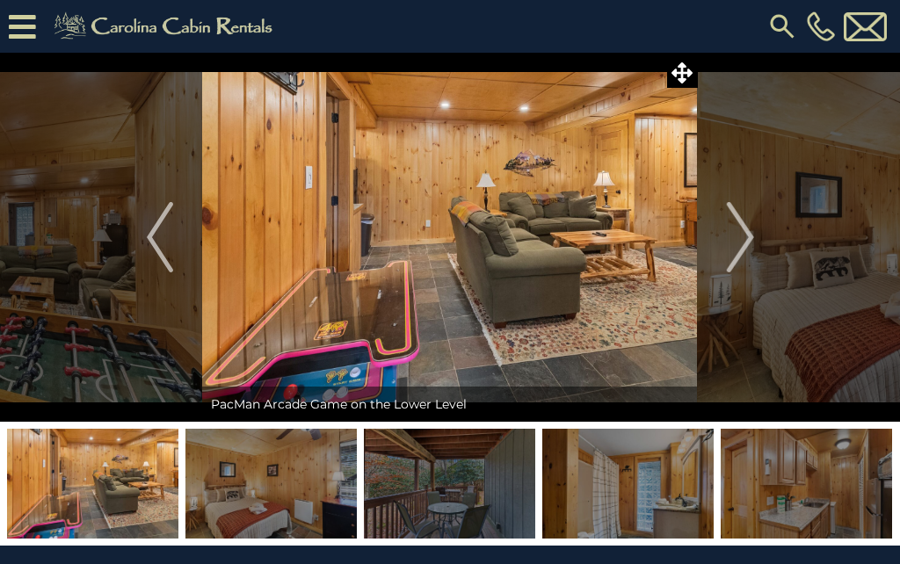
click at [746, 233] on img "Next" at bounding box center [740, 237] width 26 height 70
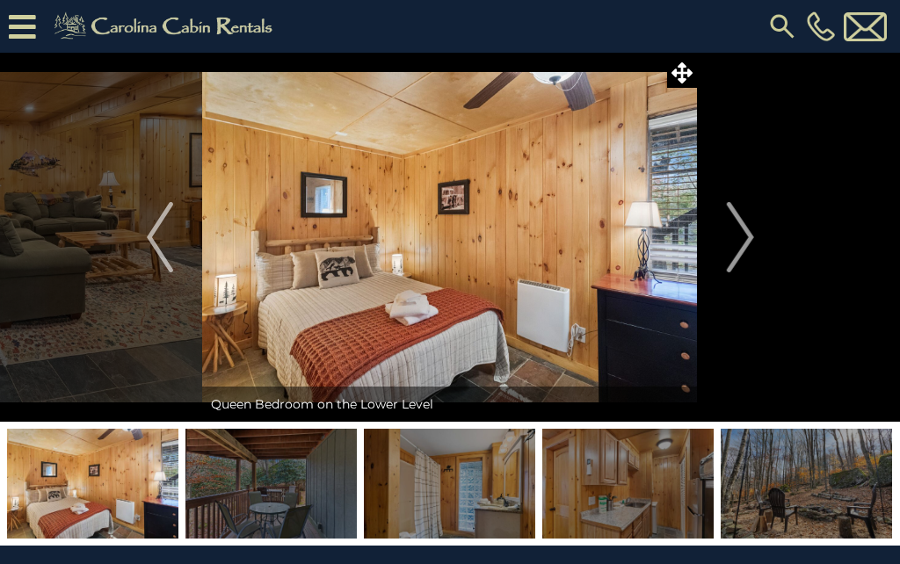
click at [747, 235] on img "Next" at bounding box center [740, 237] width 26 height 70
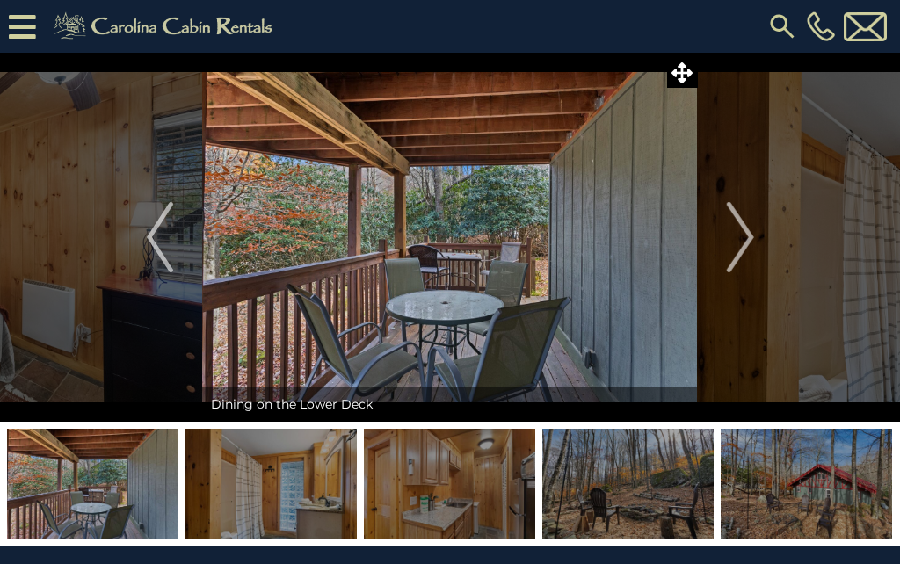
click at [730, 235] on img "Next" at bounding box center [740, 237] width 26 height 70
